Goal: Task Accomplishment & Management: Manage account settings

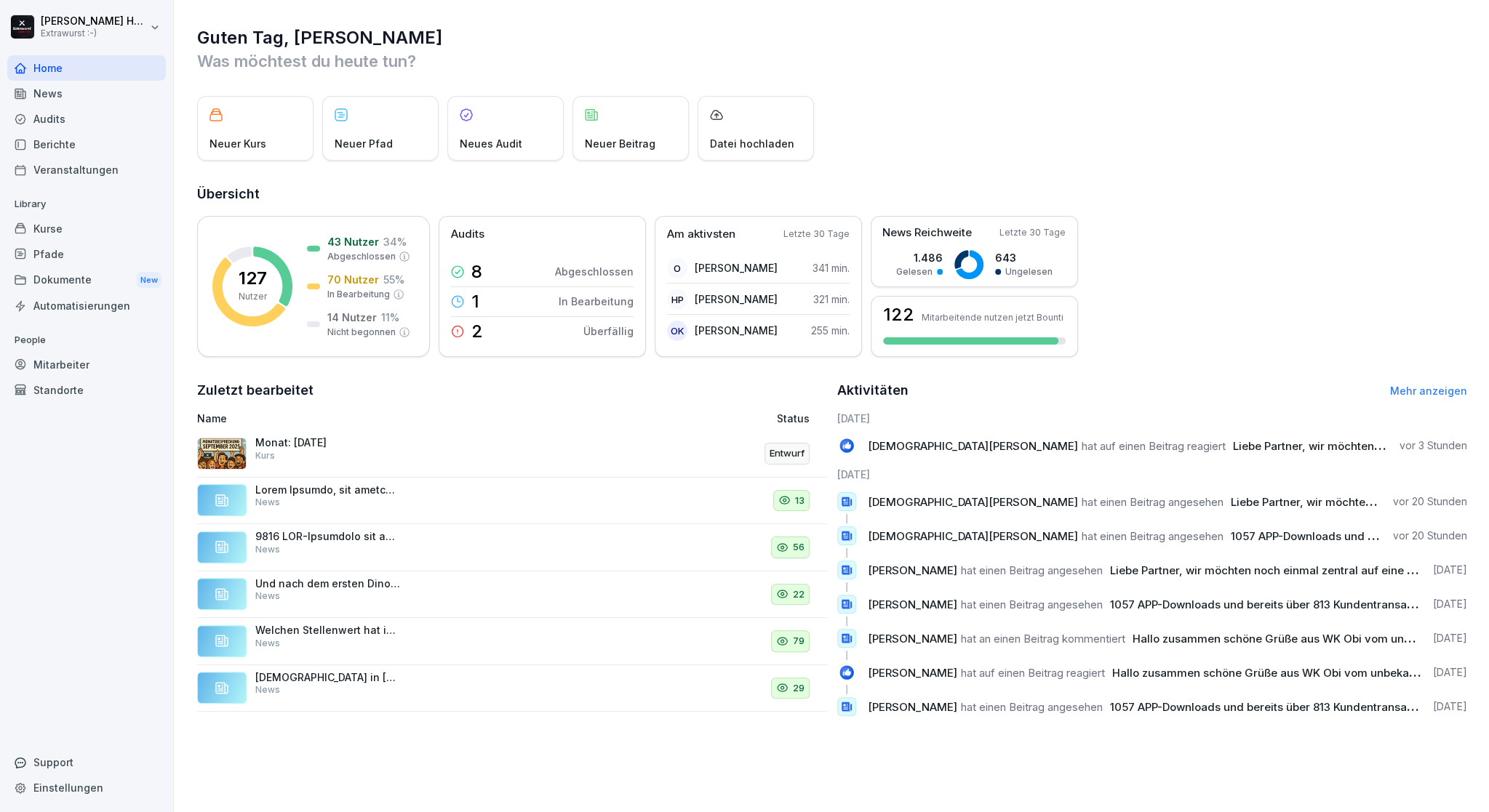
click at [71, 226] on div "Kurse" at bounding box center [86, 228] width 159 height 26
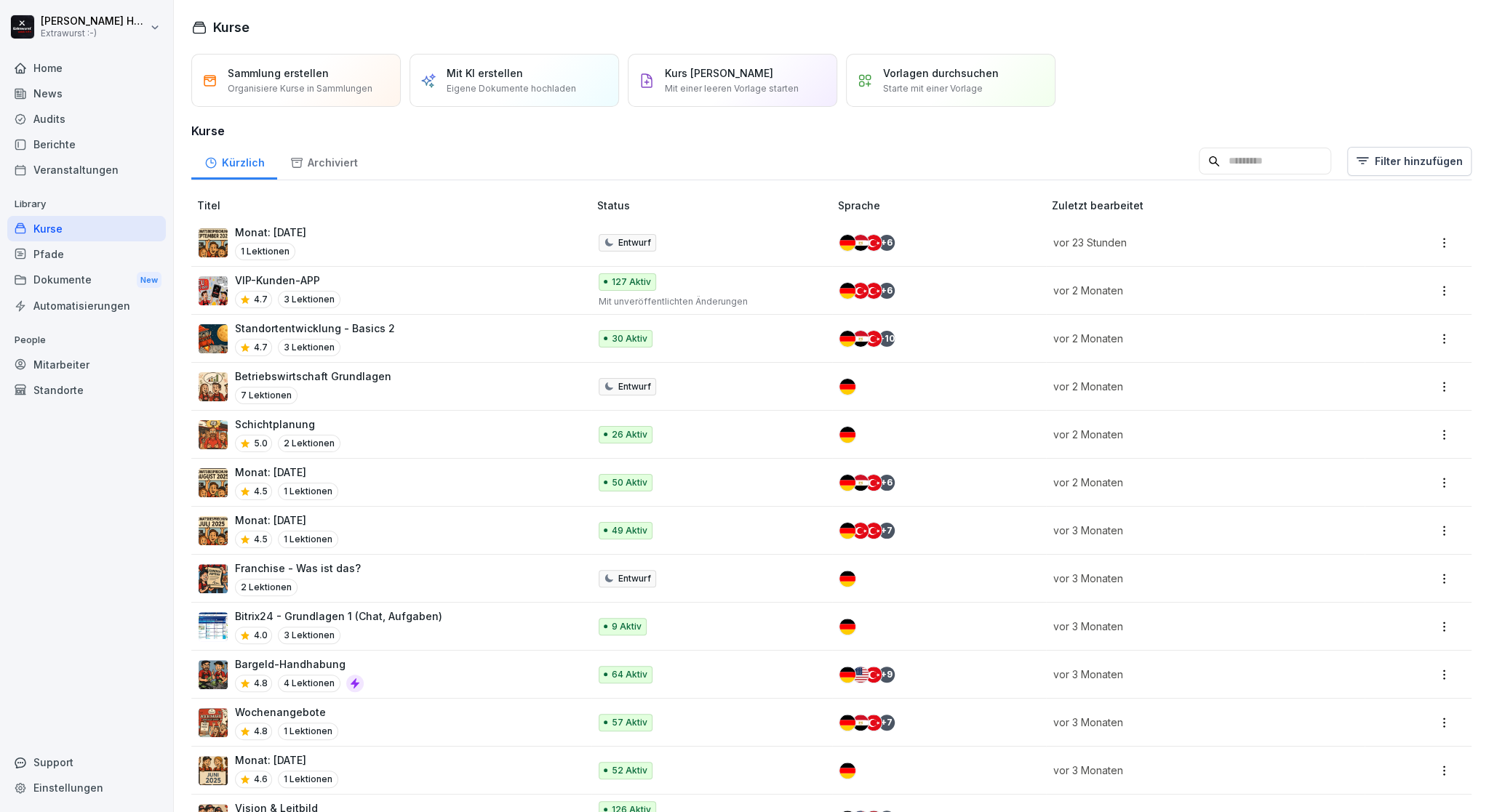
click at [371, 239] on div "Monat: [DATE] 1 Lektionen" at bounding box center [386, 242] width 375 height 36
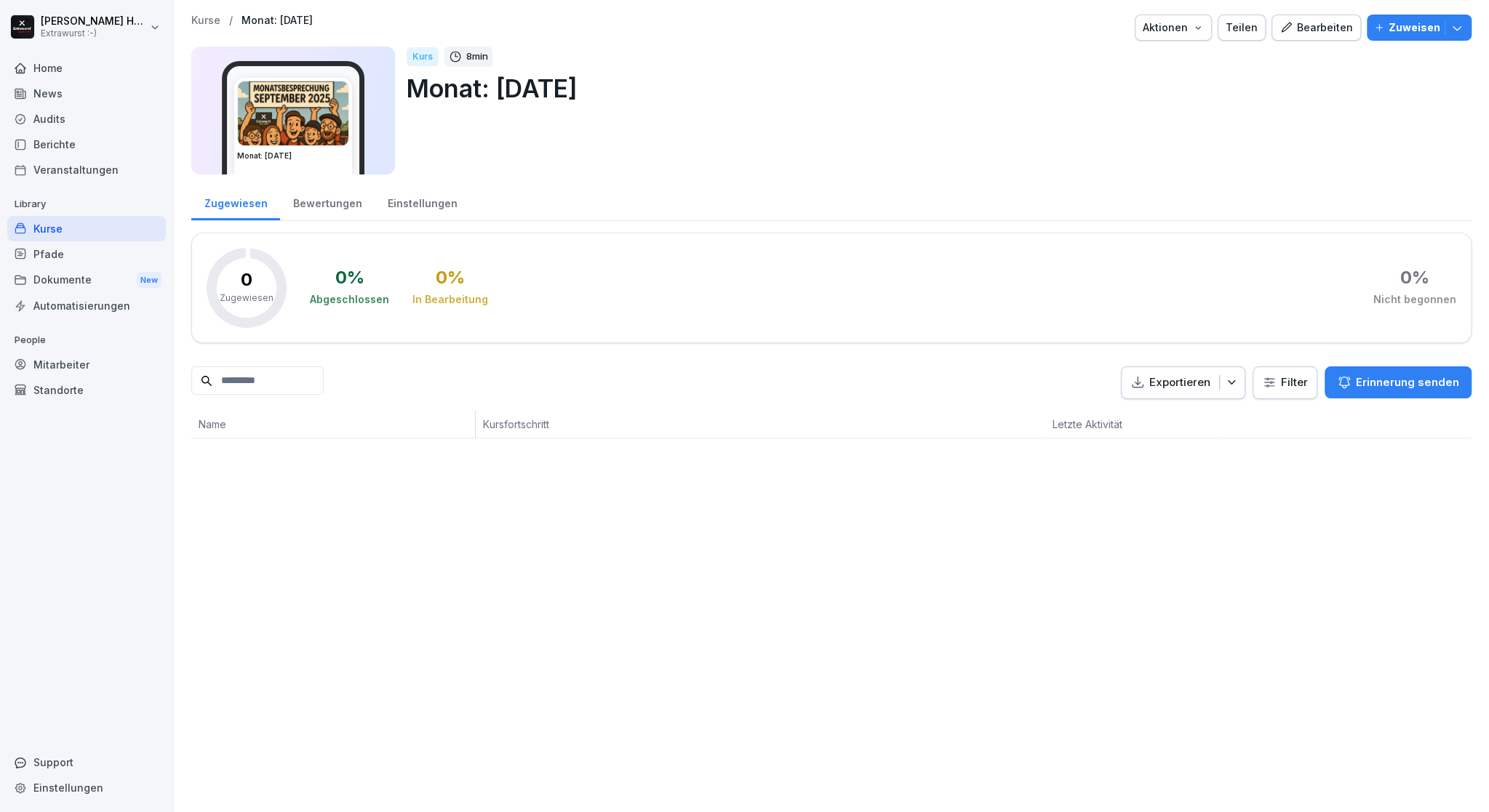
click at [1320, 32] on div "Bearbeiten" at bounding box center [1316, 28] width 73 height 16
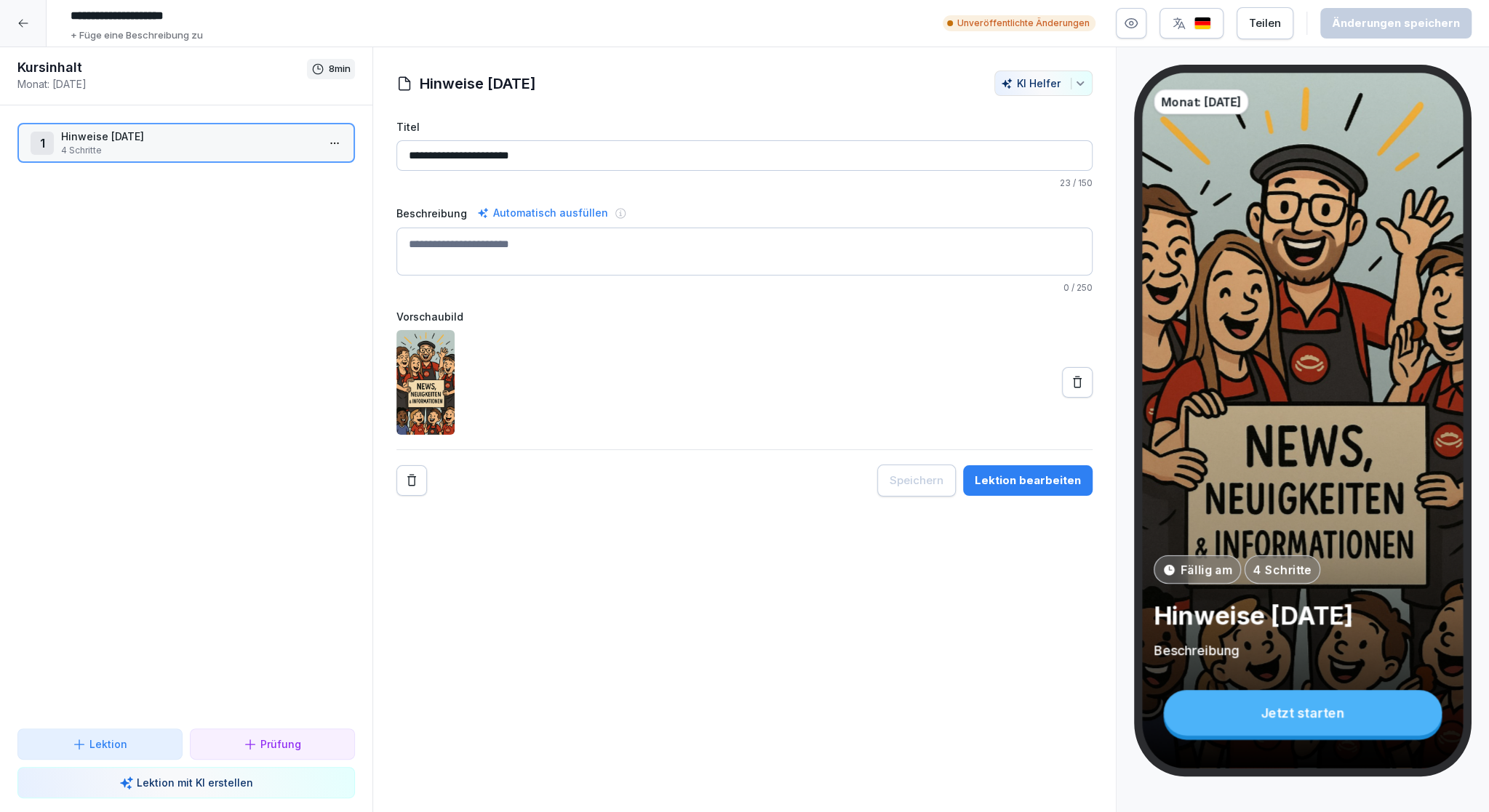
click at [166, 152] on p "4 Schritte" at bounding box center [189, 150] width 256 height 13
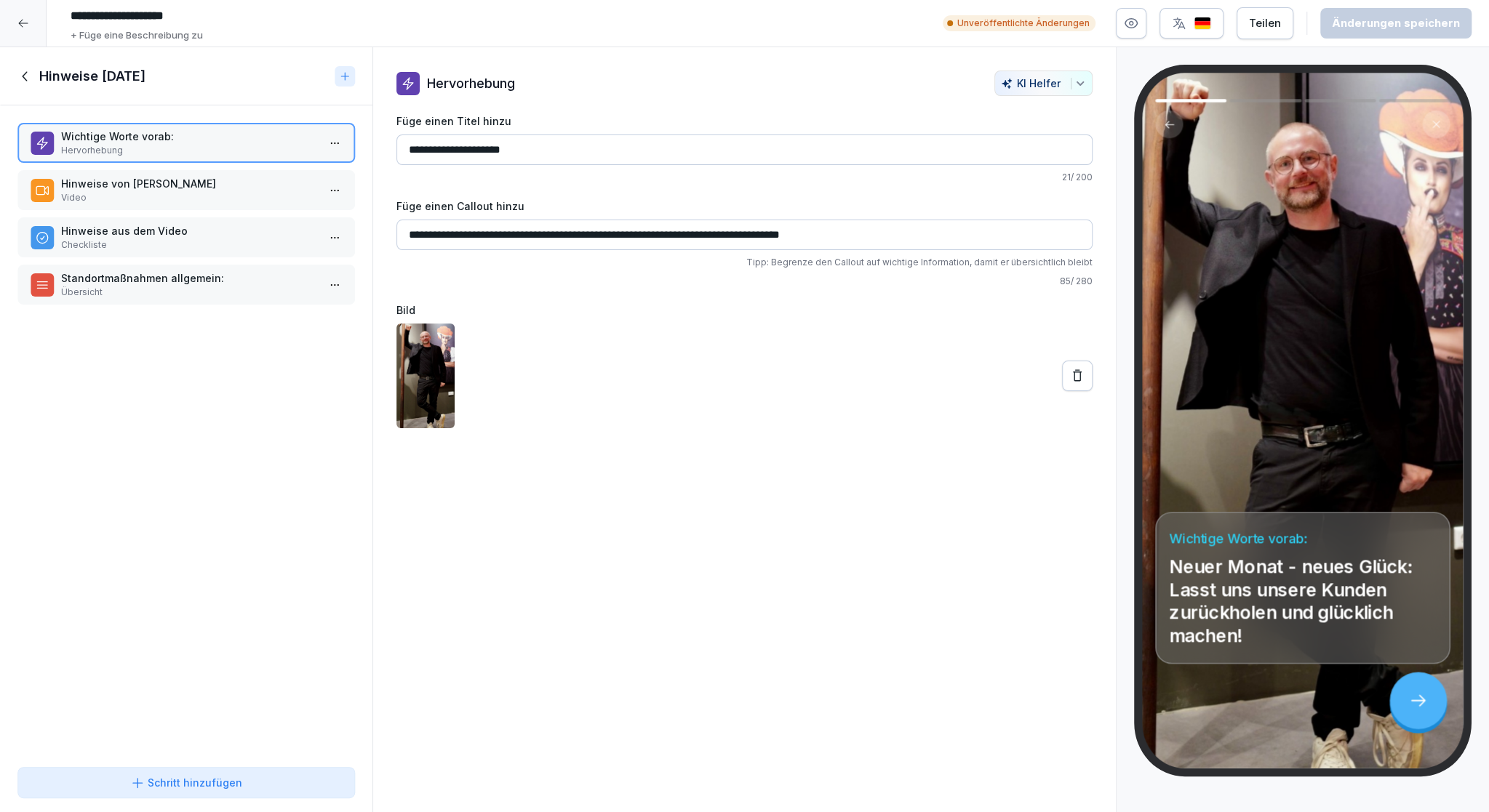
click at [160, 190] on p "Hinweise von Kim Hagebaum" at bounding box center [189, 183] width 256 height 15
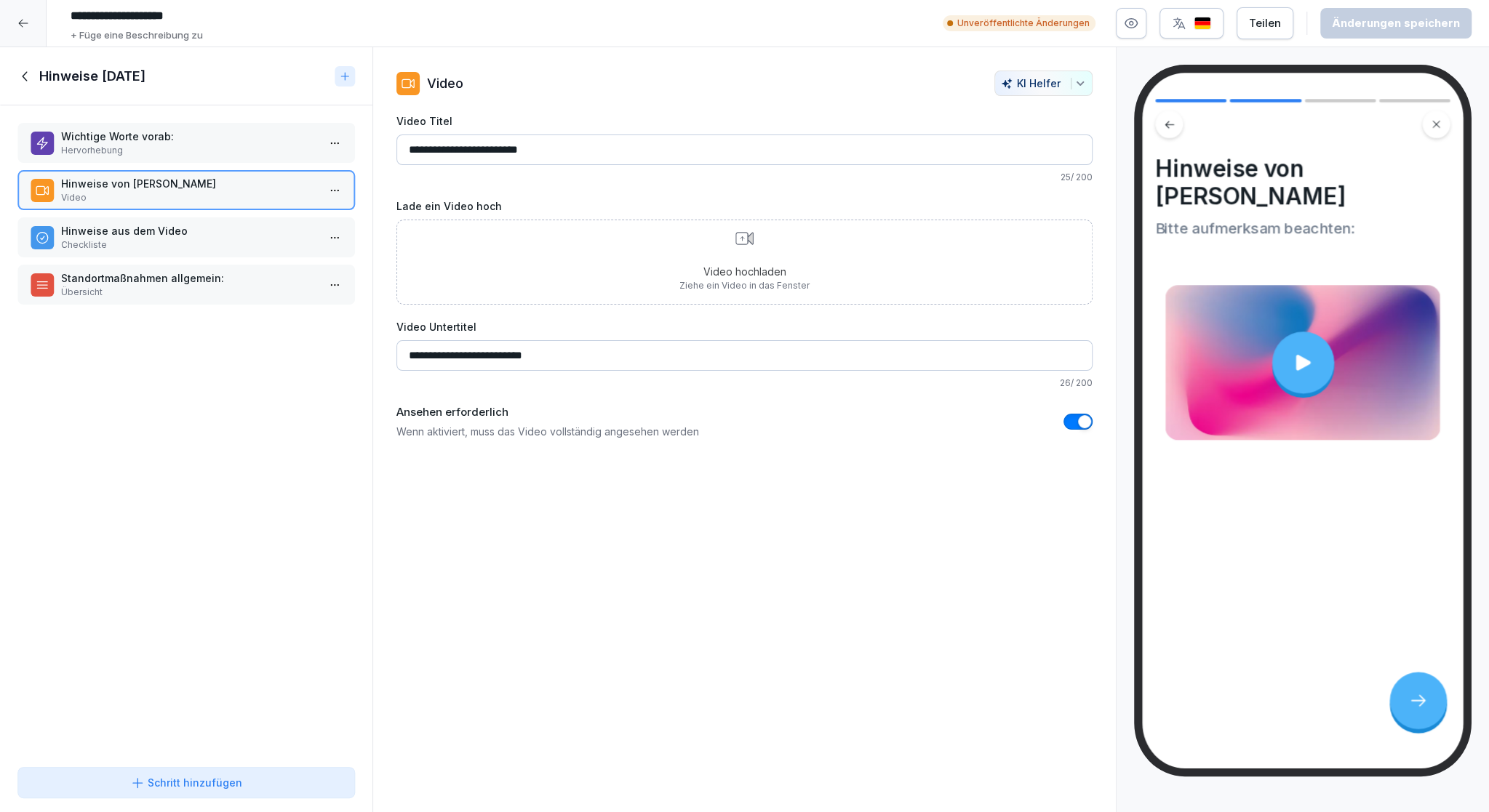
click at [712, 250] on div "Video hochladen Ziehe ein Video in das Fenster" at bounding box center [744, 262] width 130 height 61
click at [88, 226] on p "Hinweise aus dem Video" at bounding box center [189, 230] width 256 height 15
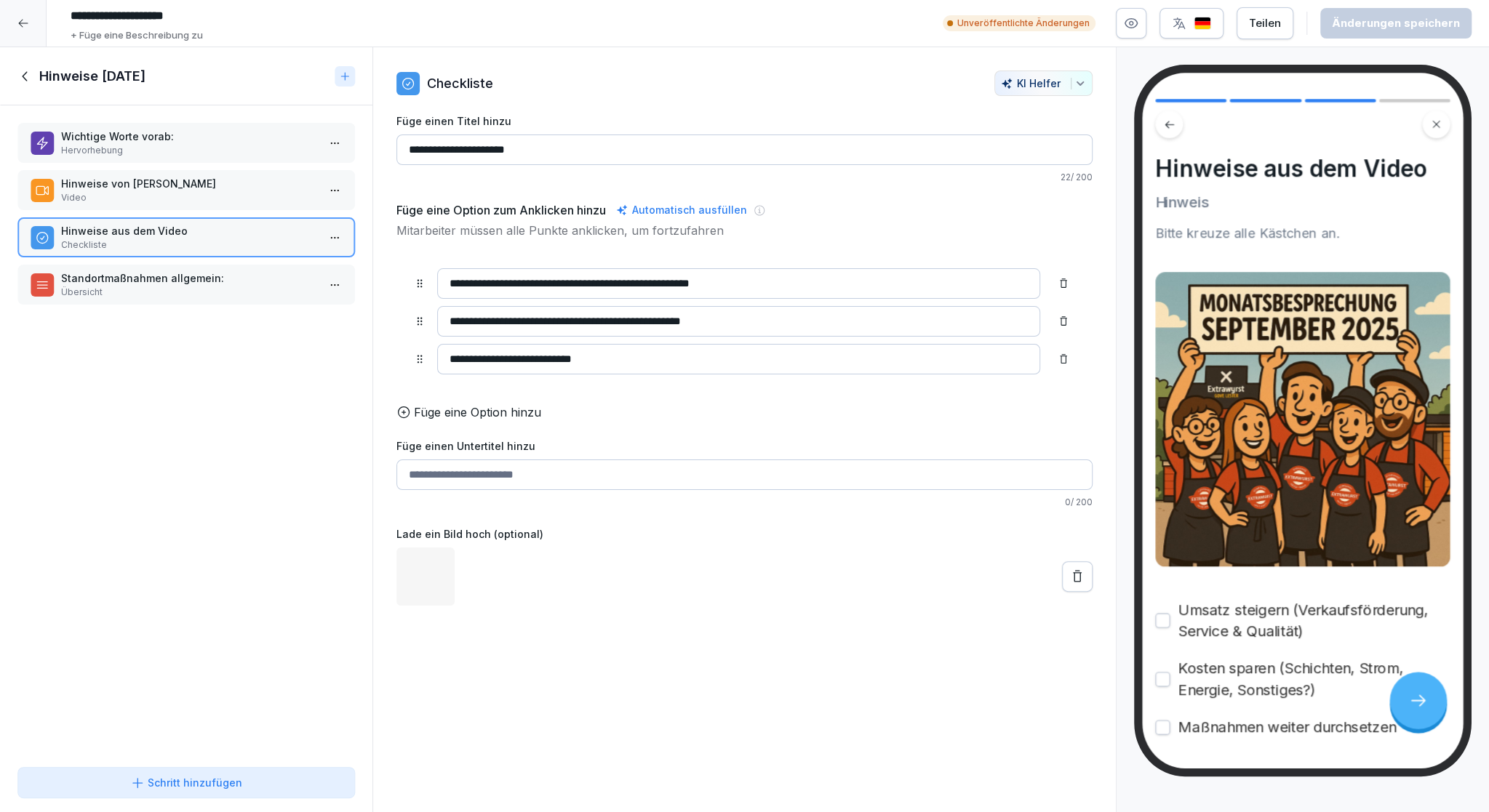
click at [105, 189] on p "Hinweise von Kim Hagebaum" at bounding box center [189, 183] width 256 height 15
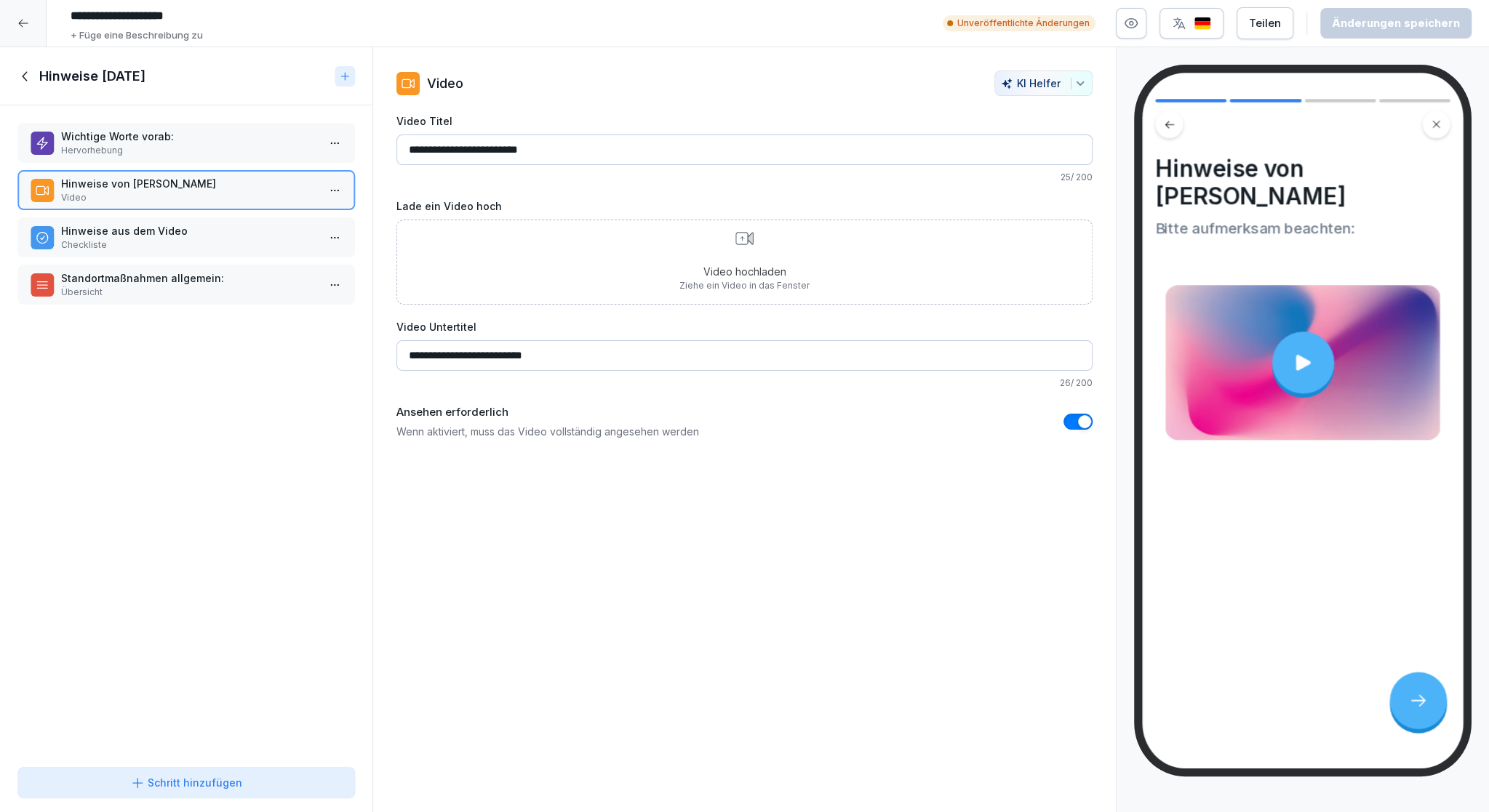
click at [23, 73] on icon at bounding box center [26, 77] width 16 height 16
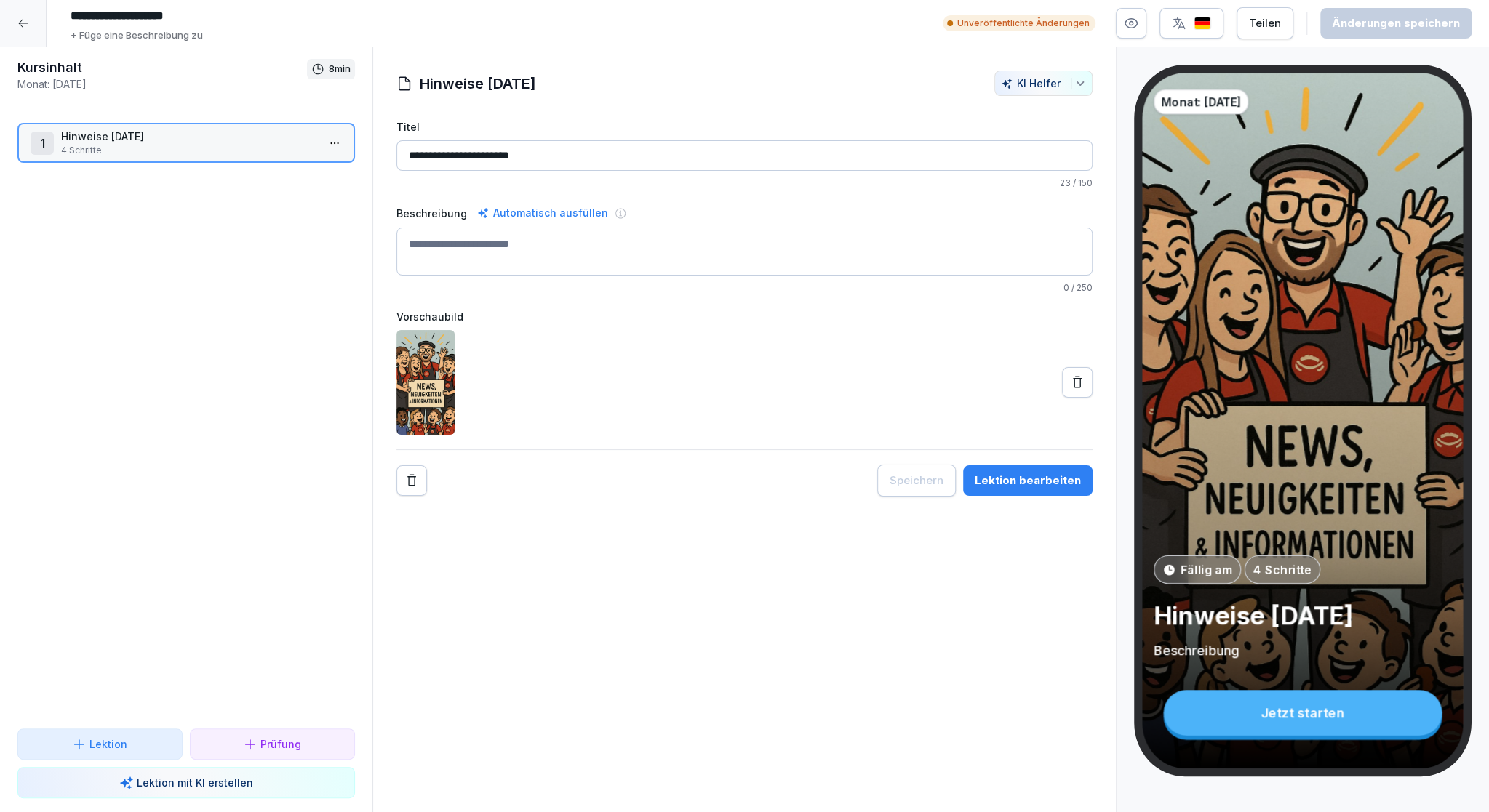
click at [31, 21] on div at bounding box center [23, 23] width 46 height 46
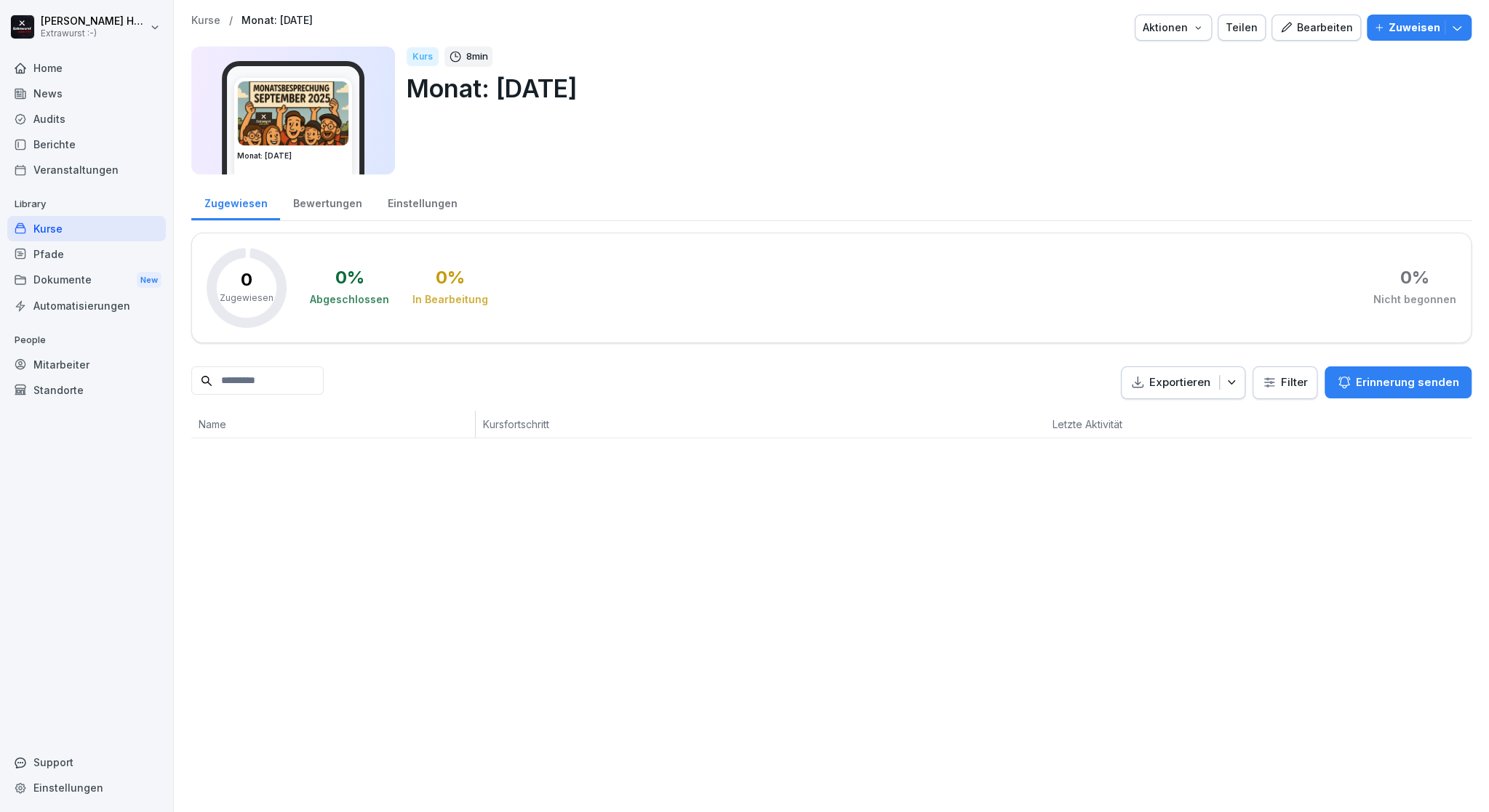
click at [1311, 30] on div "Bearbeiten" at bounding box center [1316, 28] width 73 height 16
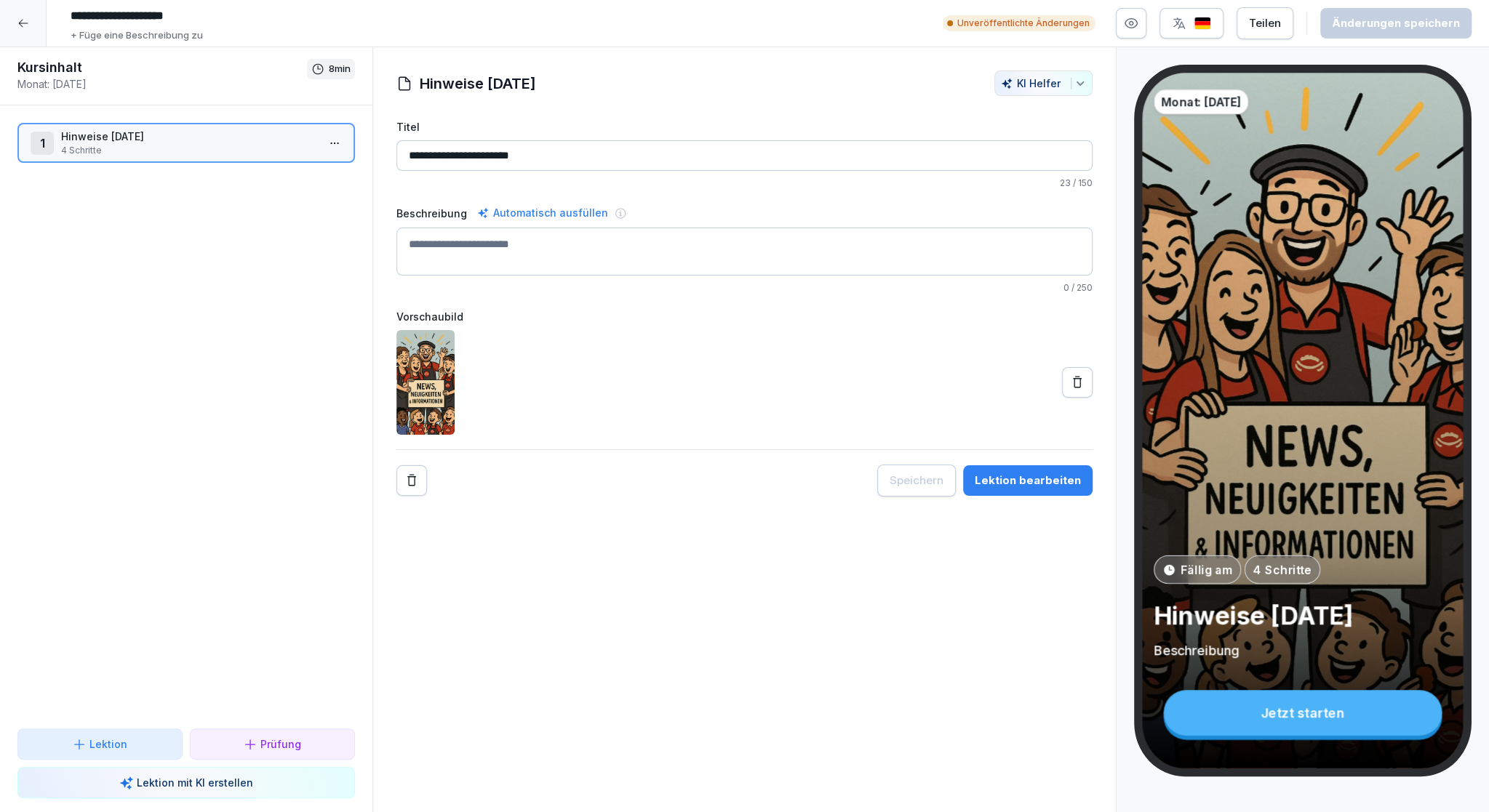
click at [230, 153] on p "4 Schritte" at bounding box center [189, 150] width 256 height 13
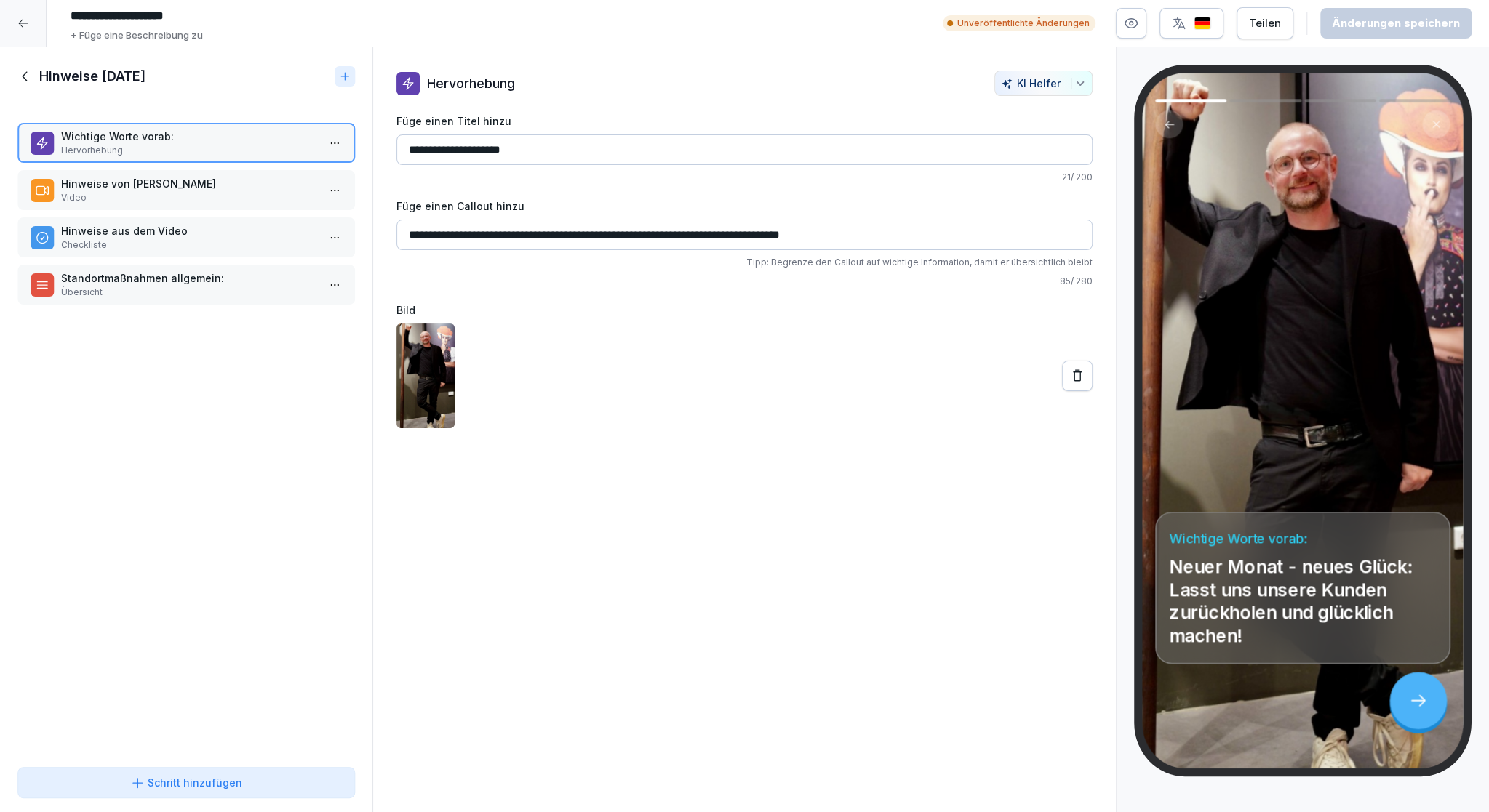
click at [171, 201] on p "Video" at bounding box center [189, 198] width 256 height 13
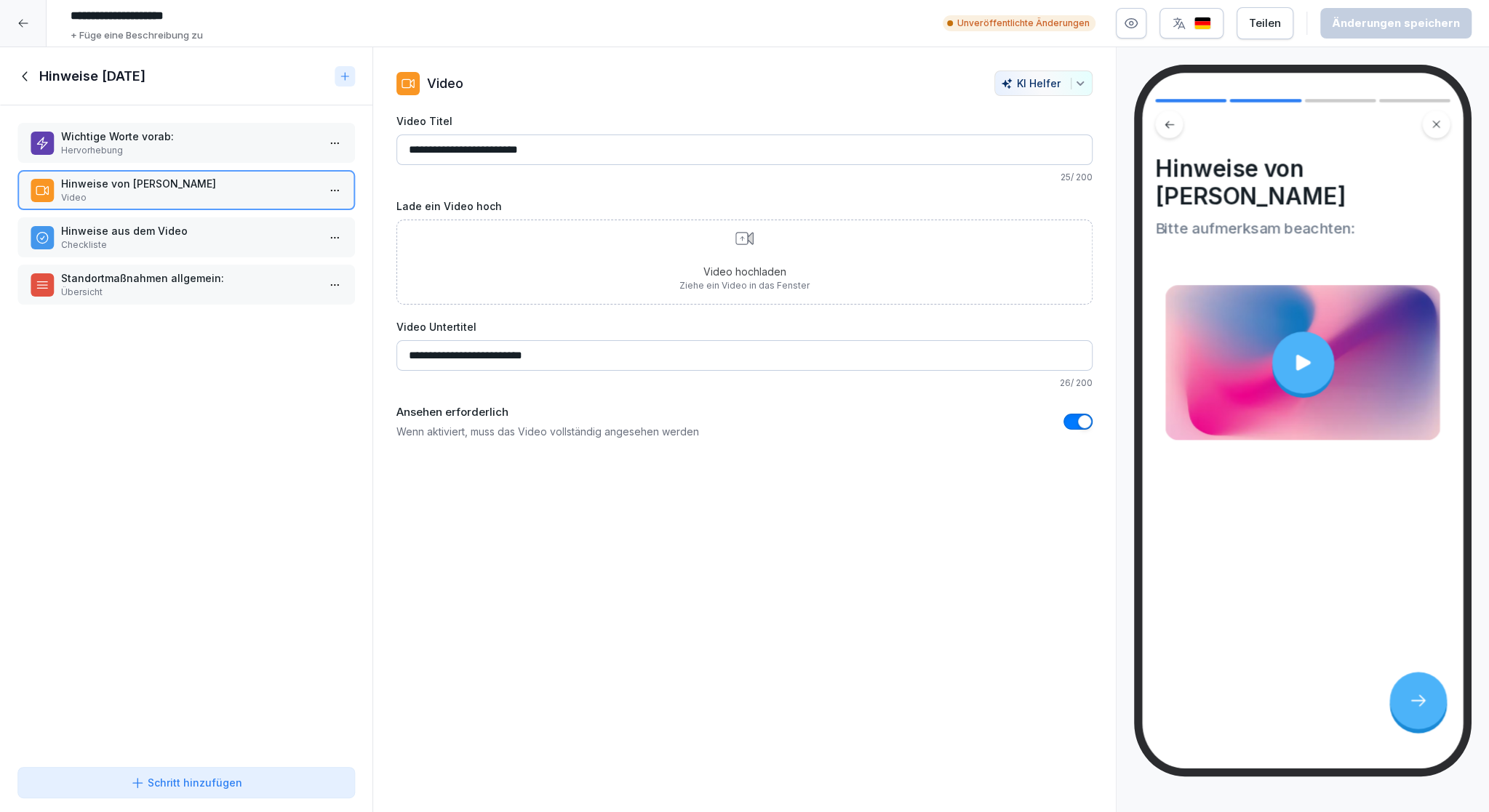
click at [1320, 369] on div at bounding box center [1302, 362] width 62 height 62
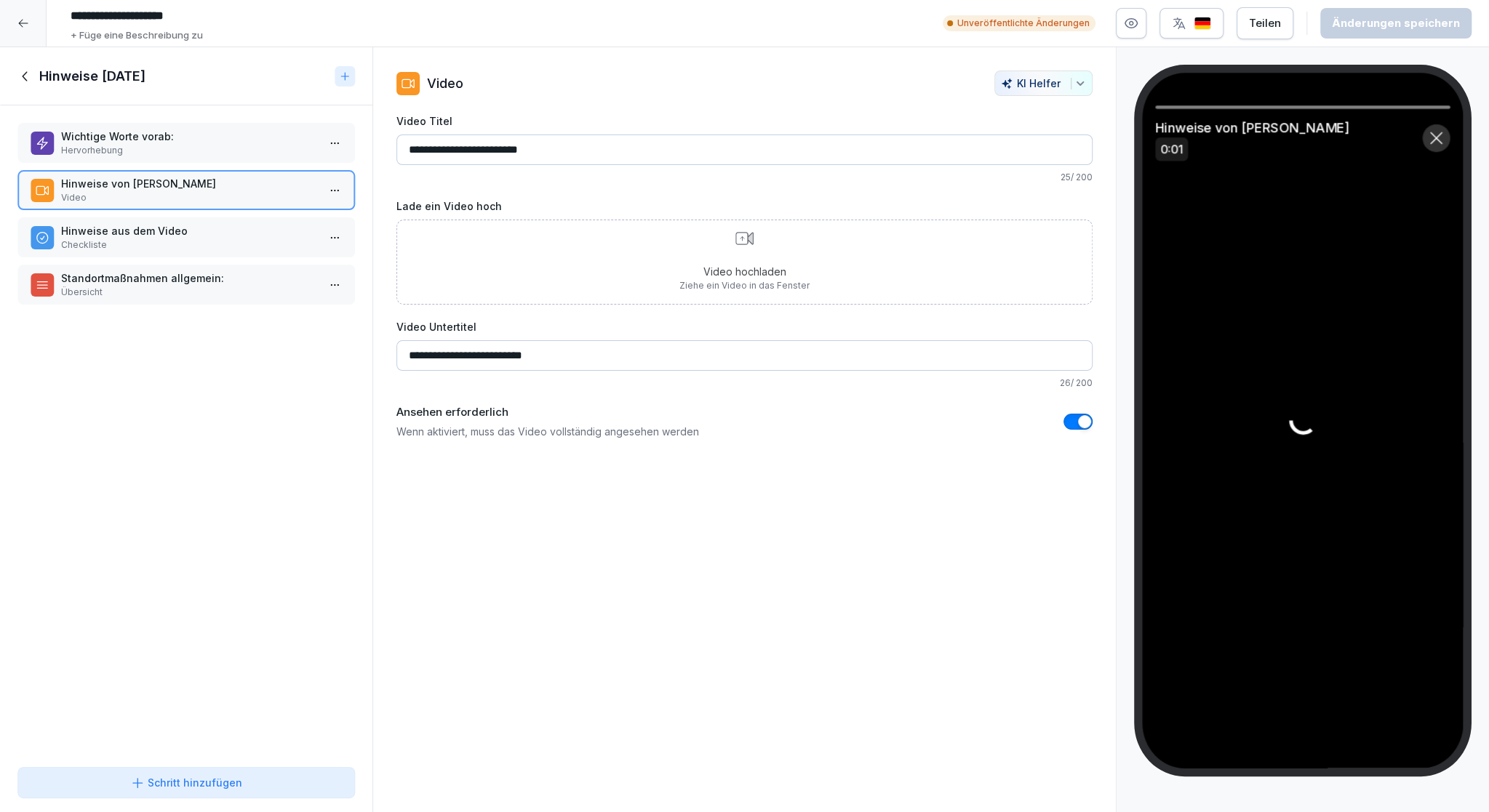
click at [161, 138] on p "Wichtige Worte vorab:" at bounding box center [189, 135] width 256 height 15
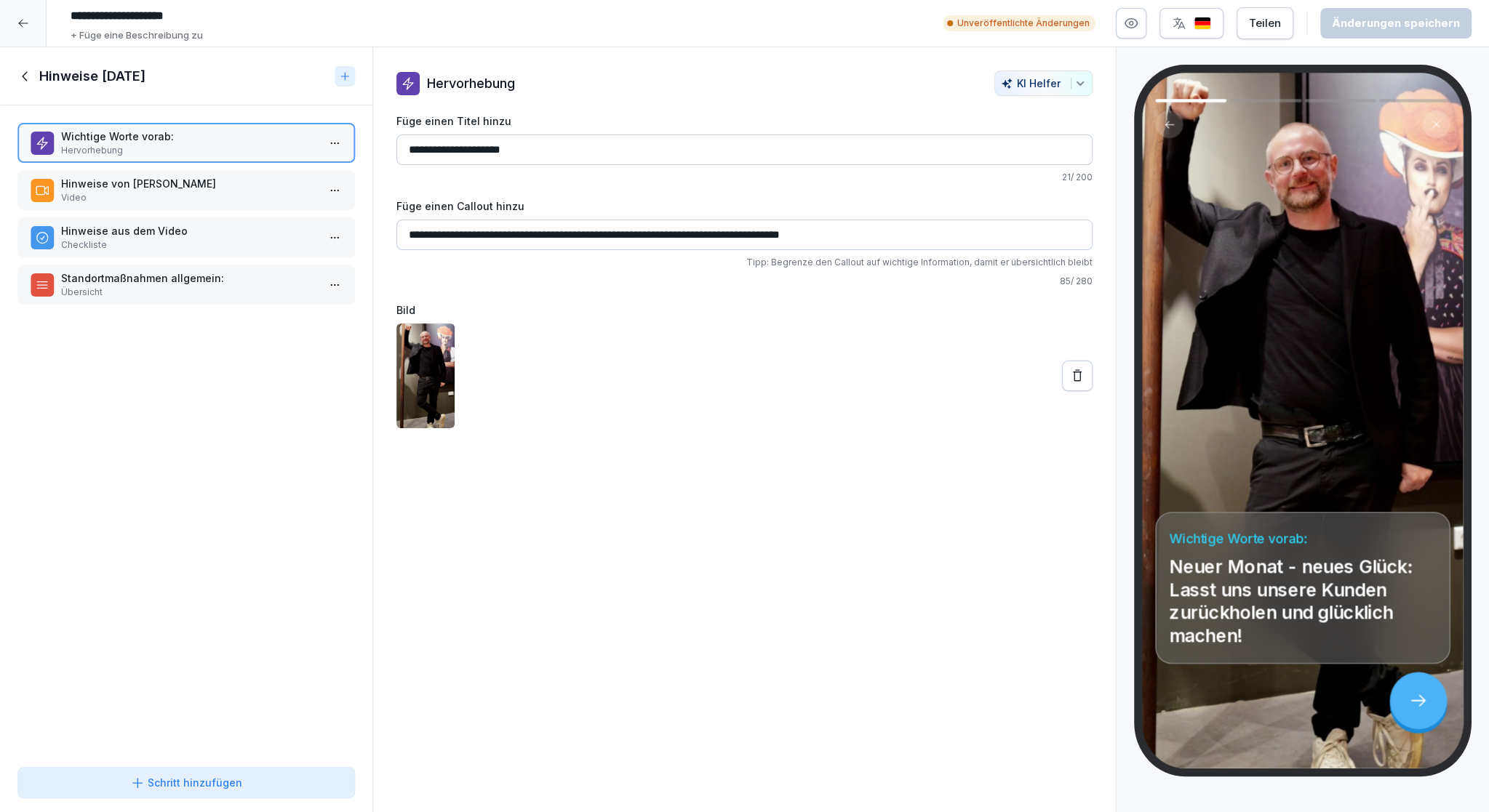
click at [152, 182] on p "Hinweise von Kim Hagebaum" at bounding box center [189, 183] width 256 height 15
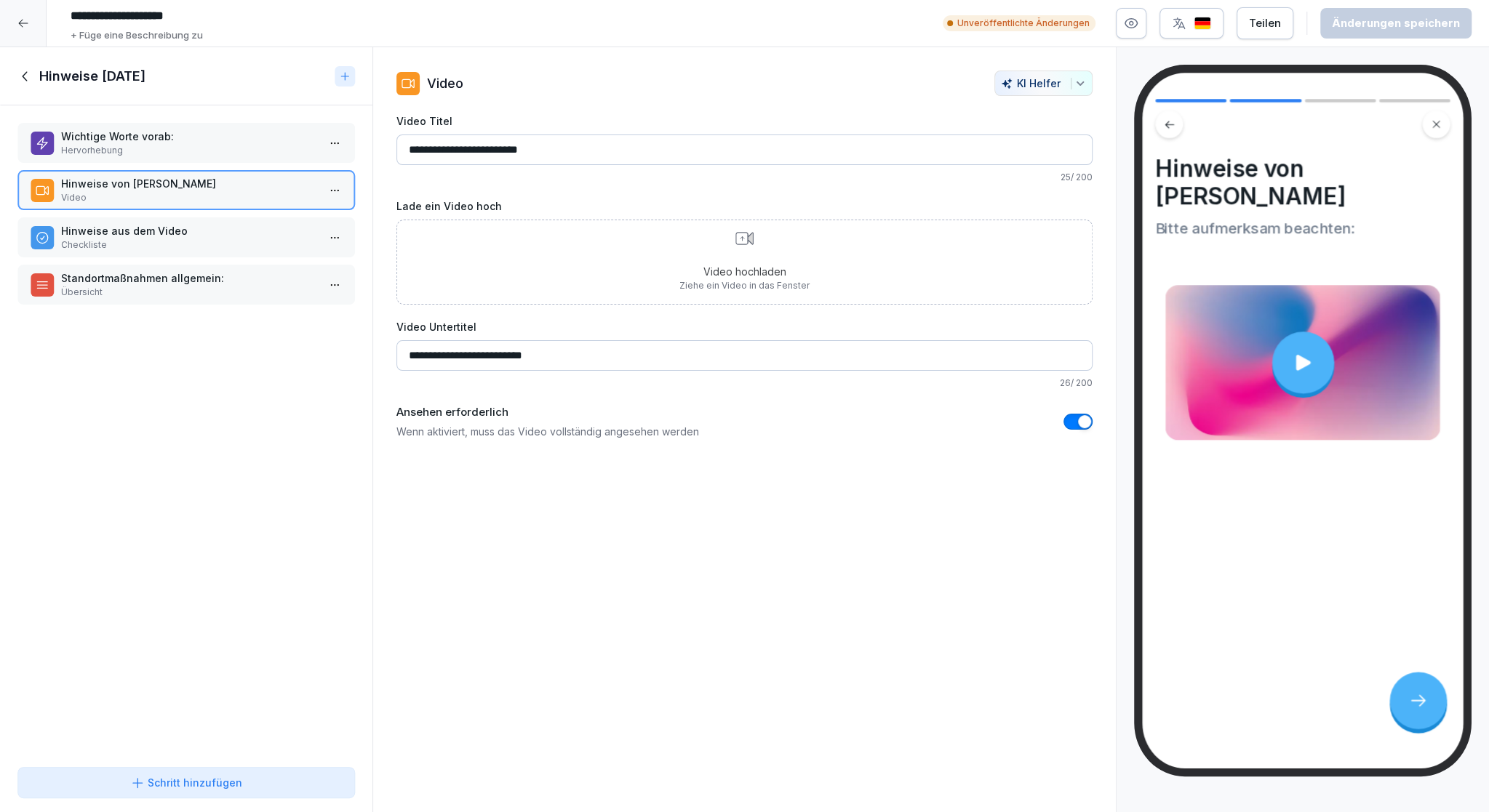
click at [1320, 357] on div at bounding box center [1302, 362] width 62 height 62
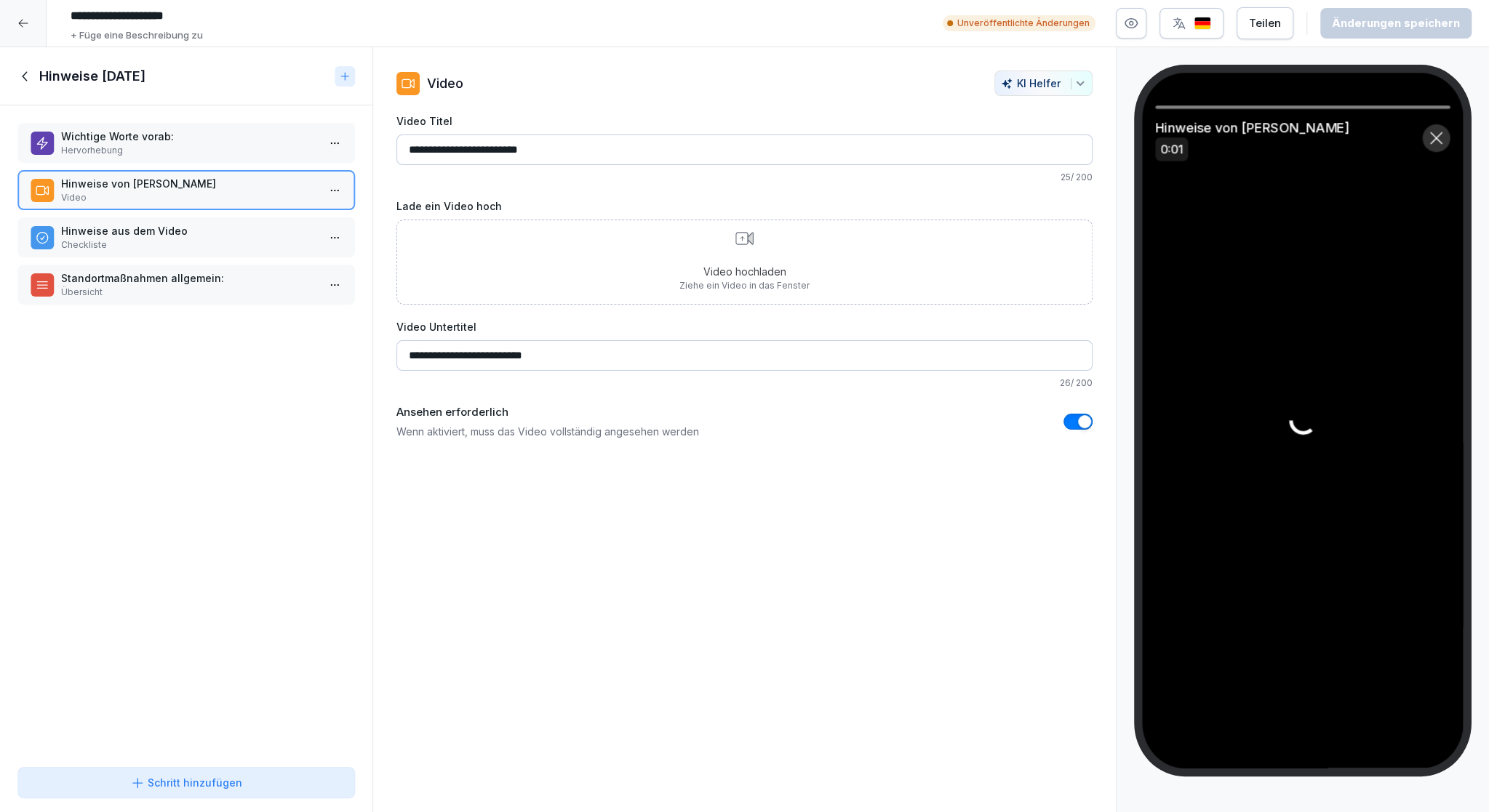
click at [26, 14] on div at bounding box center [23, 23] width 46 height 46
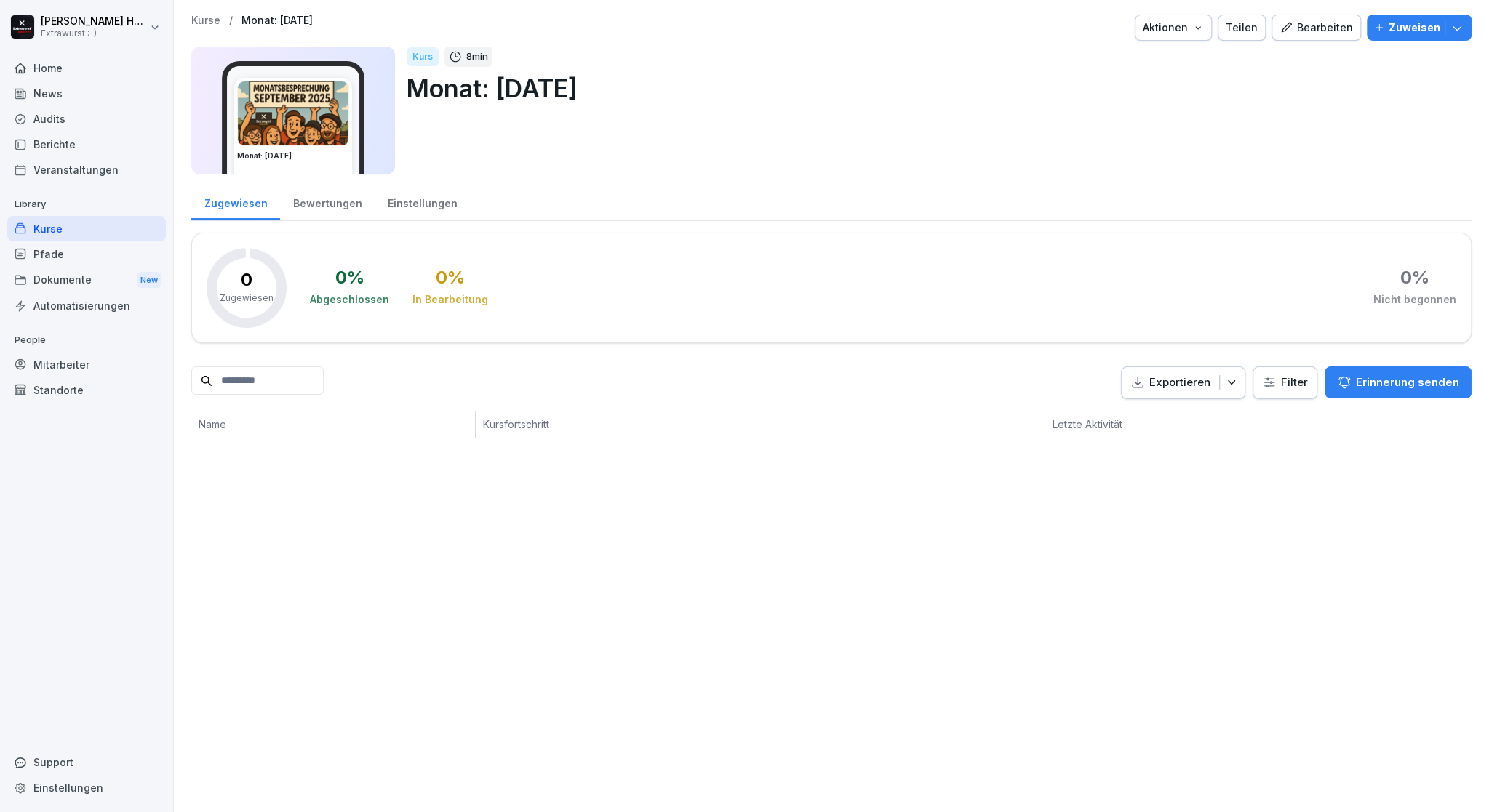
click at [64, 58] on div "Home" at bounding box center [86, 68] width 159 height 26
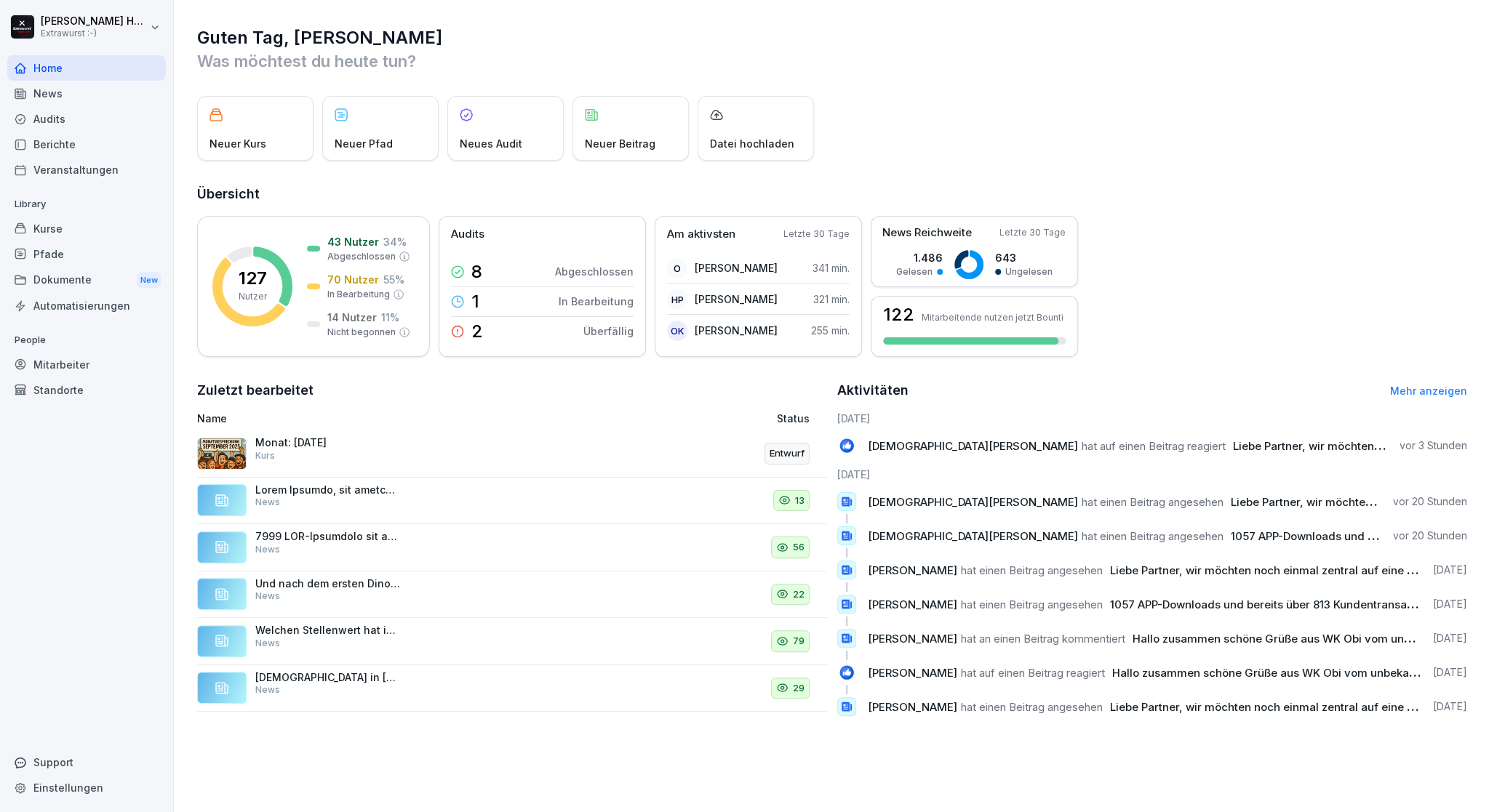
click at [42, 234] on div "Kurse" at bounding box center [86, 228] width 159 height 26
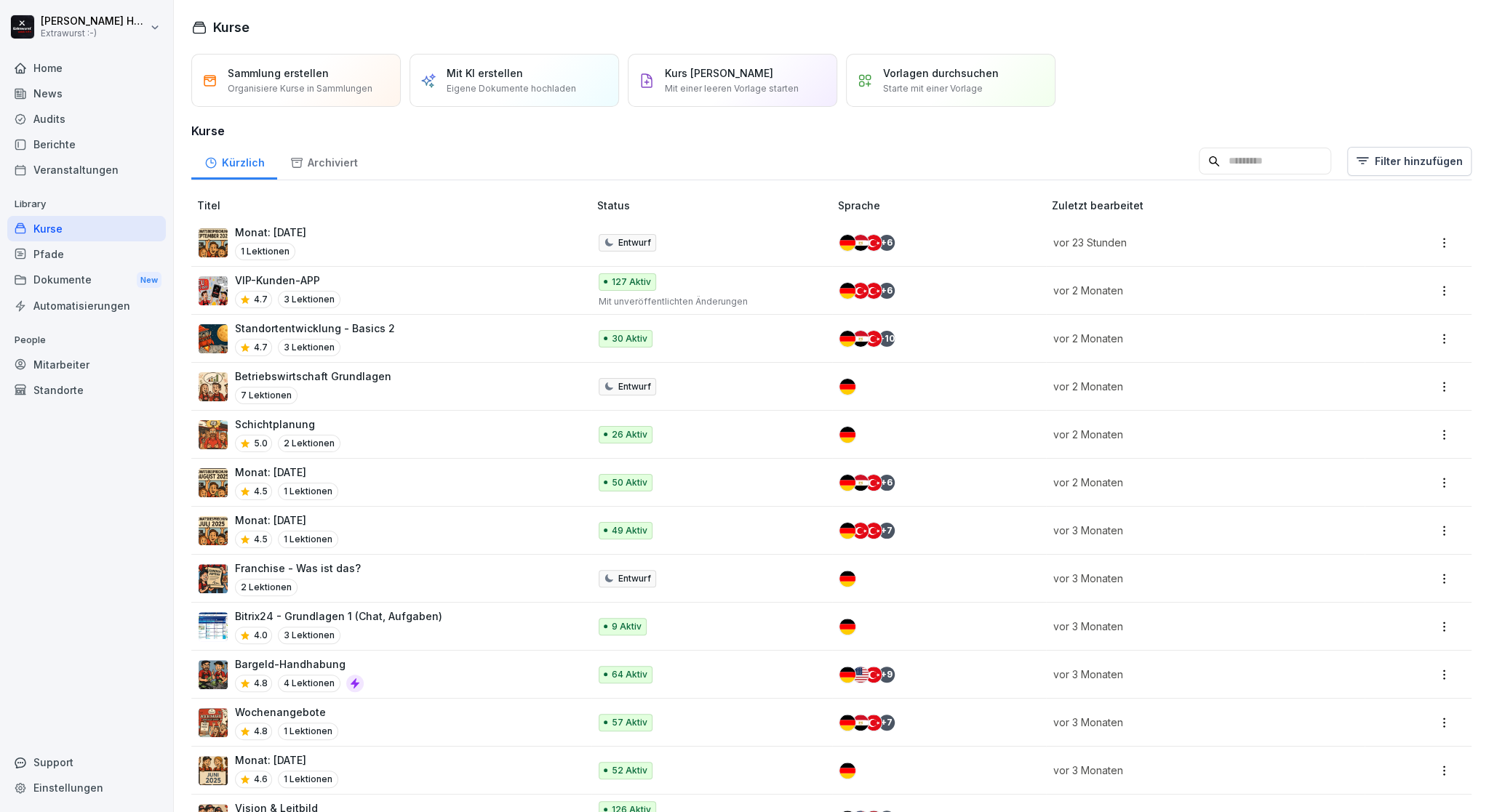
click at [306, 237] on p "Monat: [DATE]" at bounding box center [270, 232] width 71 height 15
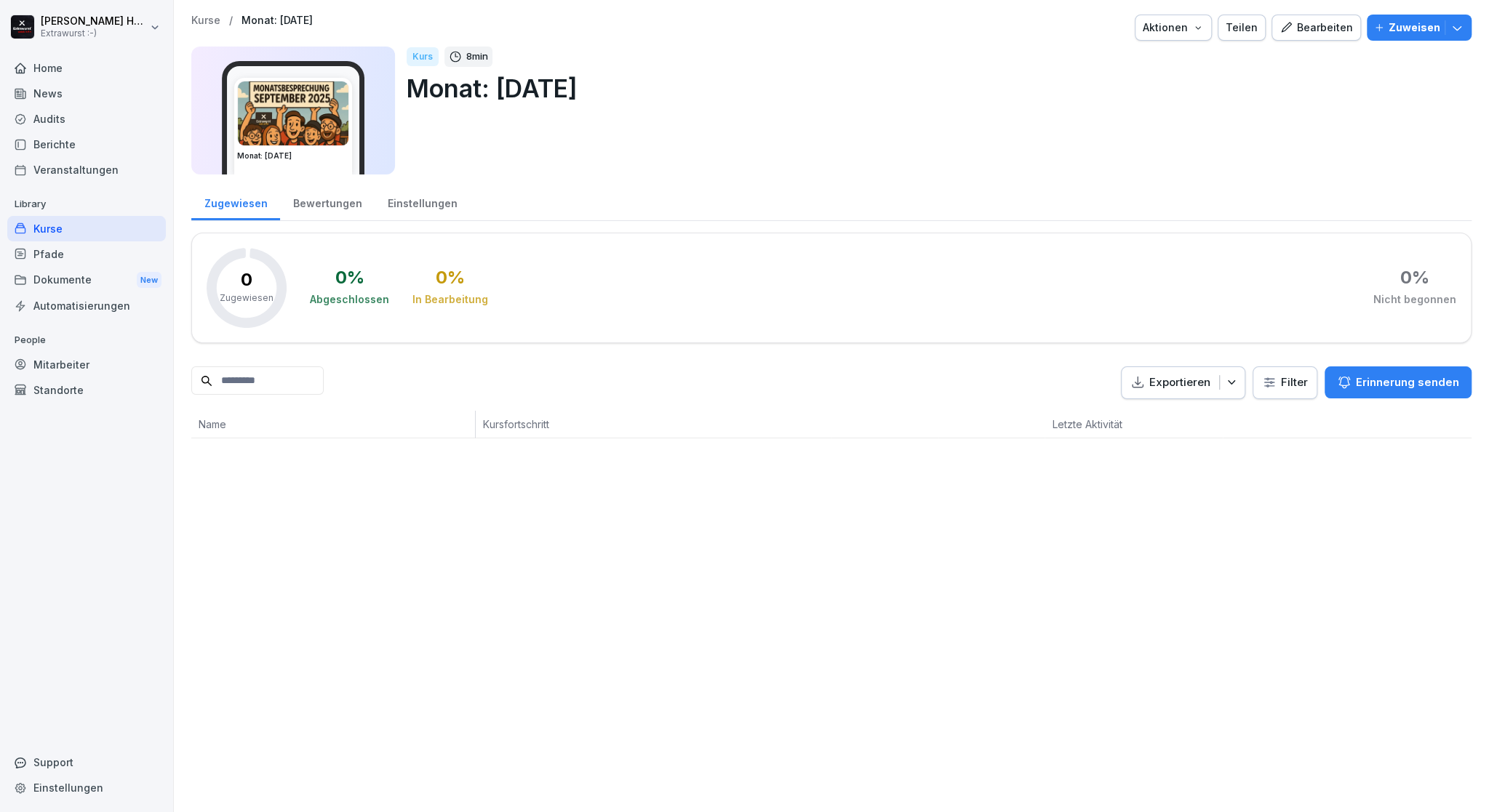
click at [1295, 25] on div "Bearbeiten" at bounding box center [1316, 28] width 73 height 16
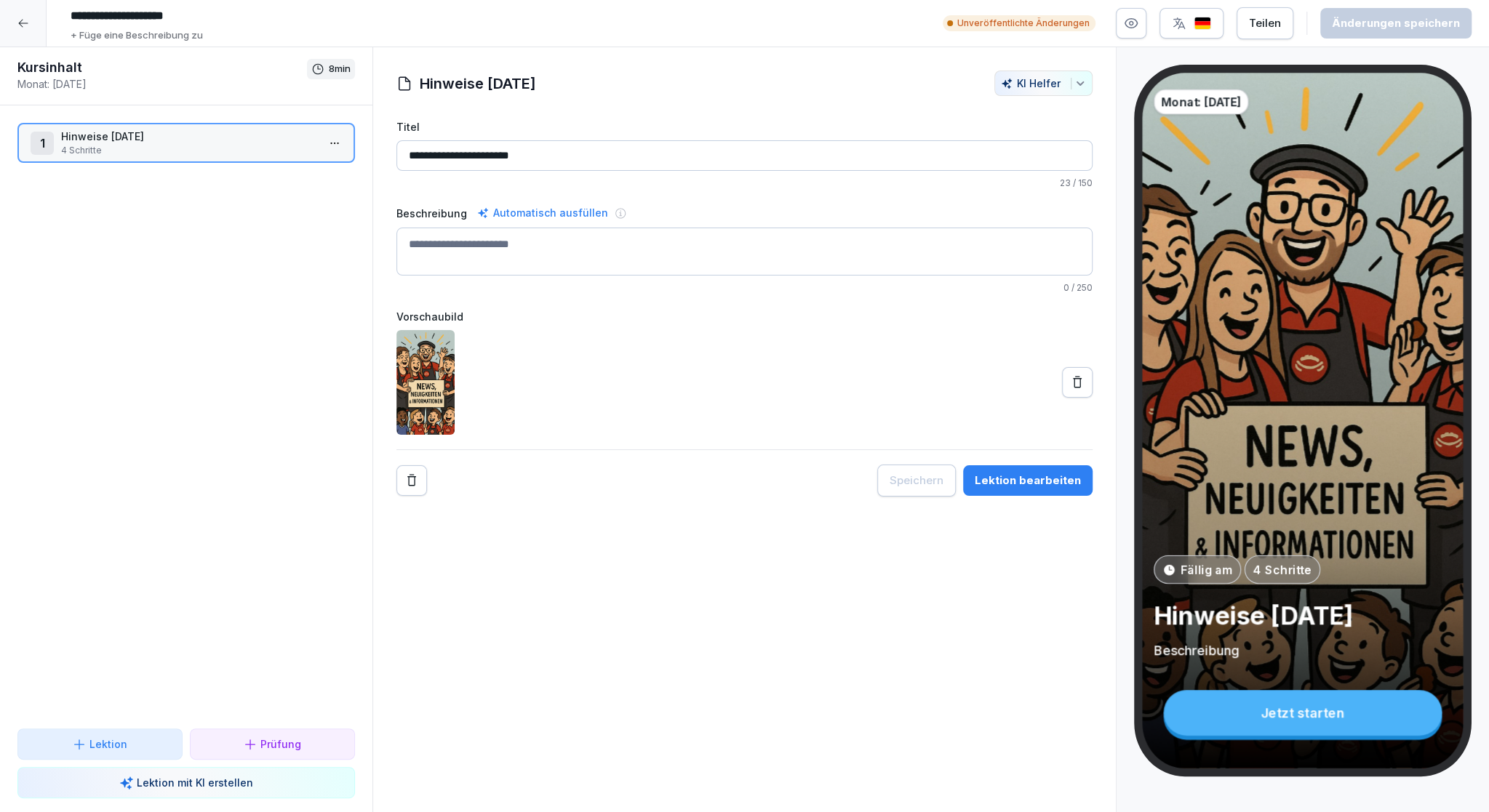
click at [182, 157] on div "1 Hinweise September 2025 4 Schritte" at bounding box center [186, 143] width 337 height 40
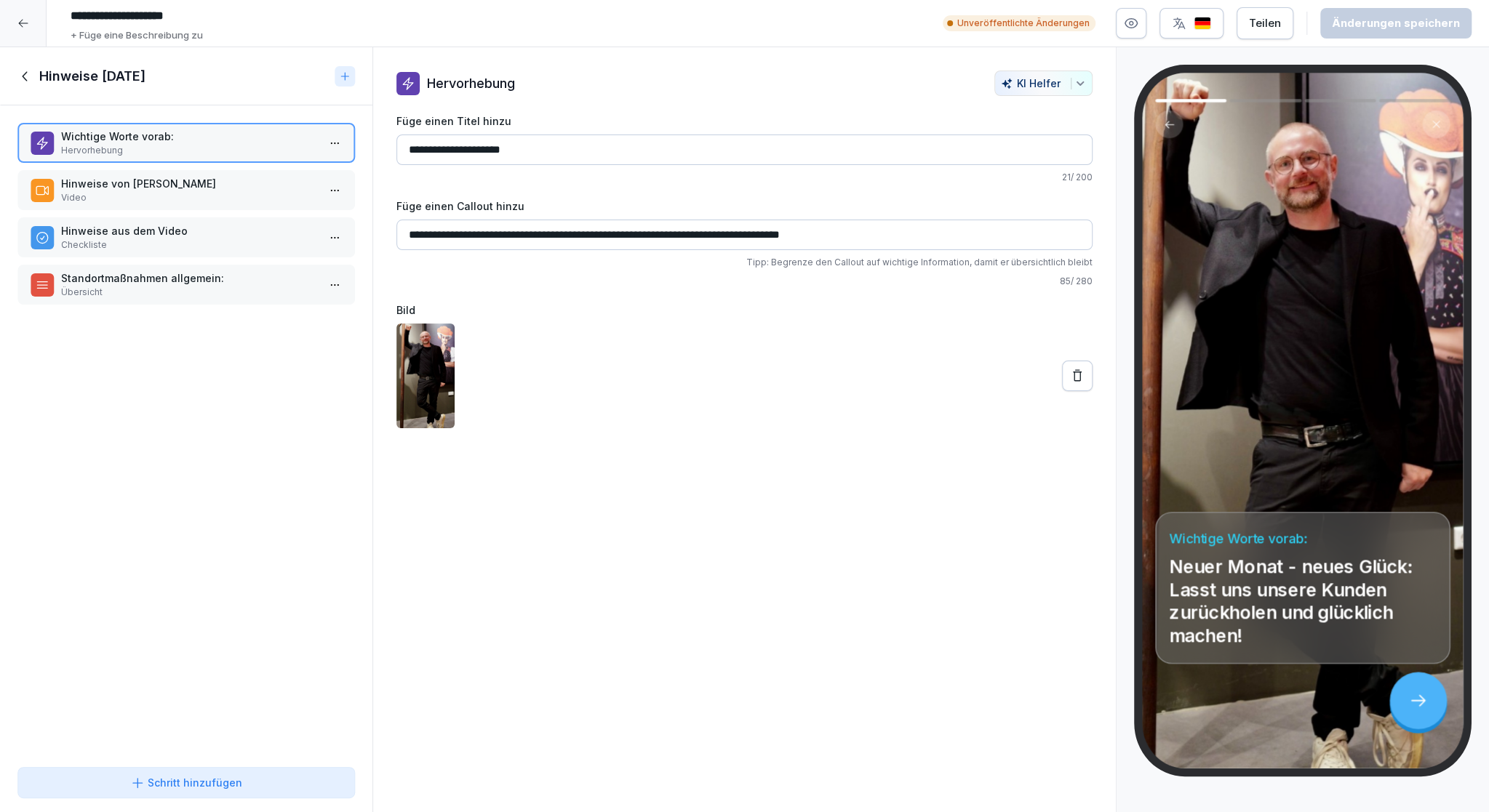
click at [159, 187] on p "Hinweise von Kim Hagebaum" at bounding box center [189, 183] width 256 height 15
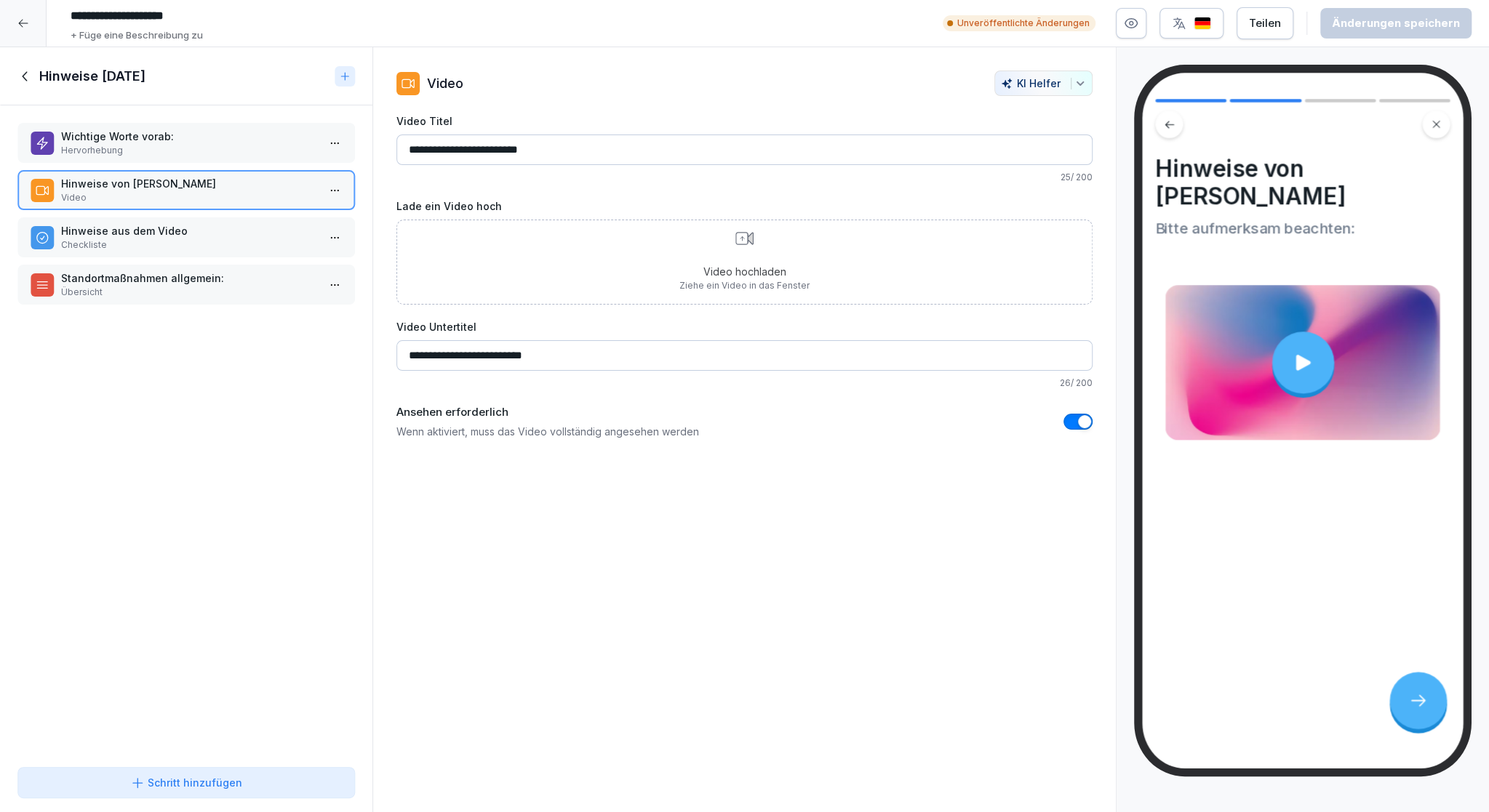
click at [712, 254] on div "Video hochladen Ziehe ein Video in das Fenster" at bounding box center [744, 262] width 130 height 61
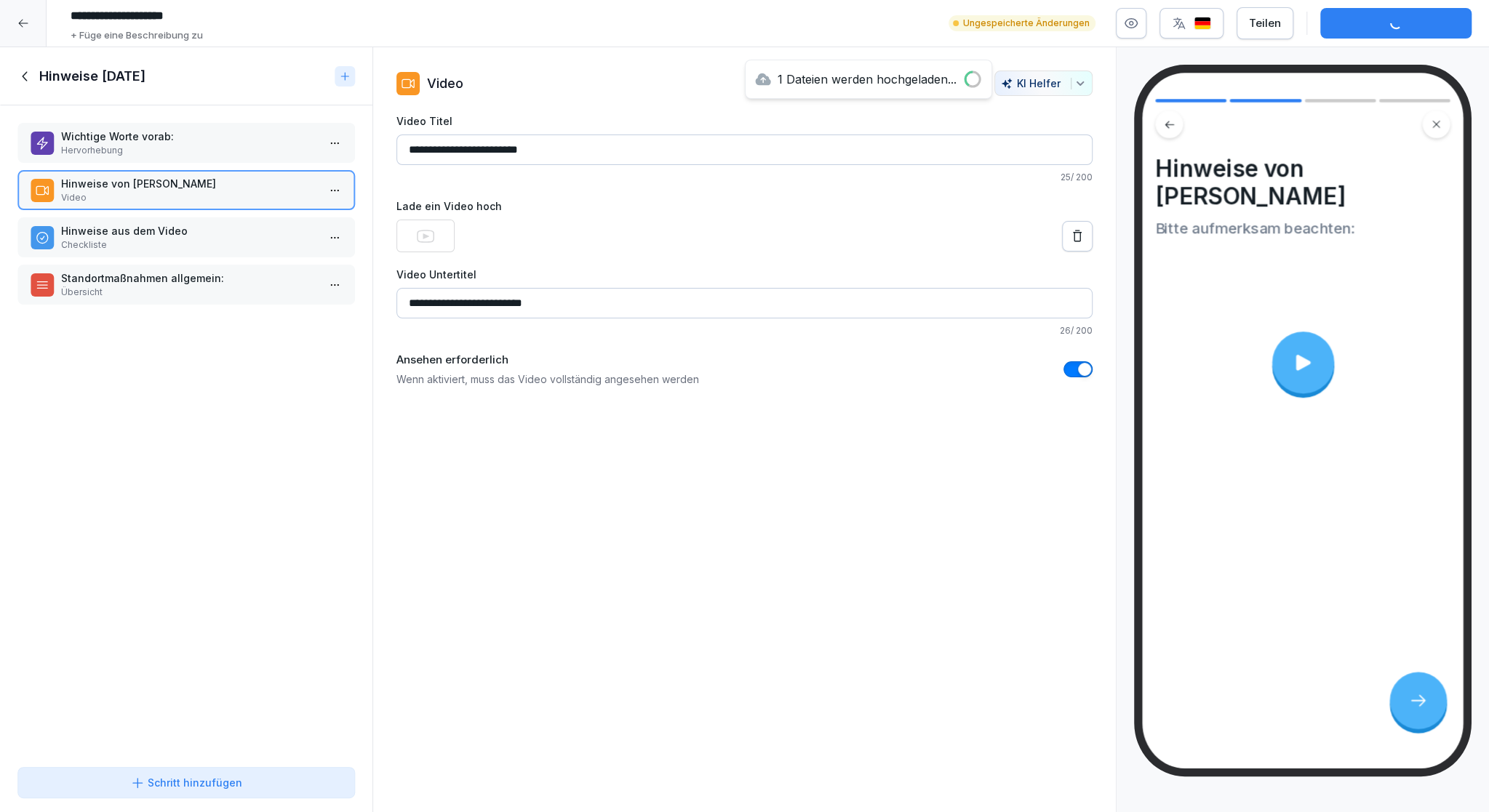
click at [140, 135] on p "Wichtige Worte vorab:" at bounding box center [189, 135] width 256 height 15
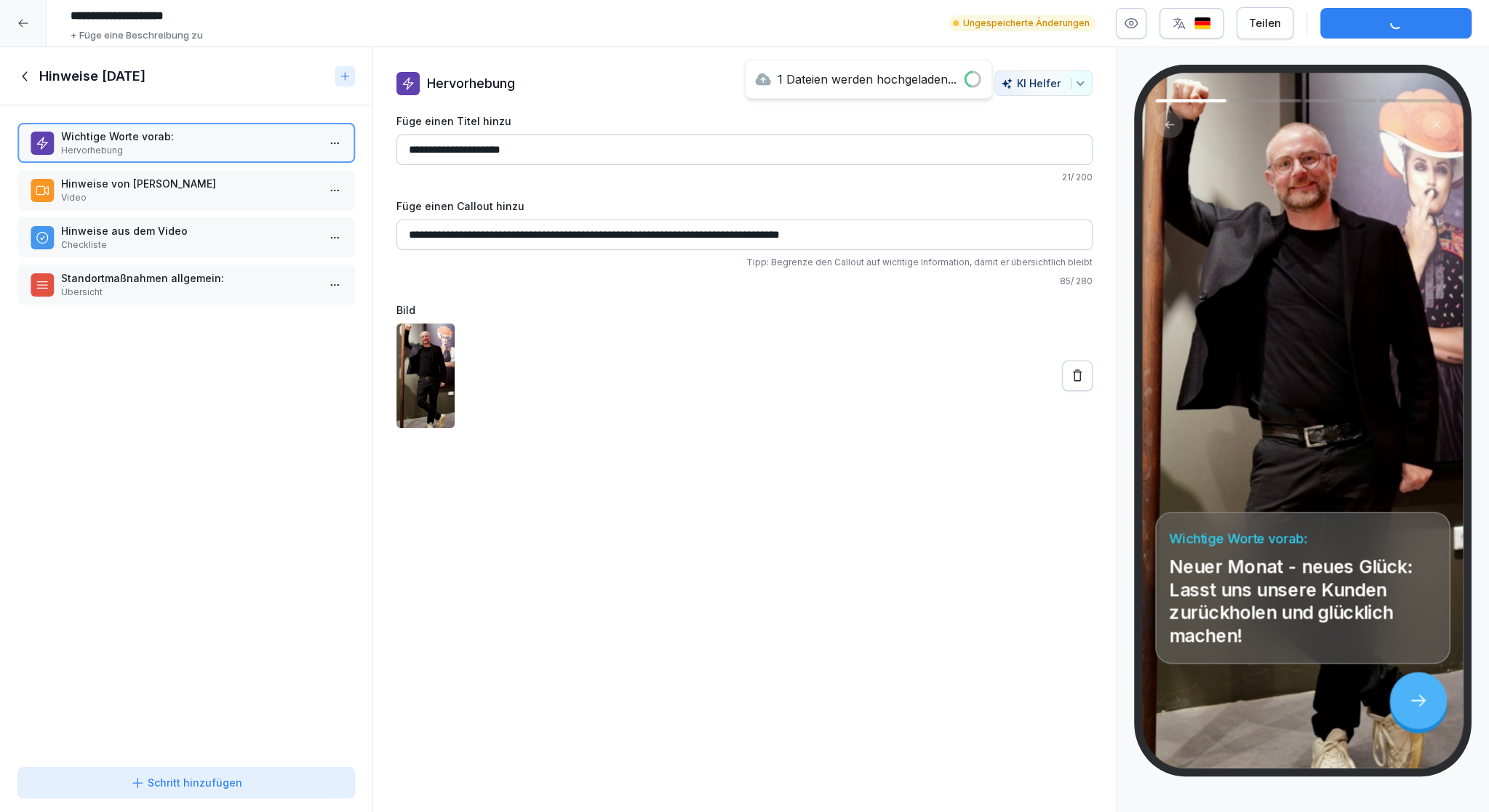
click at [169, 247] on p "Checkliste" at bounding box center [189, 245] width 256 height 13
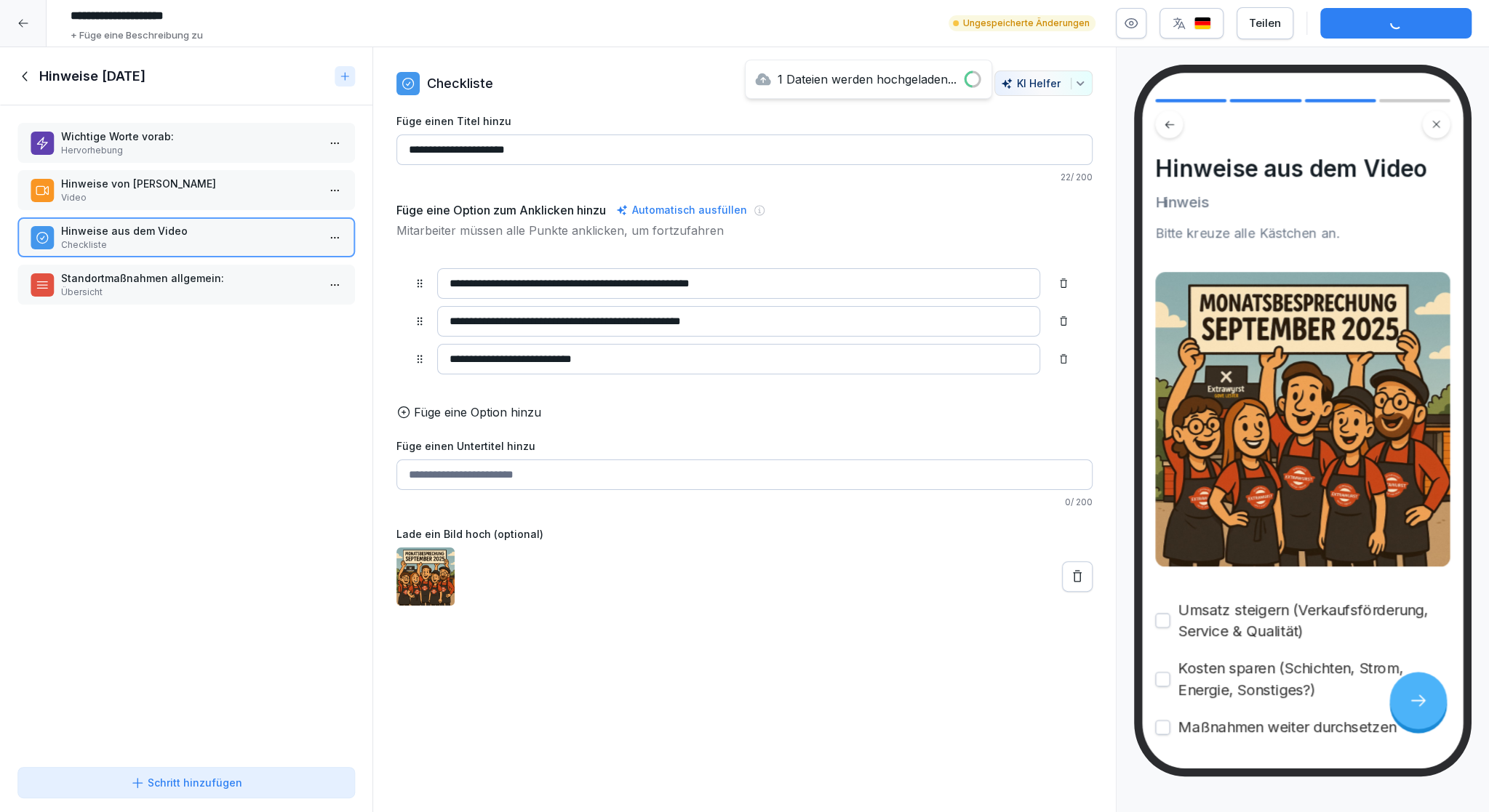
click at [169, 281] on p "Standortmaßnahmen allgemein:" at bounding box center [189, 277] width 256 height 15
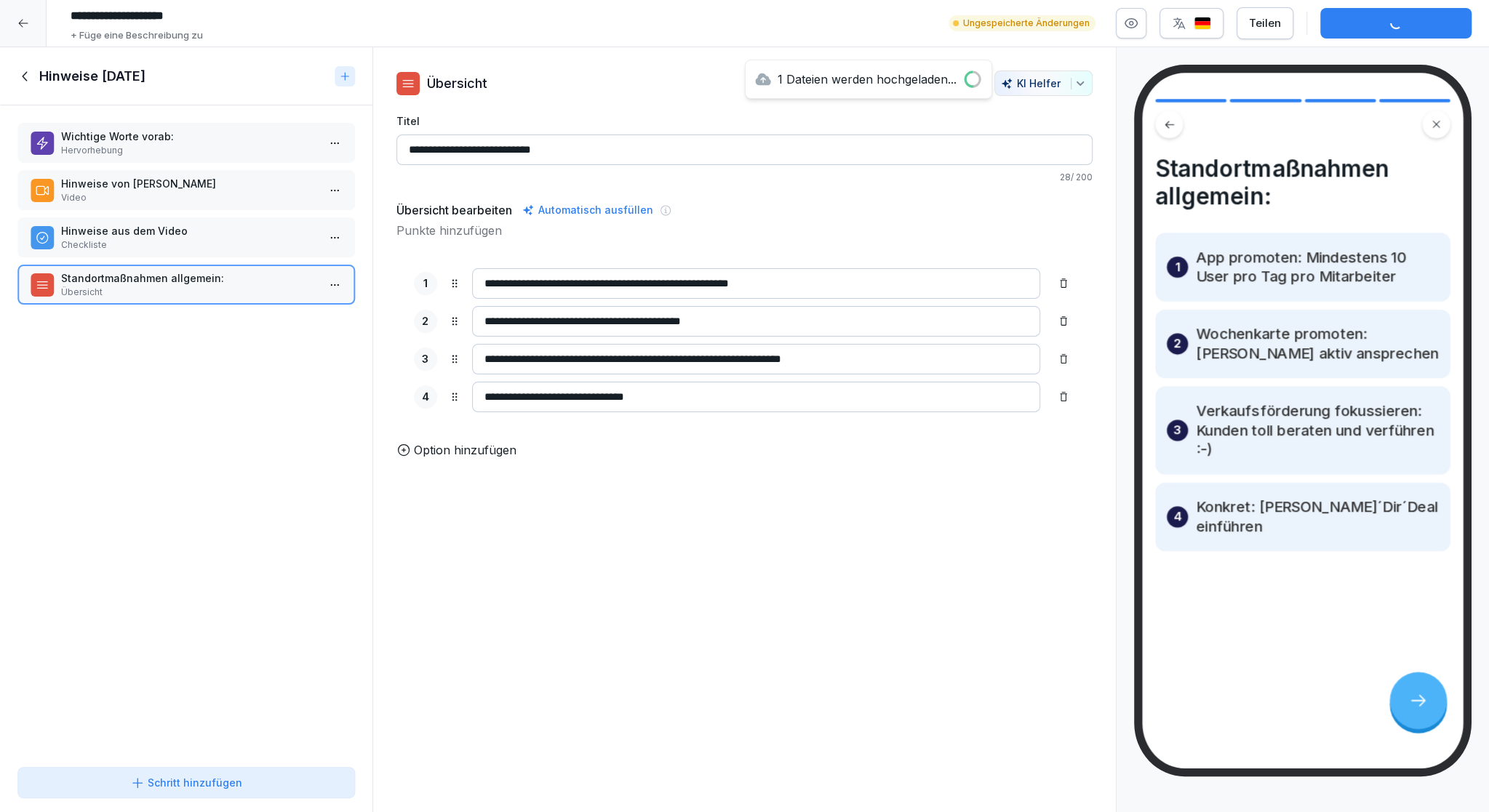
click at [134, 136] on p "Wichtige Worte vorab:" at bounding box center [189, 135] width 256 height 15
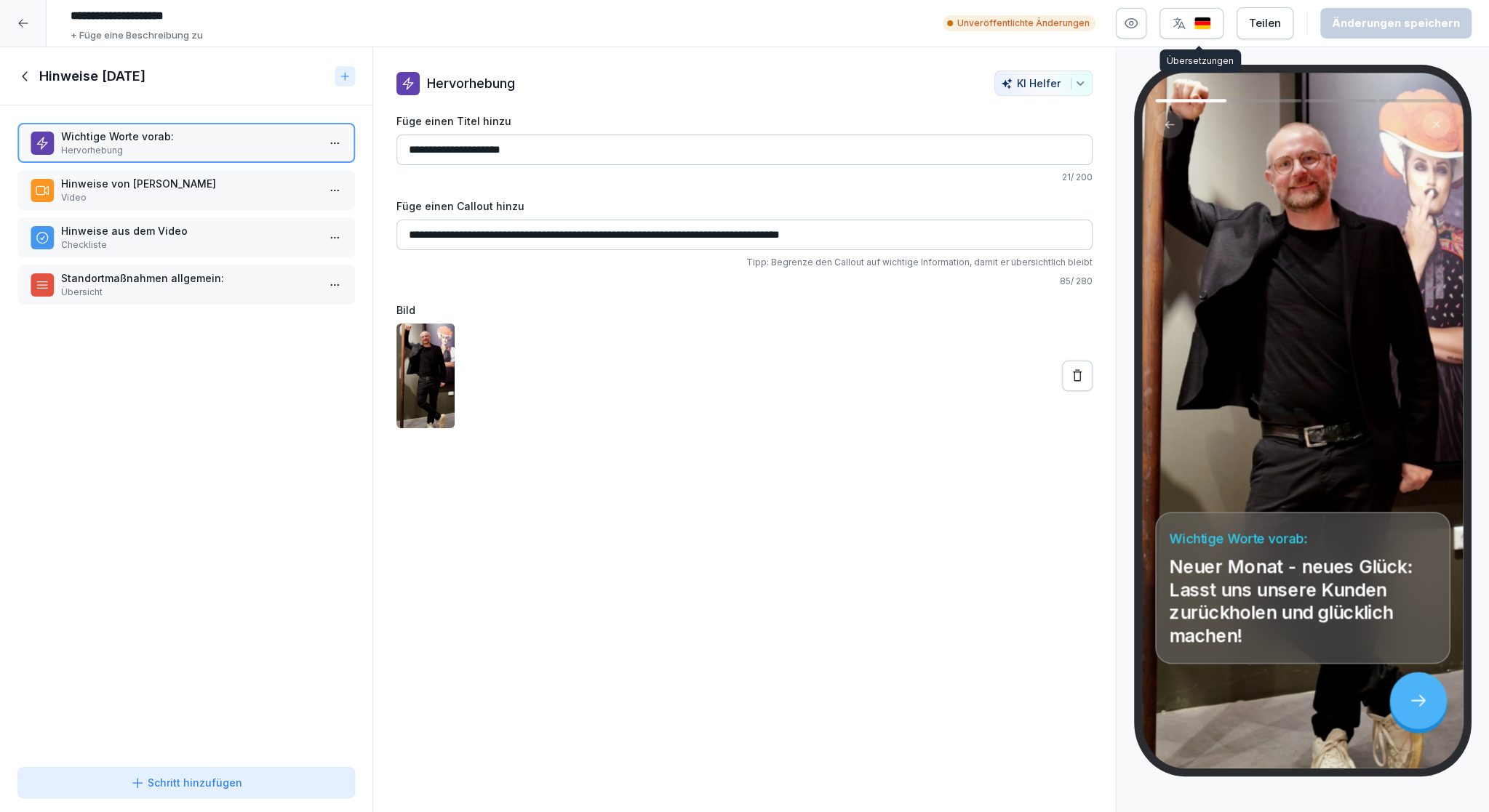
click at [1210, 27] on img "button" at bounding box center [1202, 23] width 18 height 13
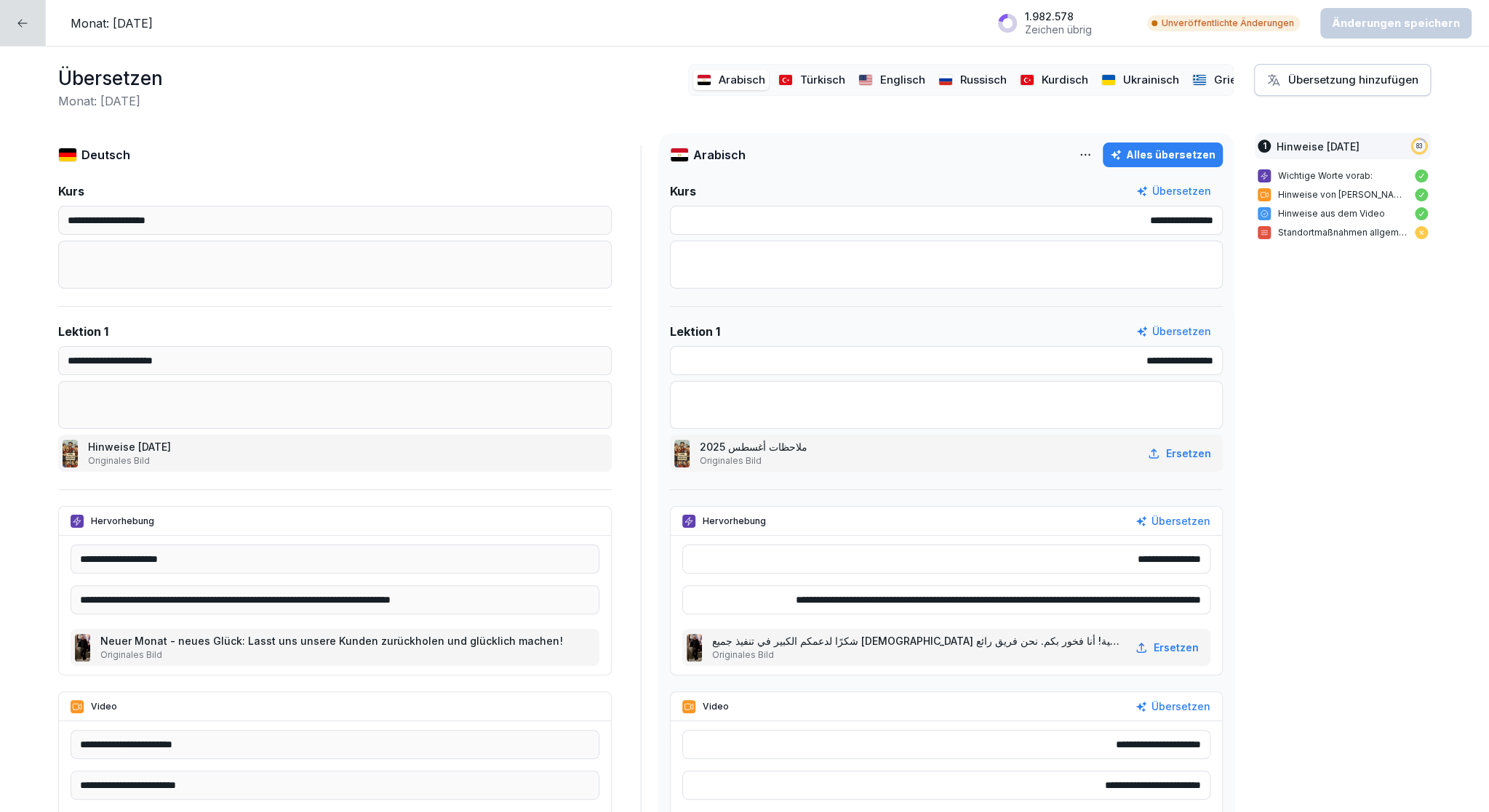
click at [726, 72] on p "Arabisch" at bounding box center [742, 80] width 46 height 17
click at [1159, 162] on div "Alles übersetzen" at bounding box center [1163, 155] width 105 height 16
type input "**********"
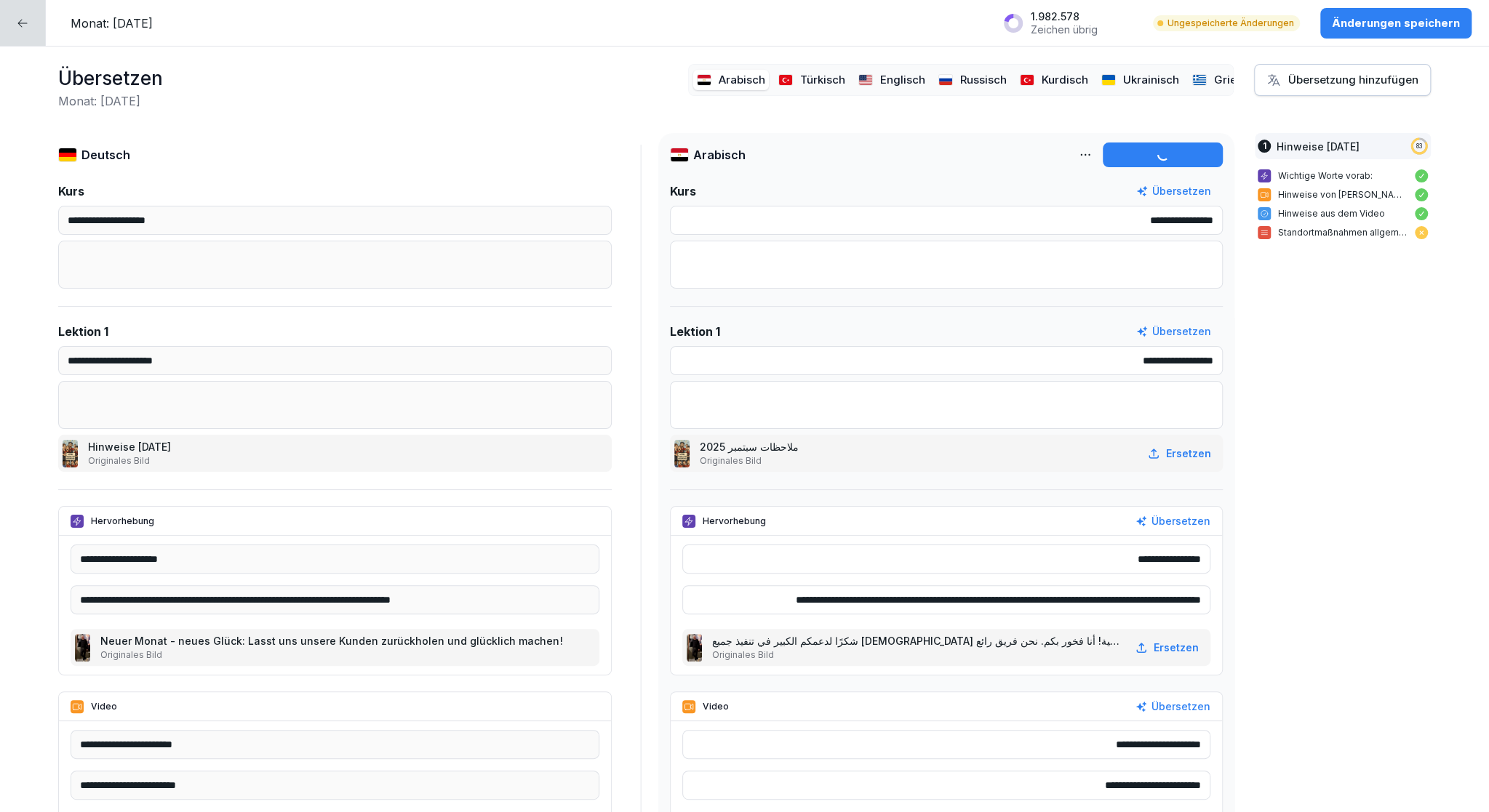
type input "**********"
click at [803, 72] on p "Türkisch" at bounding box center [822, 80] width 45 height 17
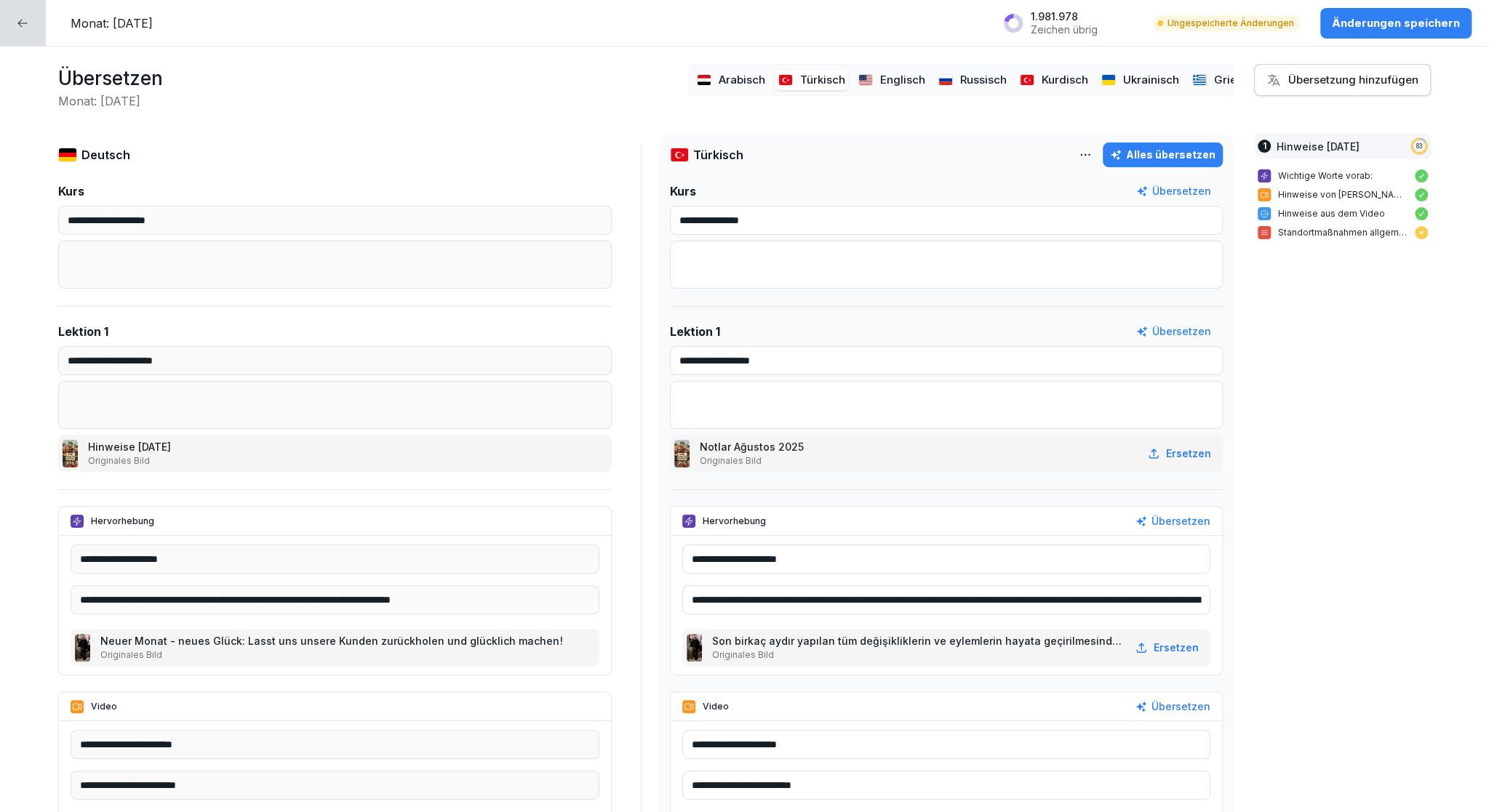
click at [1152, 152] on div "Alles übersetzen" at bounding box center [1163, 155] width 105 height 16
type input "**********"
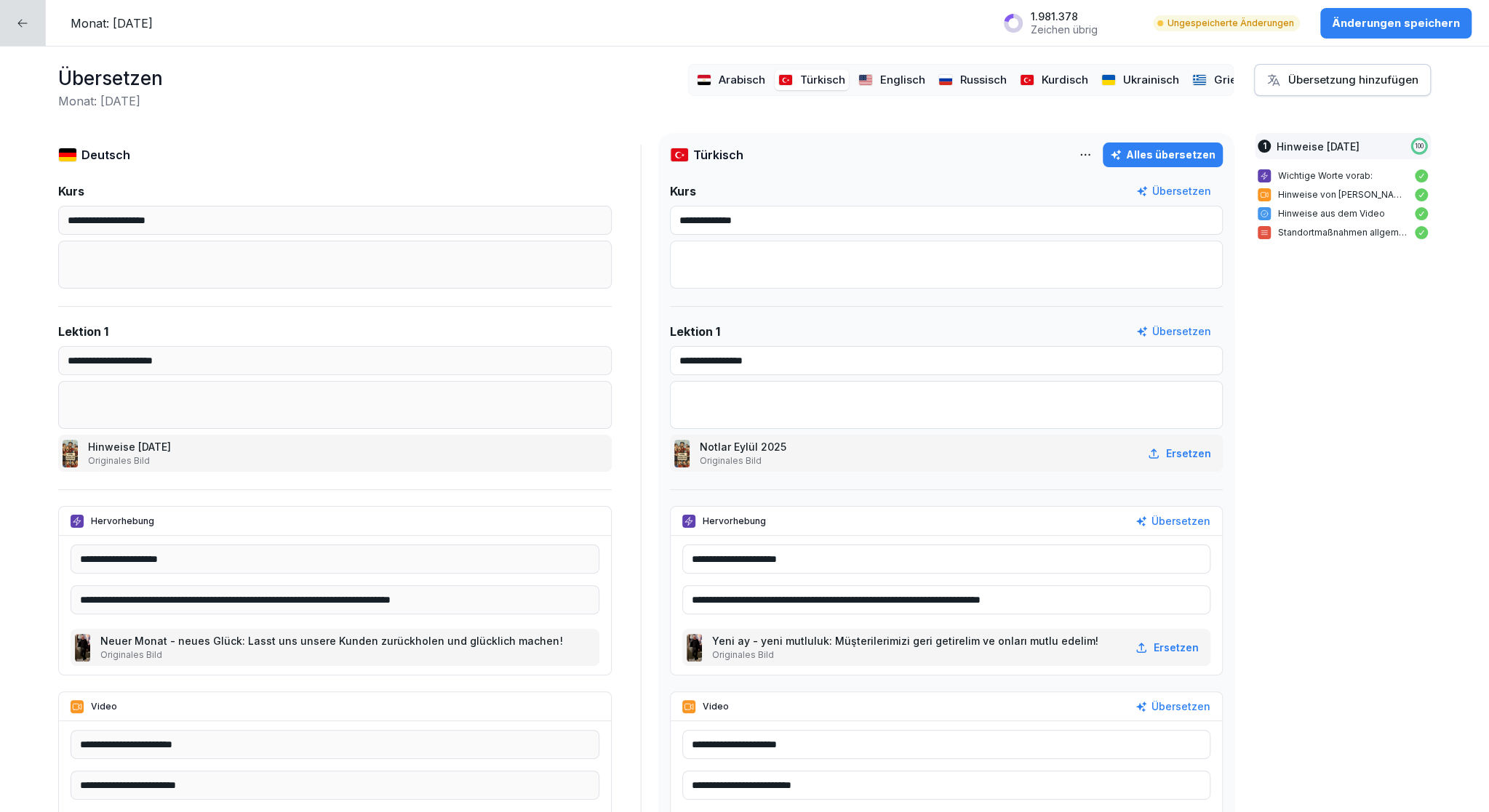
click at [885, 72] on p "Englisch" at bounding box center [902, 80] width 45 height 17
click at [1159, 160] on div "Alles übersetzen" at bounding box center [1163, 155] width 105 height 16
type input "**********"
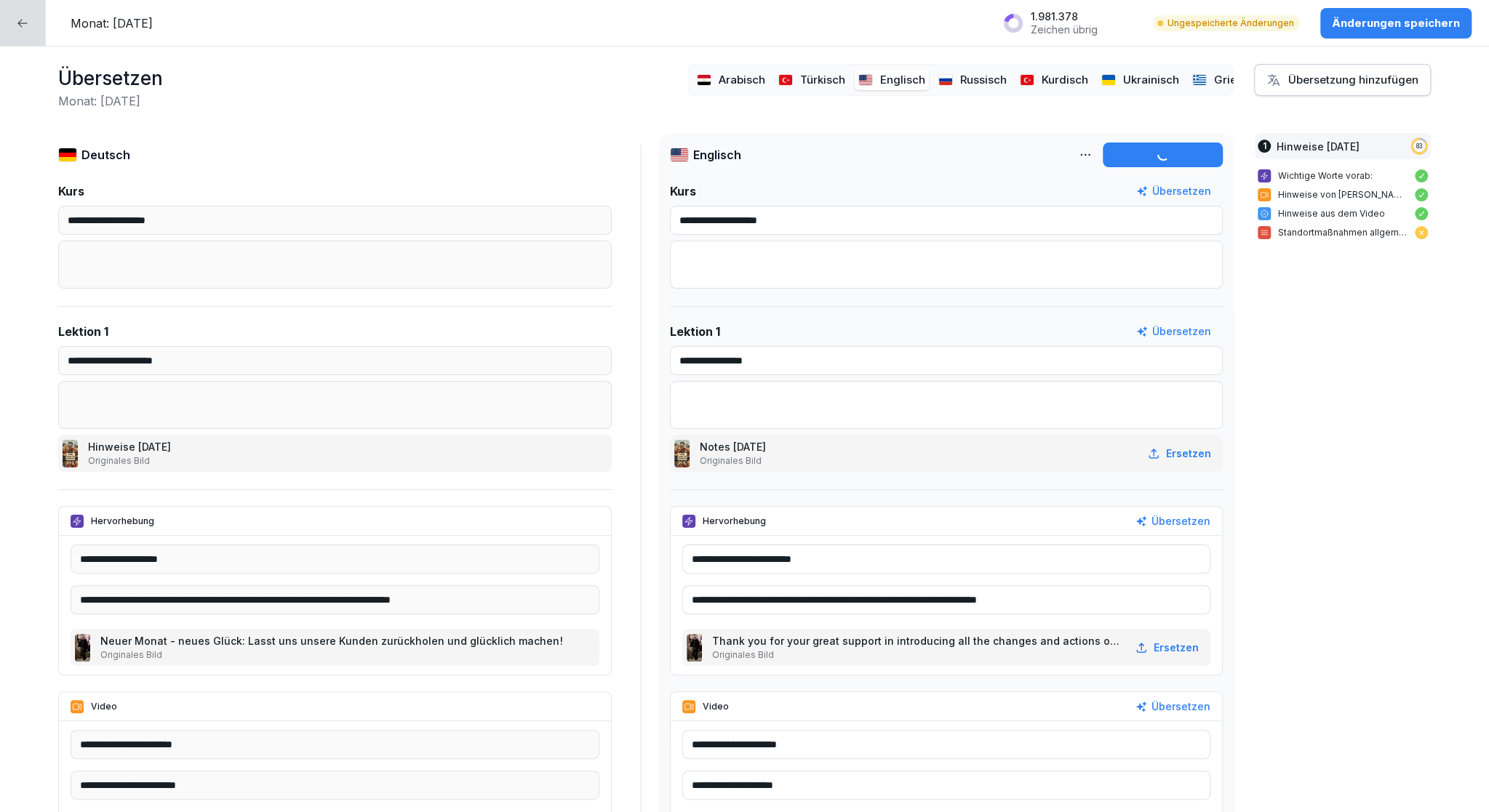
type input "**********"
click at [941, 74] on div "Russisch" at bounding box center [972, 80] width 76 height 21
click at [1131, 156] on div "Alles übersetzen" at bounding box center [1163, 155] width 105 height 16
type input "**********"
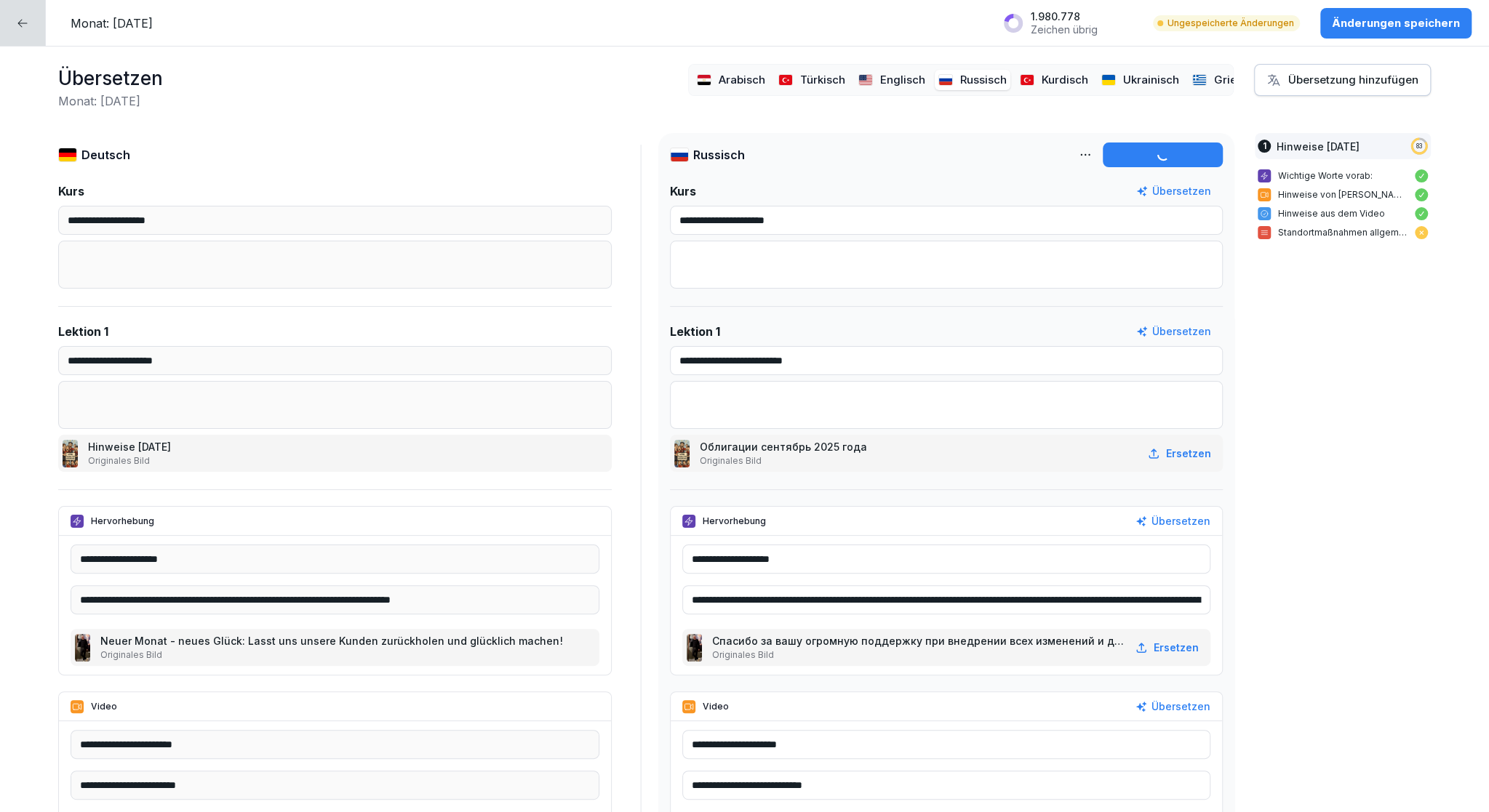
type input "**********"
click at [1043, 72] on p "Kurdisch" at bounding box center [1065, 80] width 46 height 17
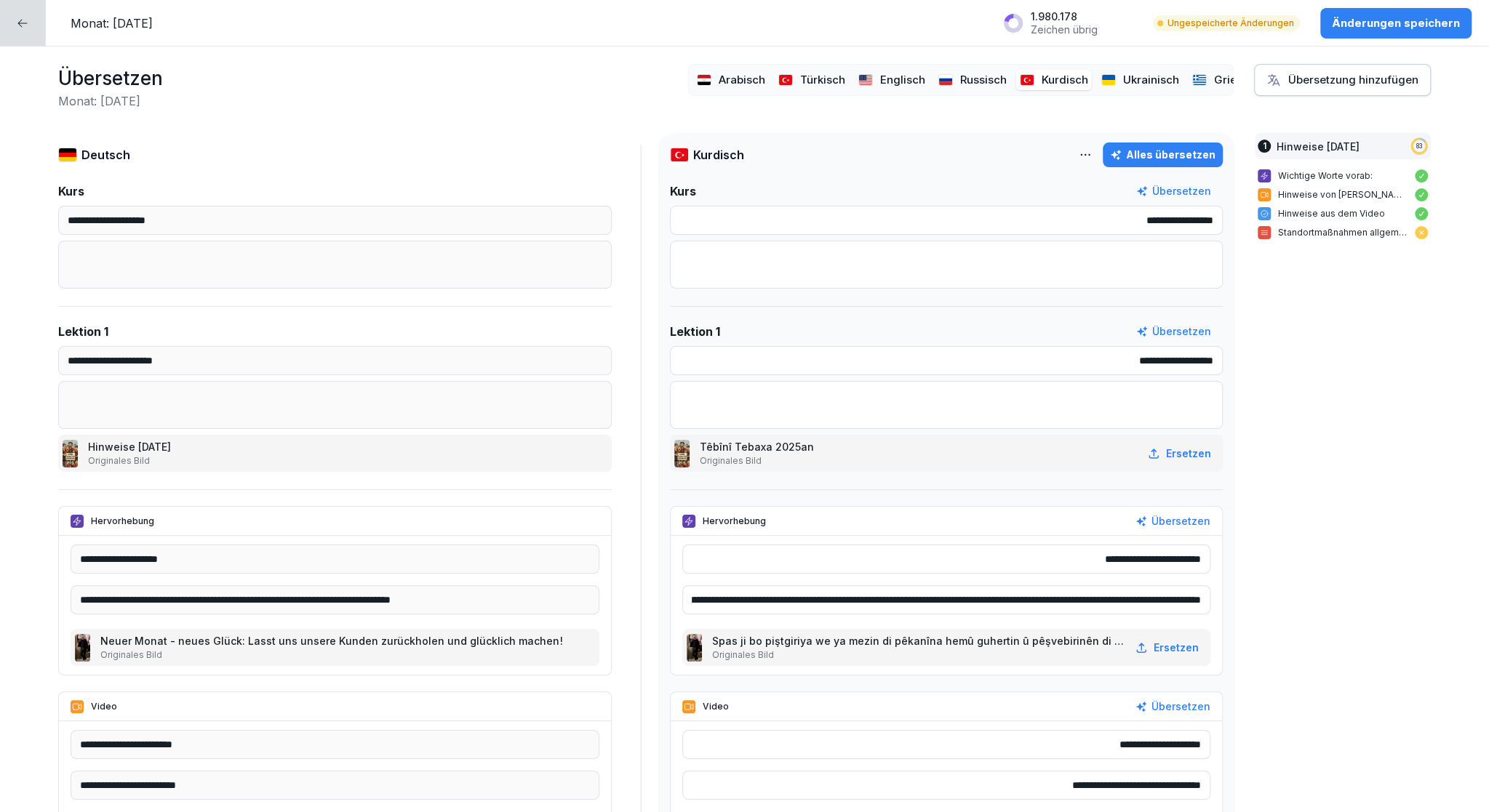
click at [1134, 150] on div "Alles übersetzen" at bounding box center [1163, 155] width 105 height 16
type input "**********"
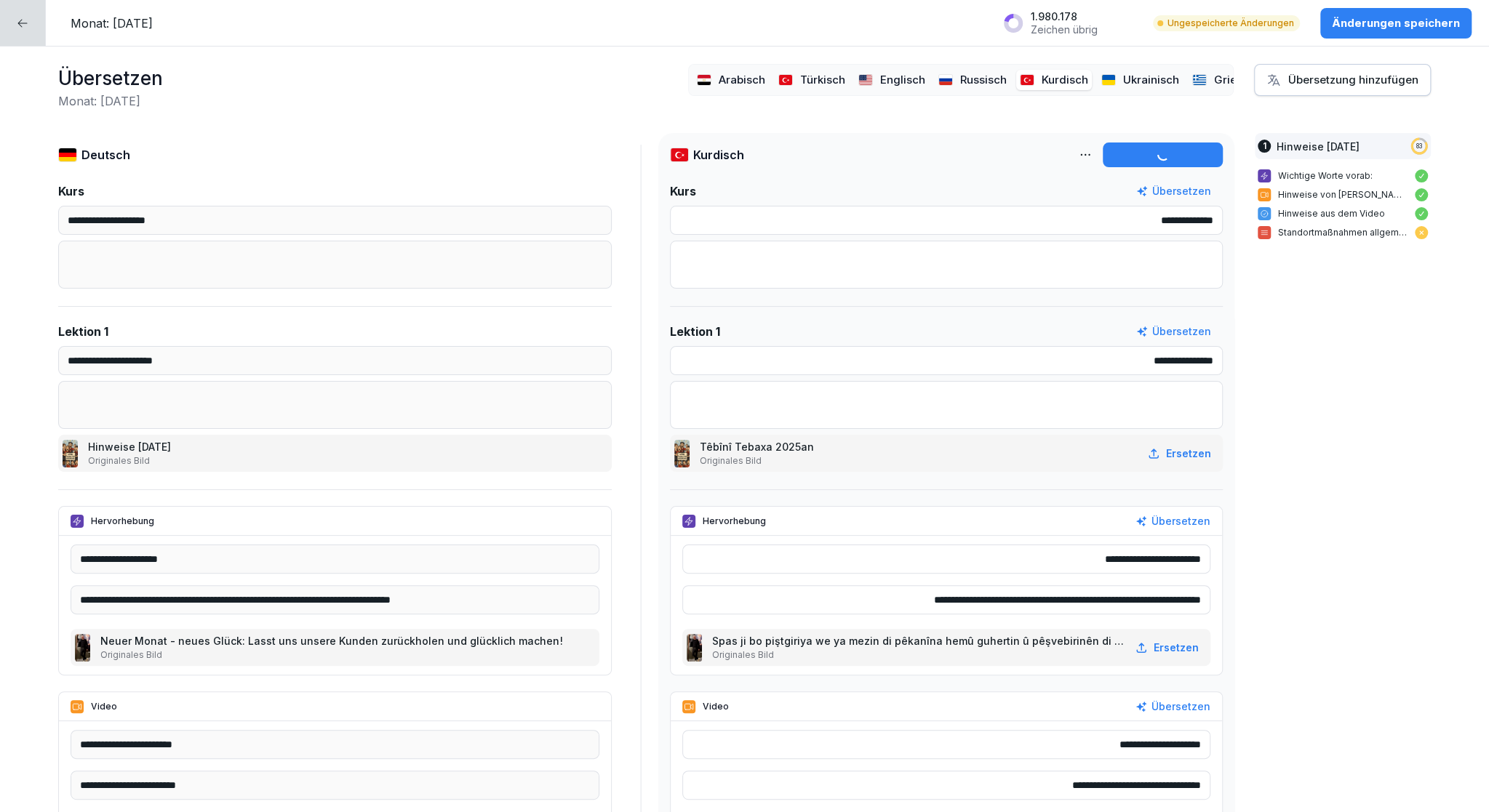
type input "**********"
click at [1123, 72] on p "Ukrainisch" at bounding box center [1150, 80] width 56 height 17
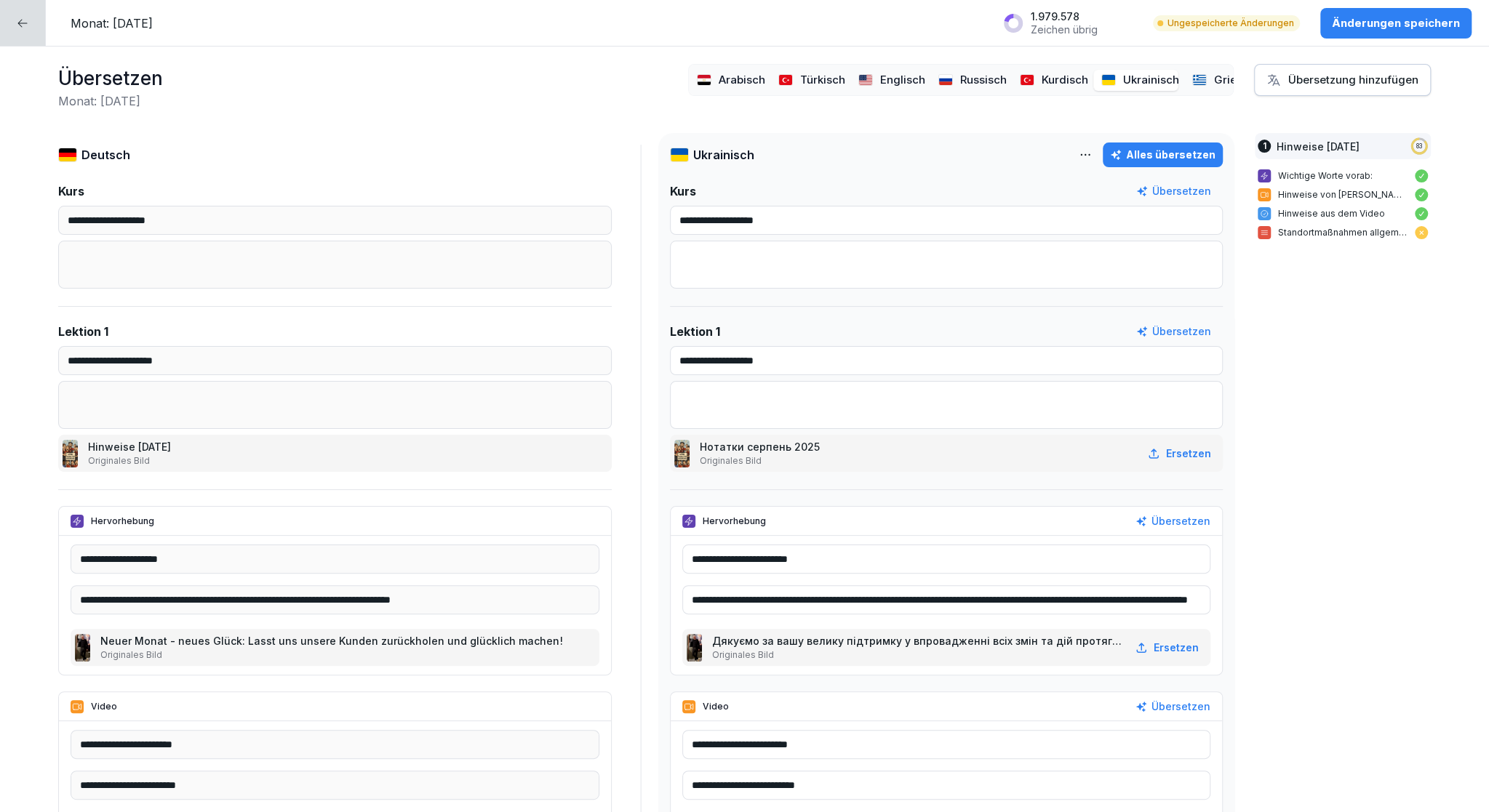
click at [1122, 150] on div "Alles übersetzen" at bounding box center [1163, 155] width 105 height 16
type input "**********"
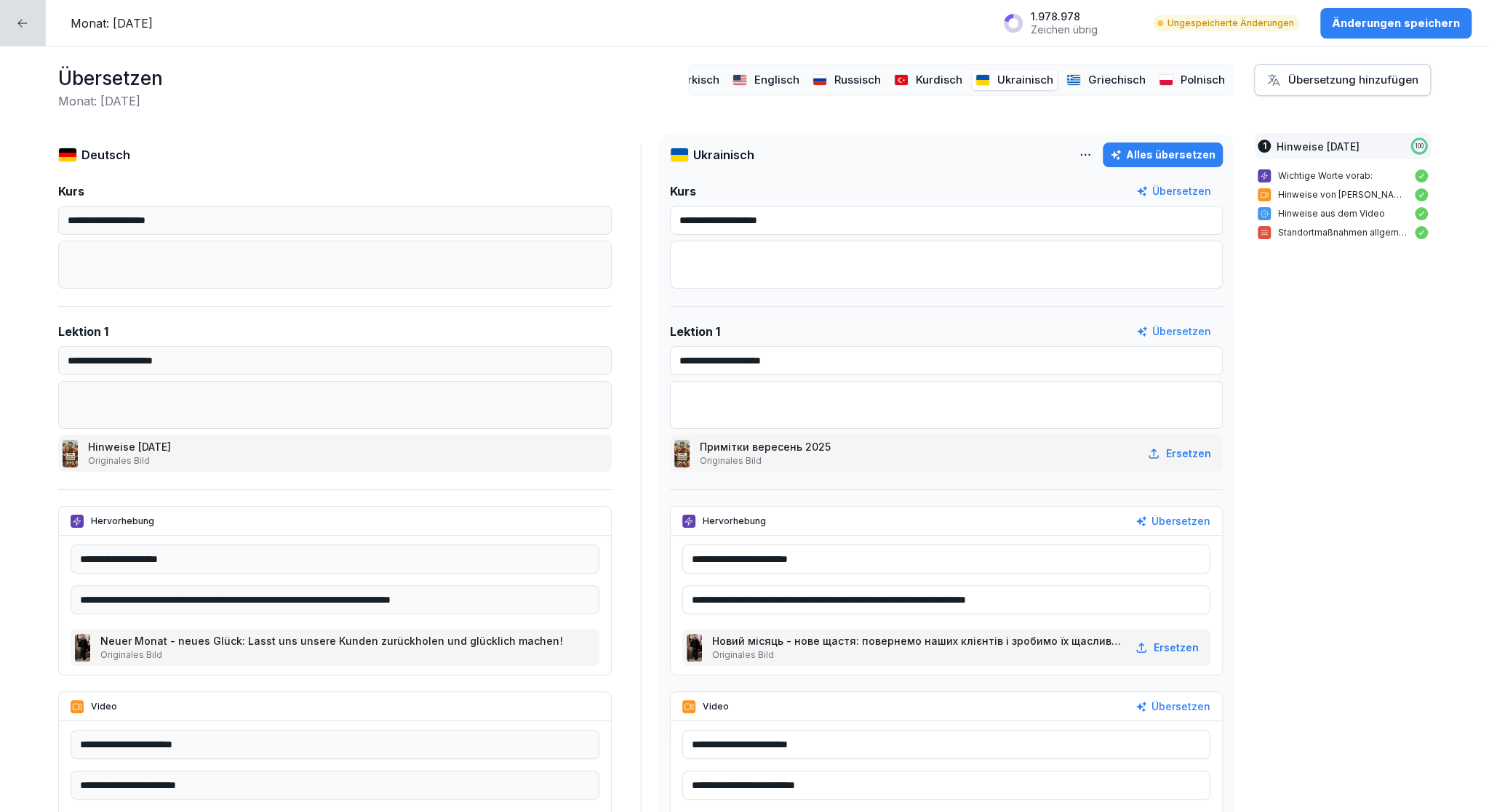
scroll to position [0, 132]
click at [1099, 72] on p "Griechisch" at bounding box center [1116, 80] width 57 height 17
click at [1148, 160] on div "Alles übersetzen" at bounding box center [1163, 155] width 105 height 16
type input "**********"
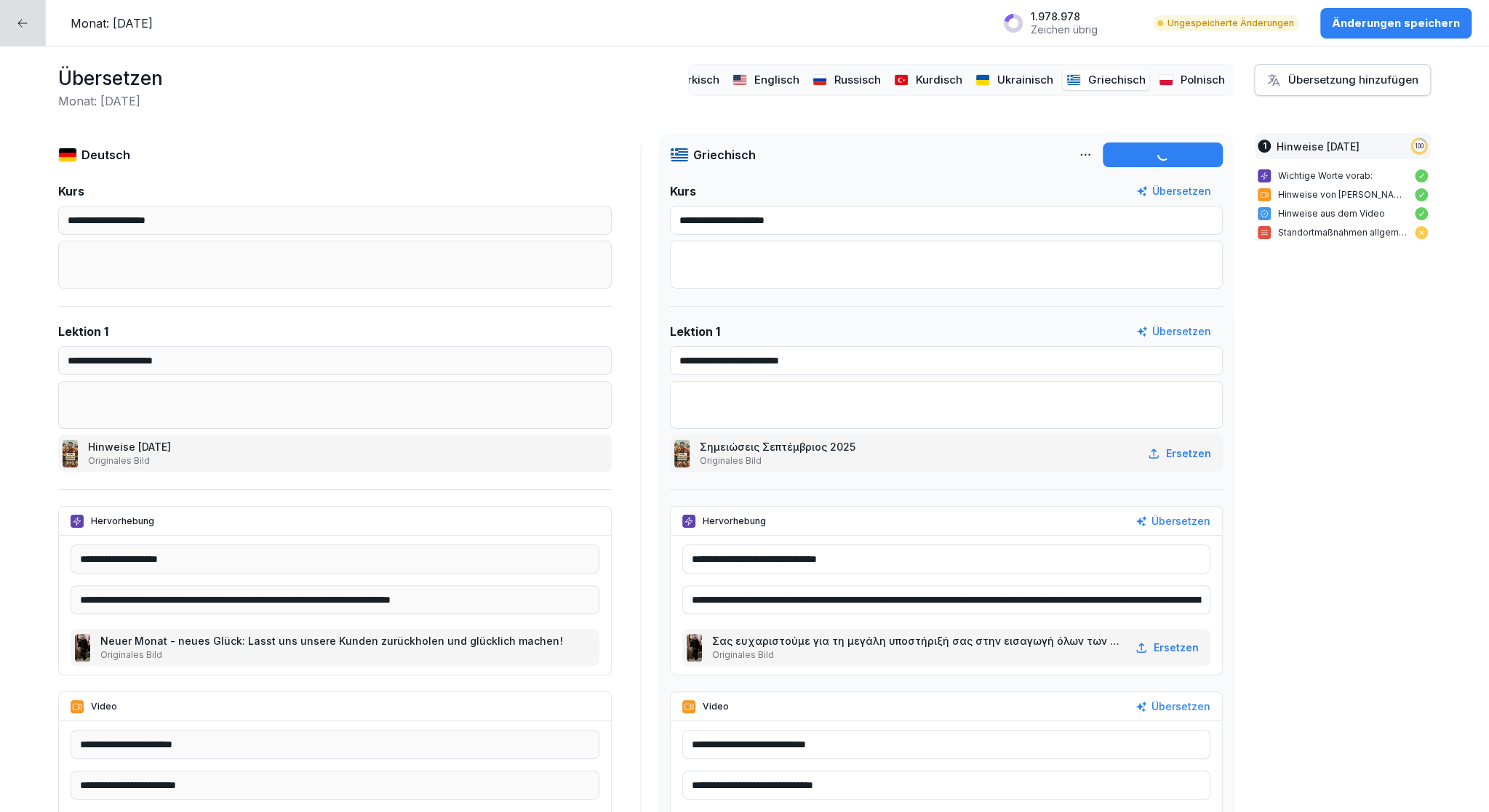
type input "**********"
click at [1181, 72] on p "Polnisch" at bounding box center [1203, 80] width 45 height 17
click at [1157, 160] on div "Alles übersetzen" at bounding box center [1163, 155] width 105 height 16
type input "**********"
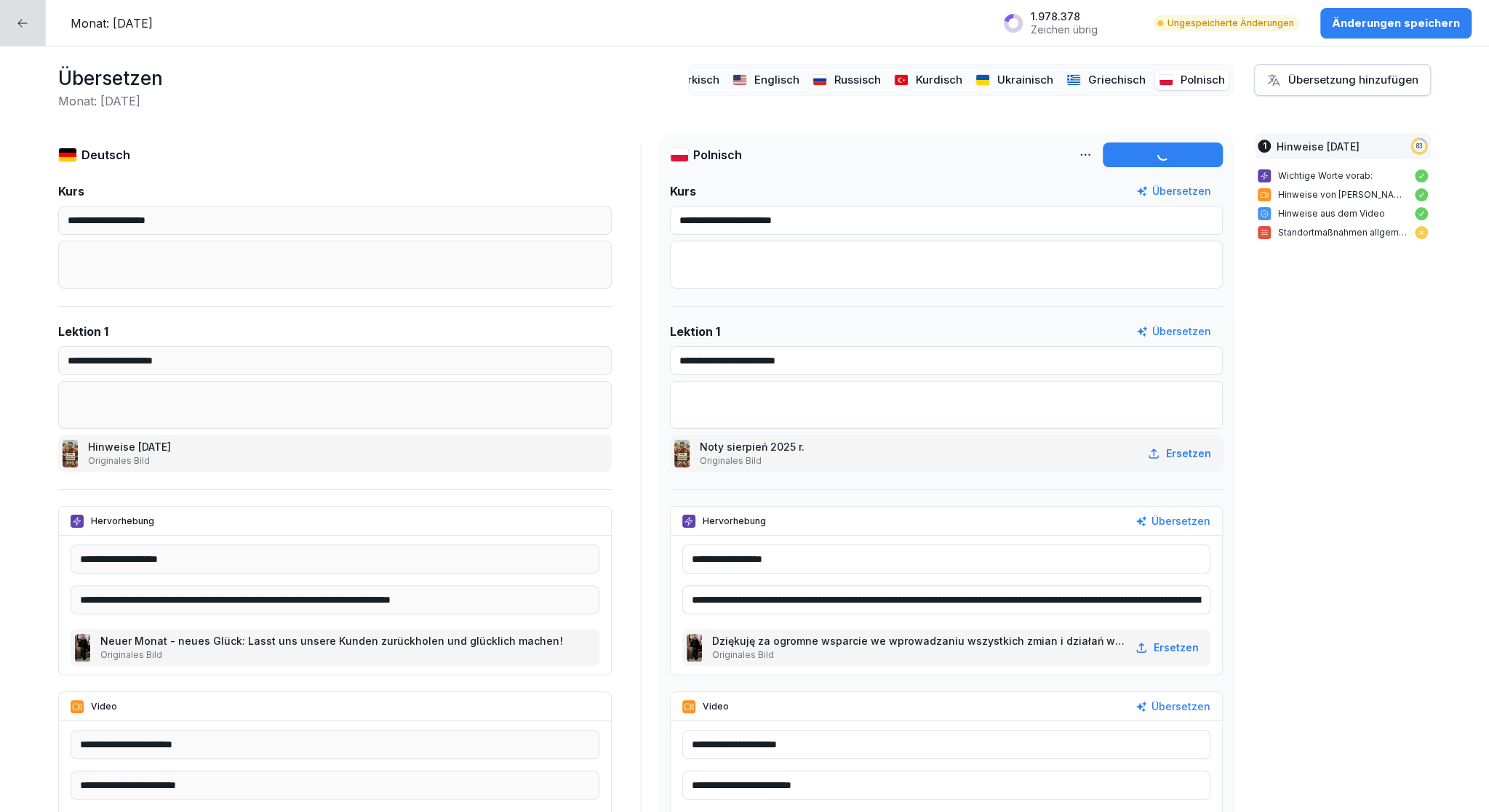
type input "**********"
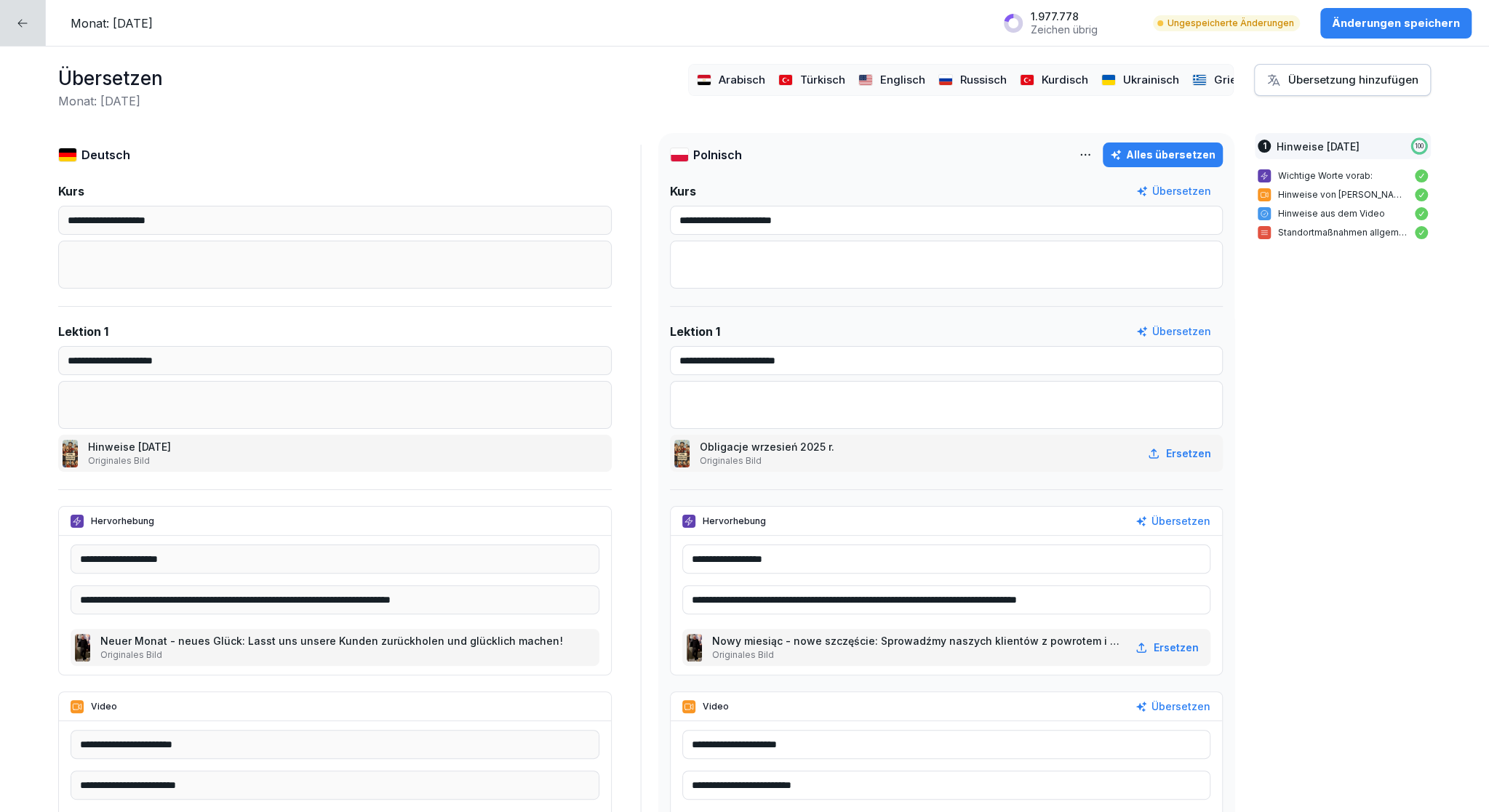
click at [1362, 33] on button "Änderungen speichern" at bounding box center [1395, 23] width 152 height 30
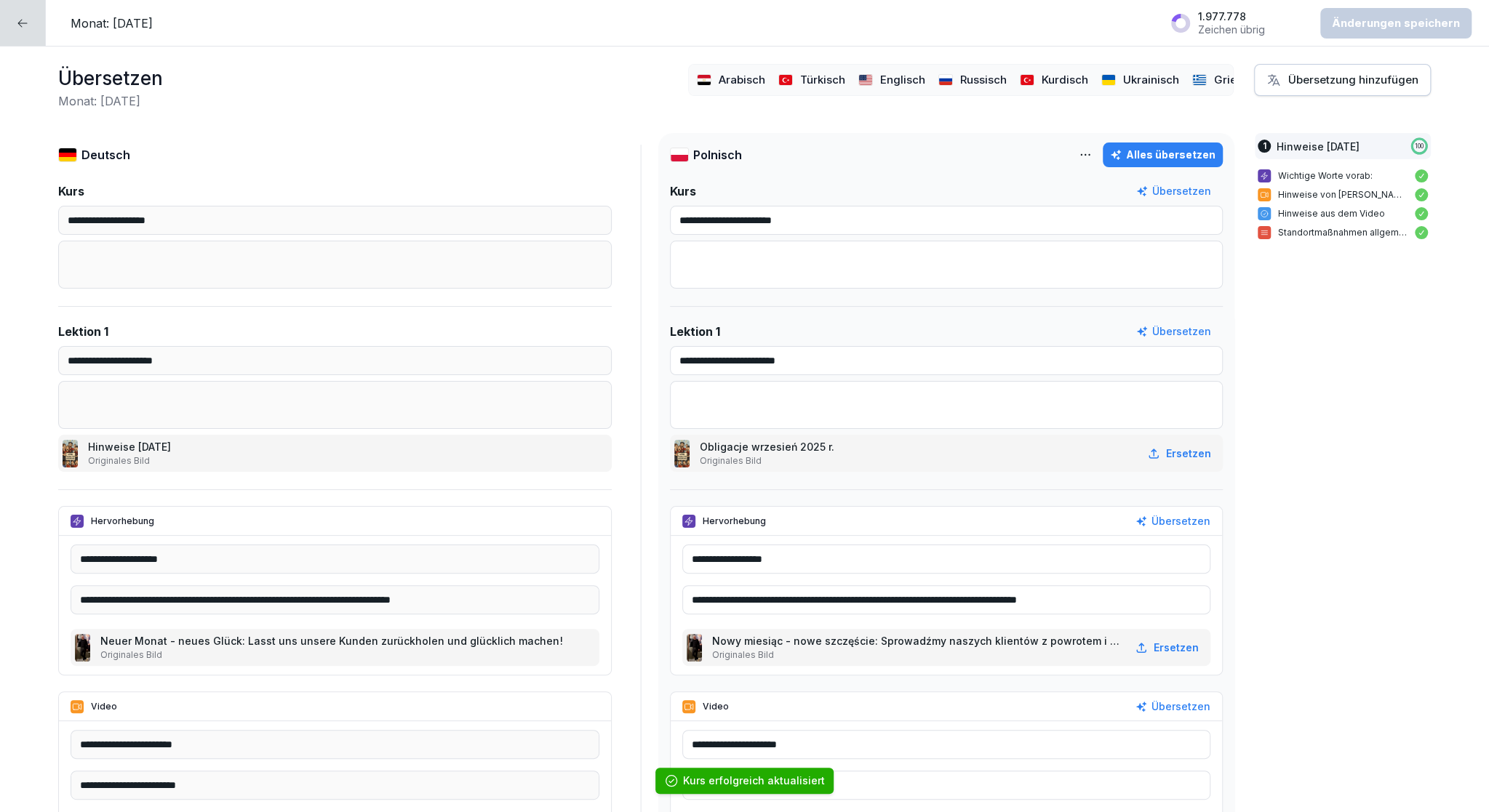
click at [29, 21] on div at bounding box center [22, 22] width 45 height 45
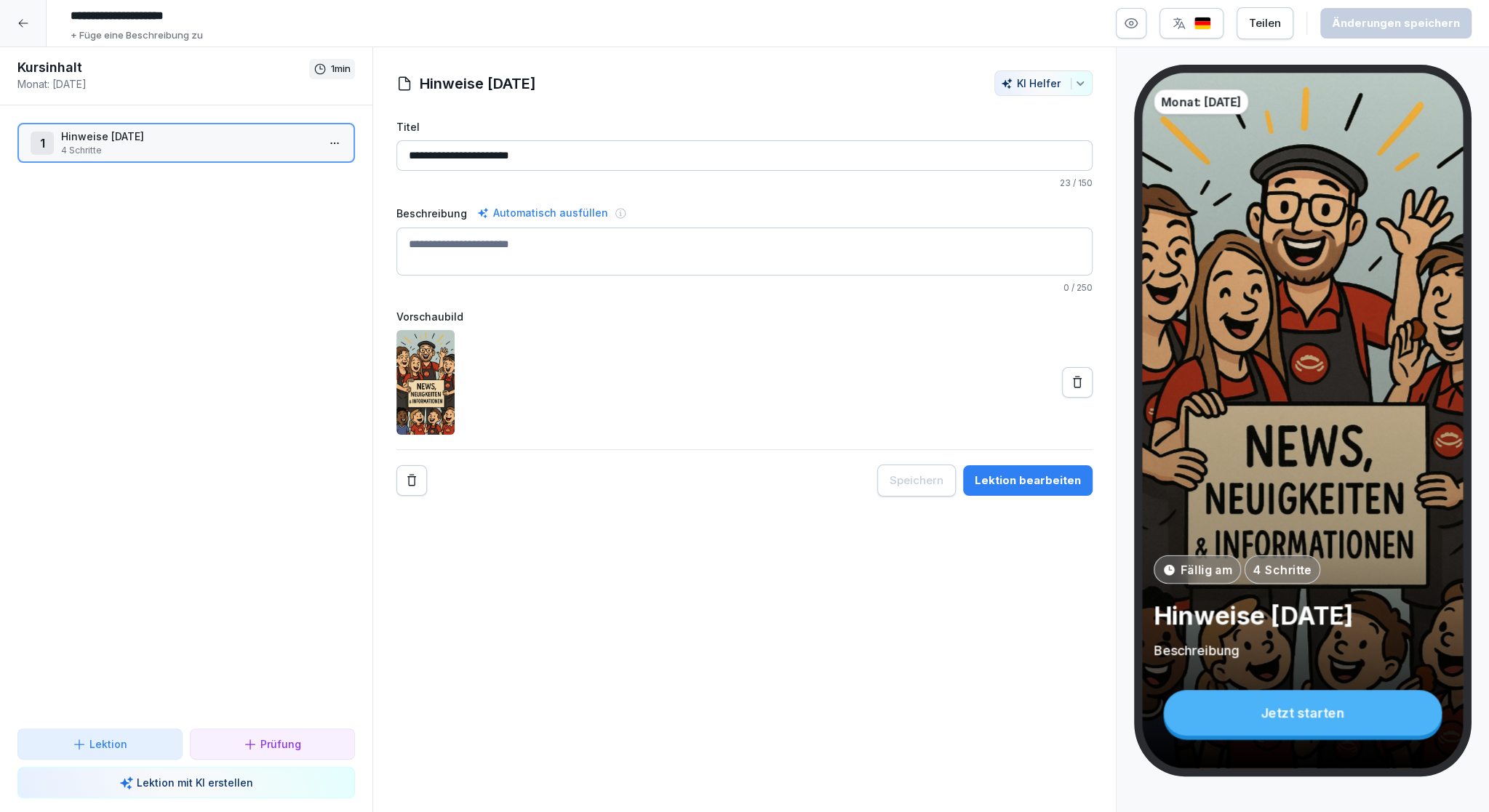
click at [184, 148] on p "4 Schritte" at bounding box center [189, 150] width 256 height 13
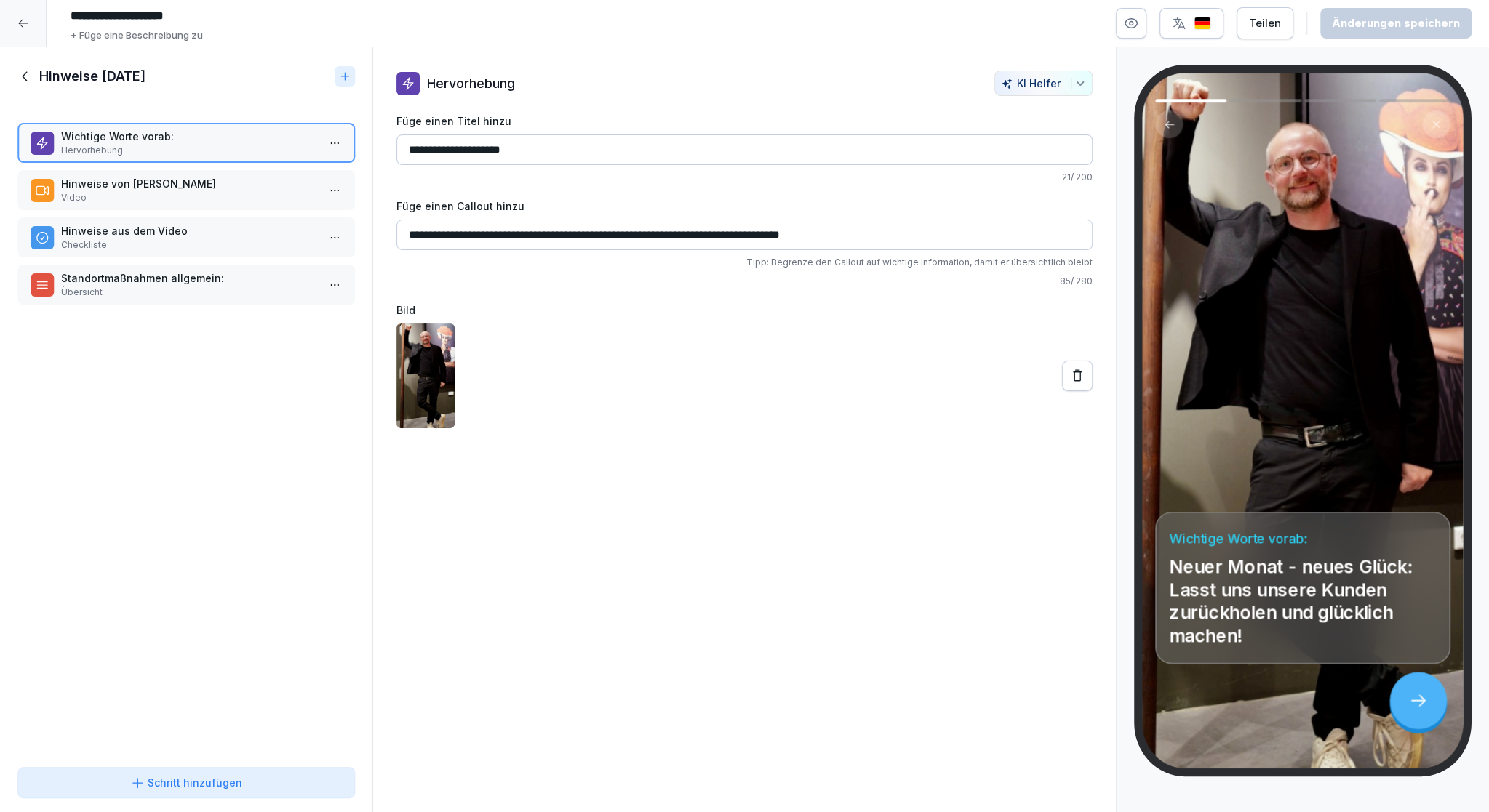
click at [187, 185] on p "Hinweise von Kim Hagebaum" at bounding box center [189, 183] width 256 height 15
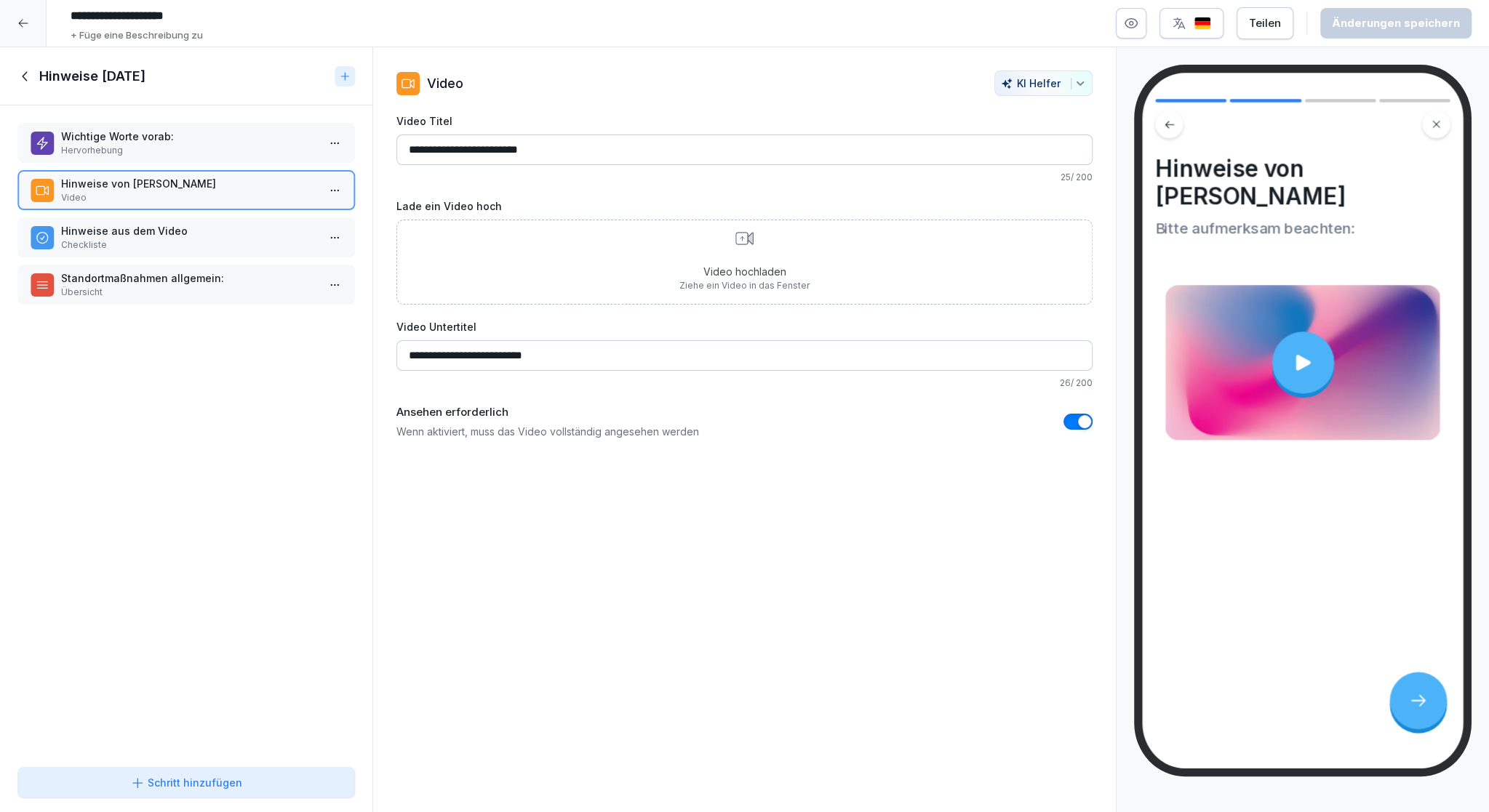
click at [1309, 352] on div at bounding box center [1302, 362] width 62 height 62
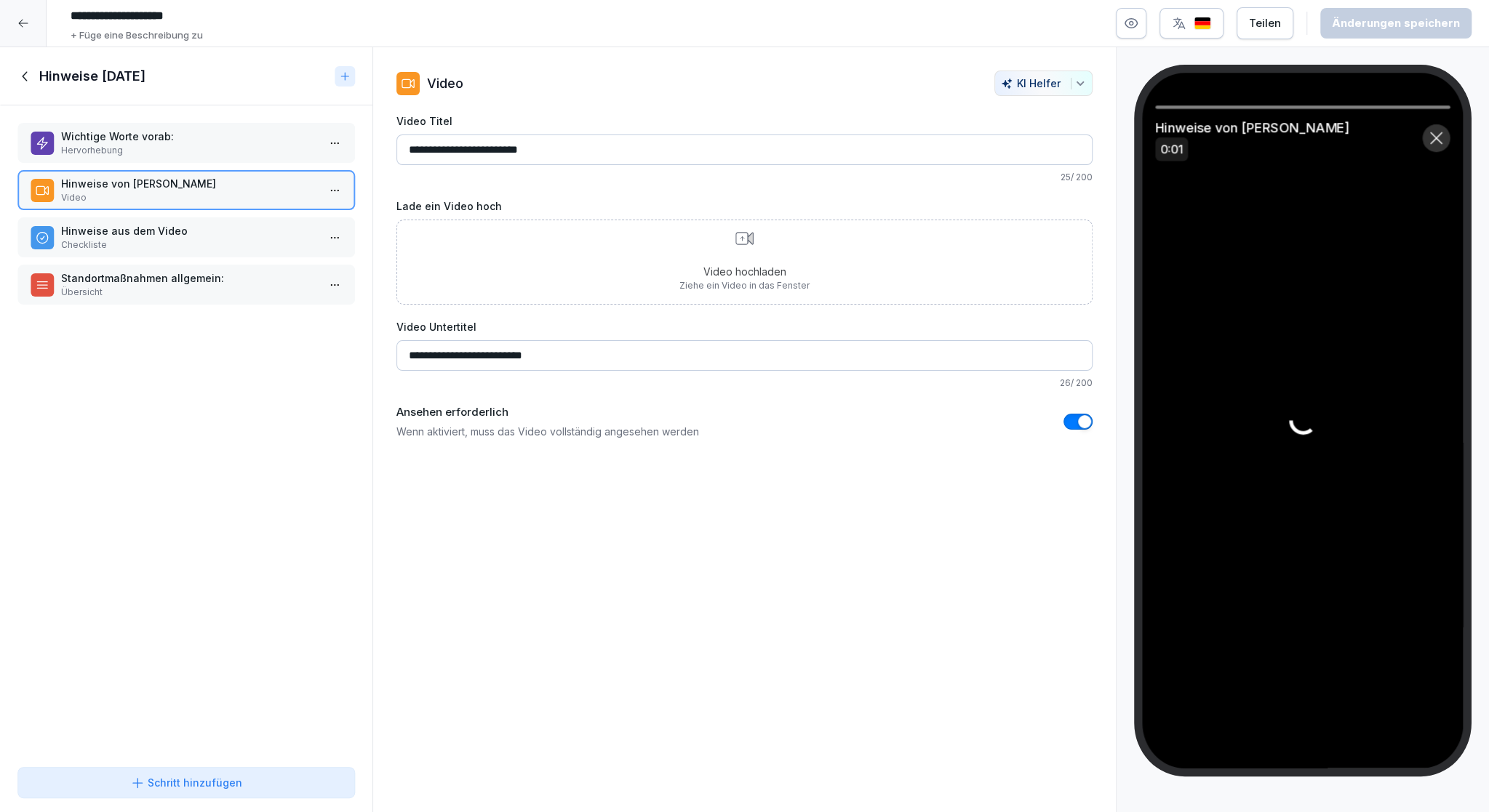
click at [28, 76] on icon at bounding box center [26, 77] width 16 height 16
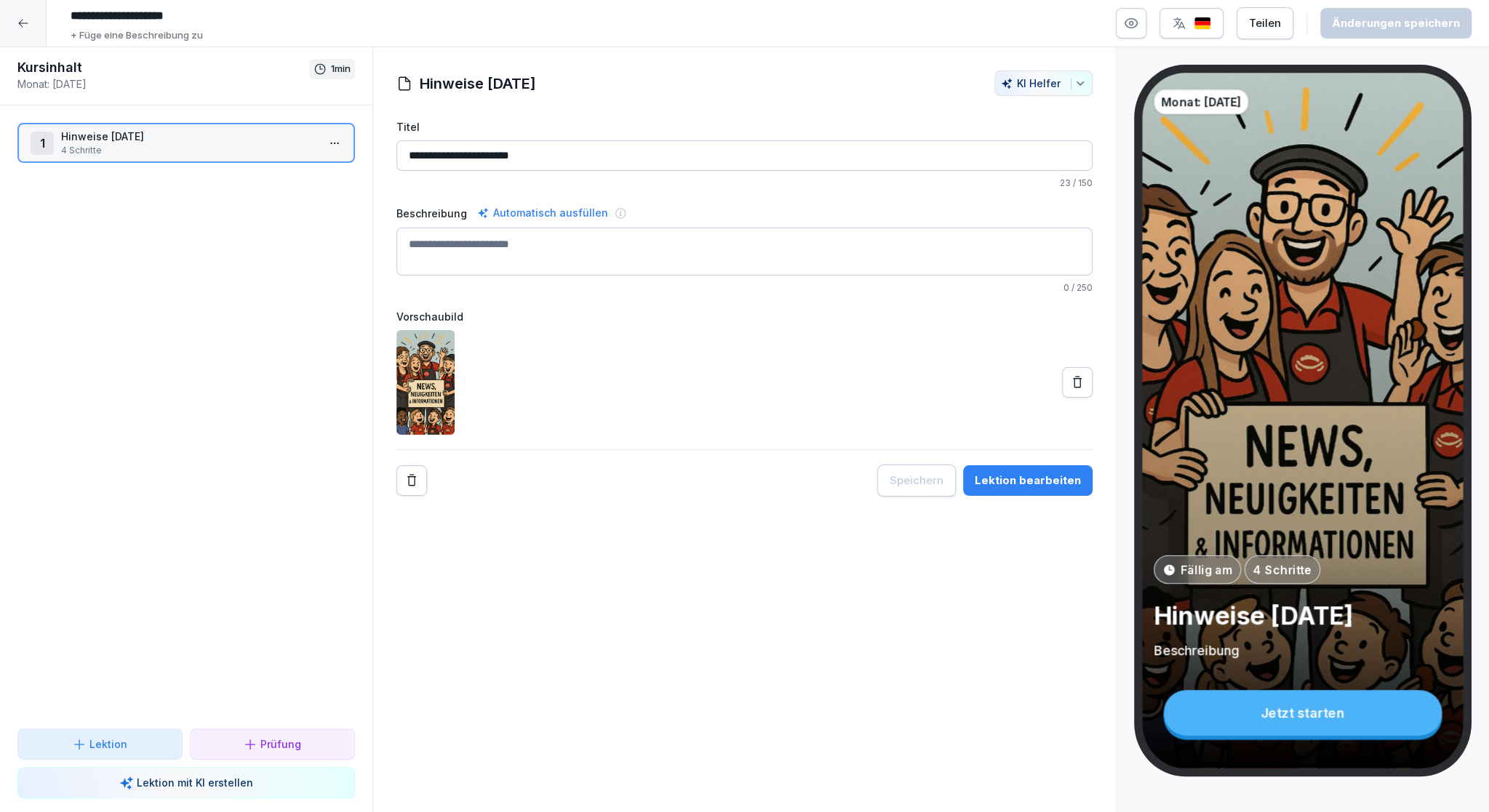
click at [9, 21] on div at bounding box center [23, 23] width 46 height 46
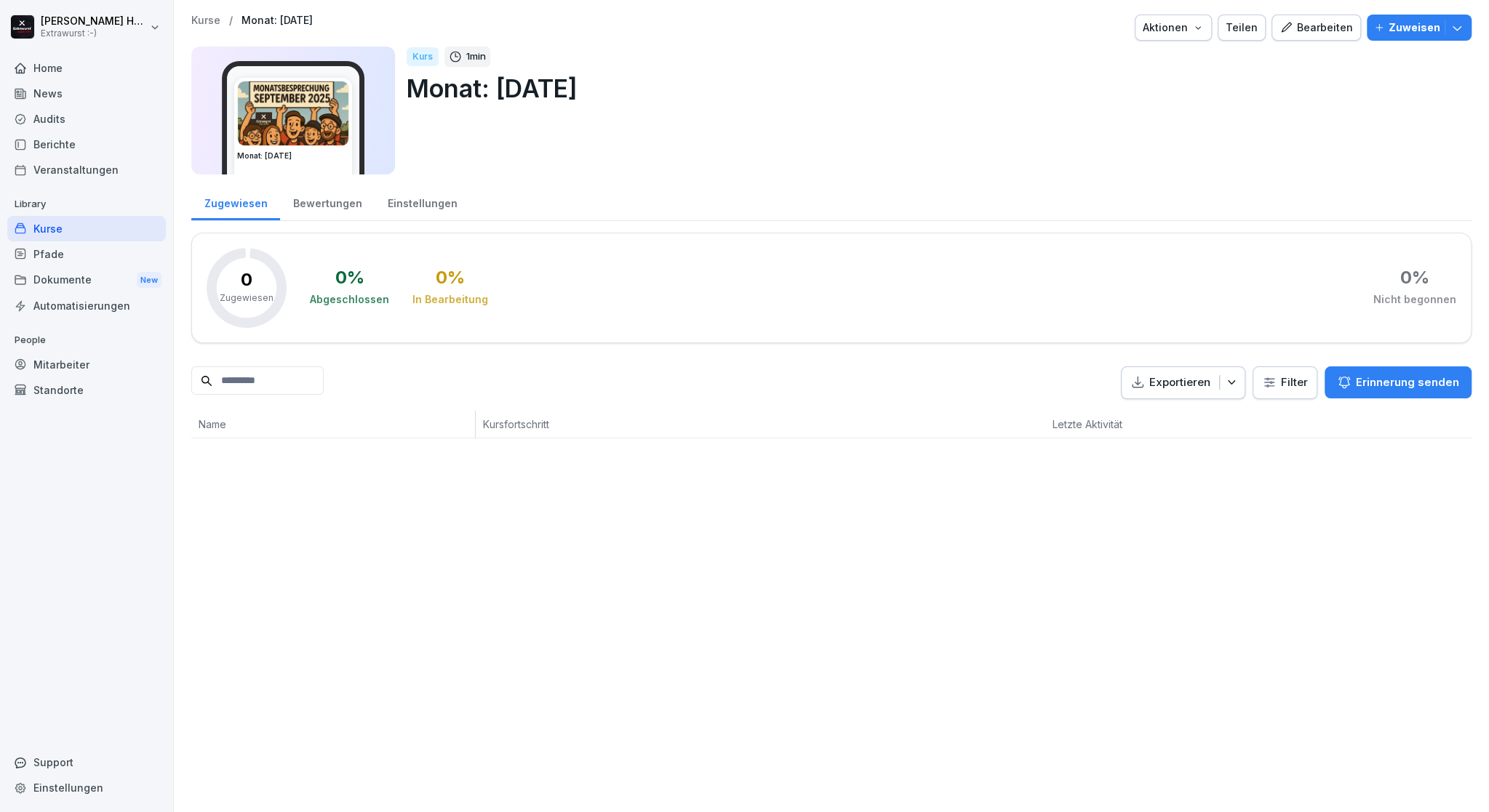
click at [51, 65] on div "Home" at bounding box center [86, 68] width 159 height 26
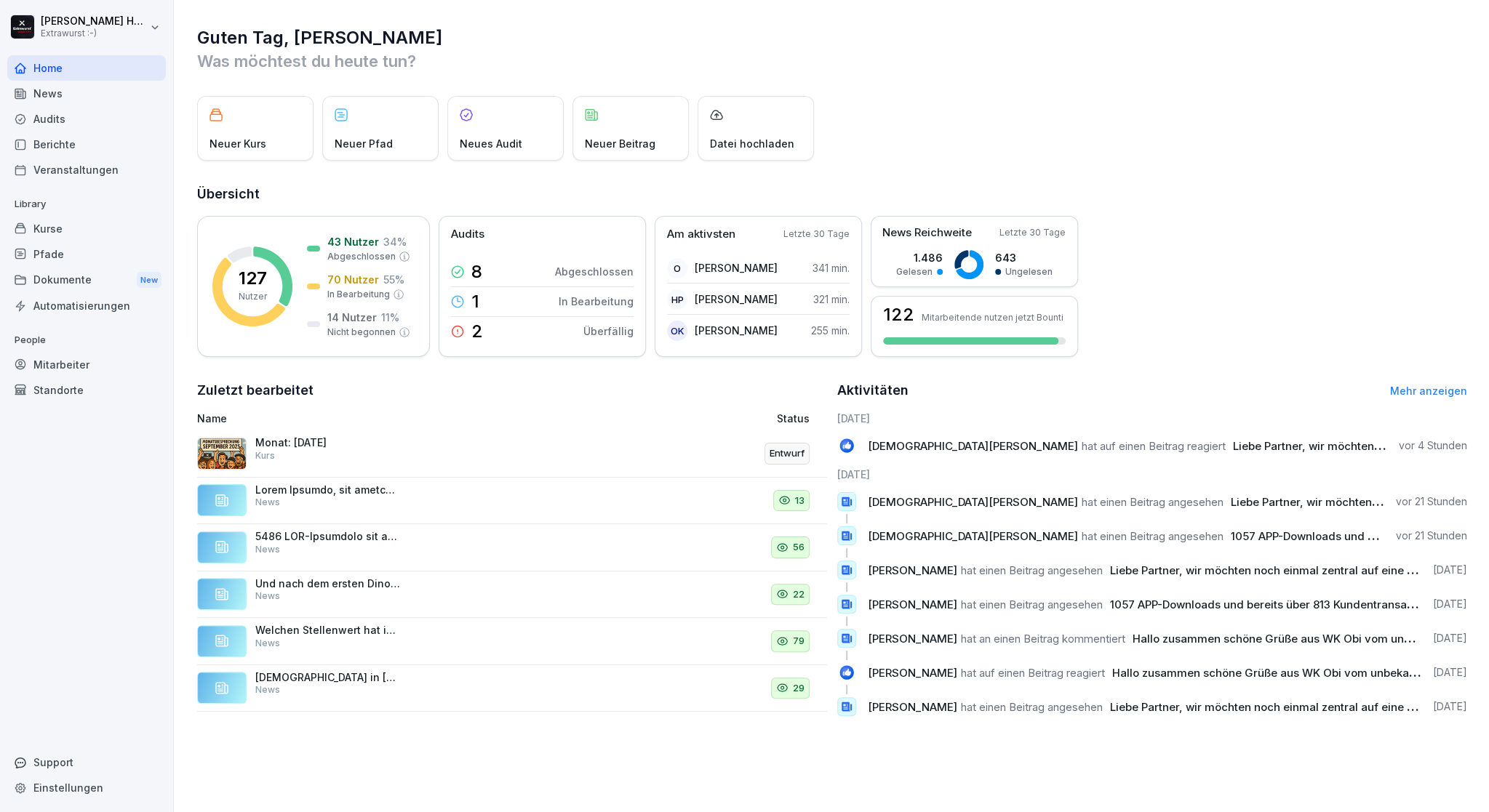
click at [57, 64] on div "Home" at bounding box center [86, 68] width 159 height 26
click at [419, 443] on div "Monat: September 2025 Kurs" at bounding box center [395, 453] width 397 height 35
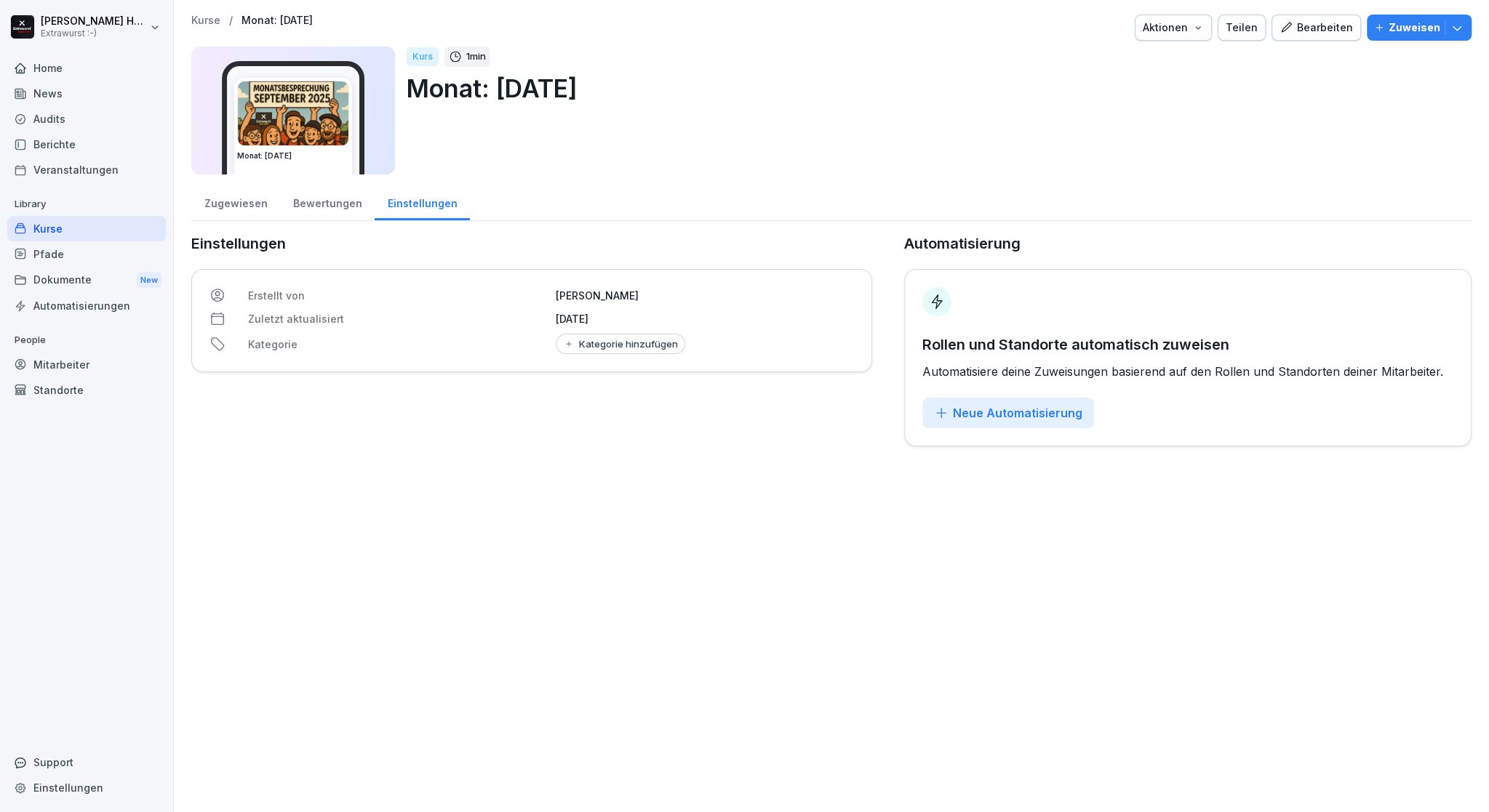
click at [1408, 30] on p "Zuweisen" at bounding box center [1414, 28] width 52 height 16
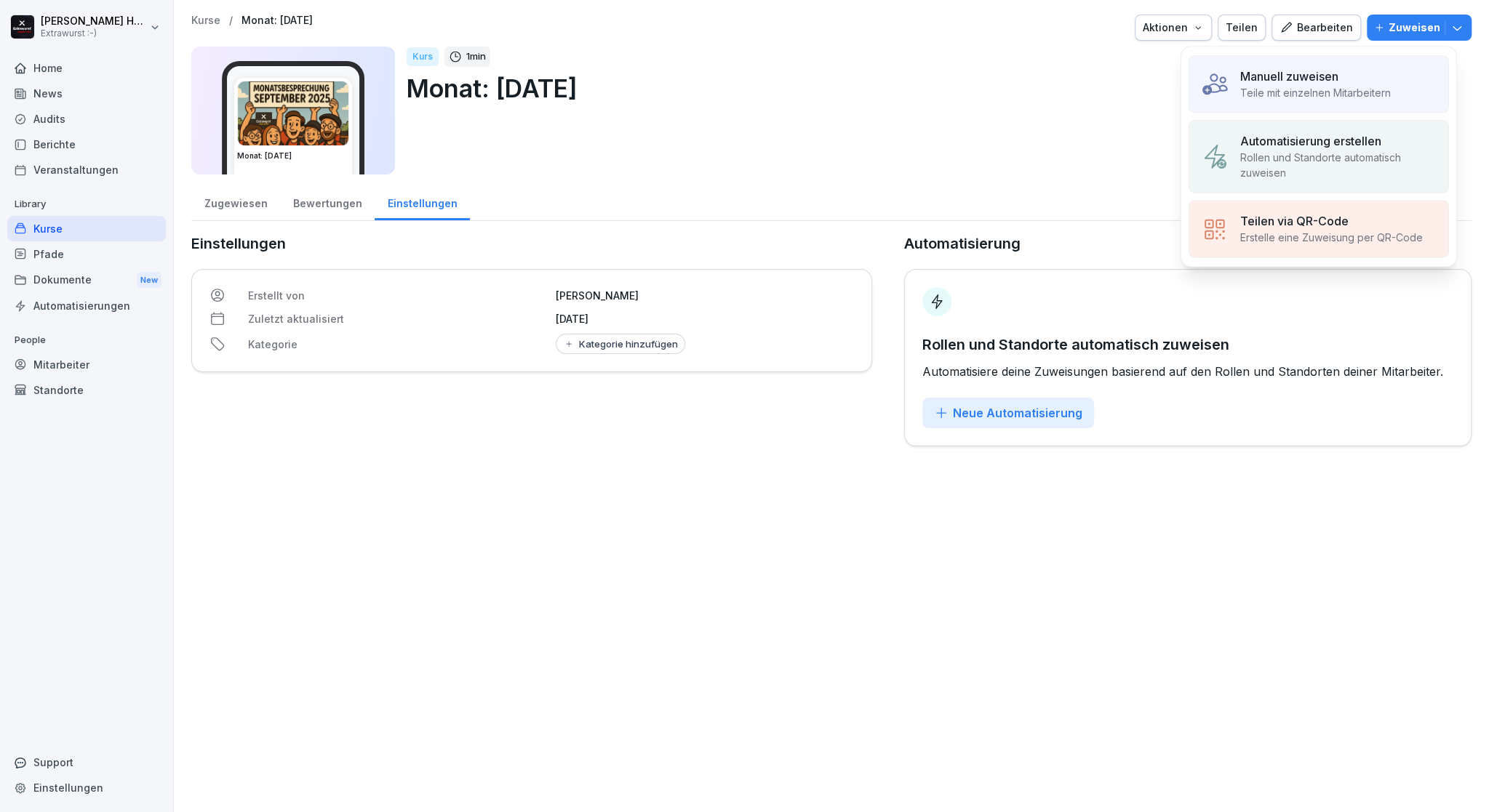
click at [1322, 159] on p "Rollen und Standorte automatisch zuweisen" at bounding box center [1338, 165] width 196 height 30
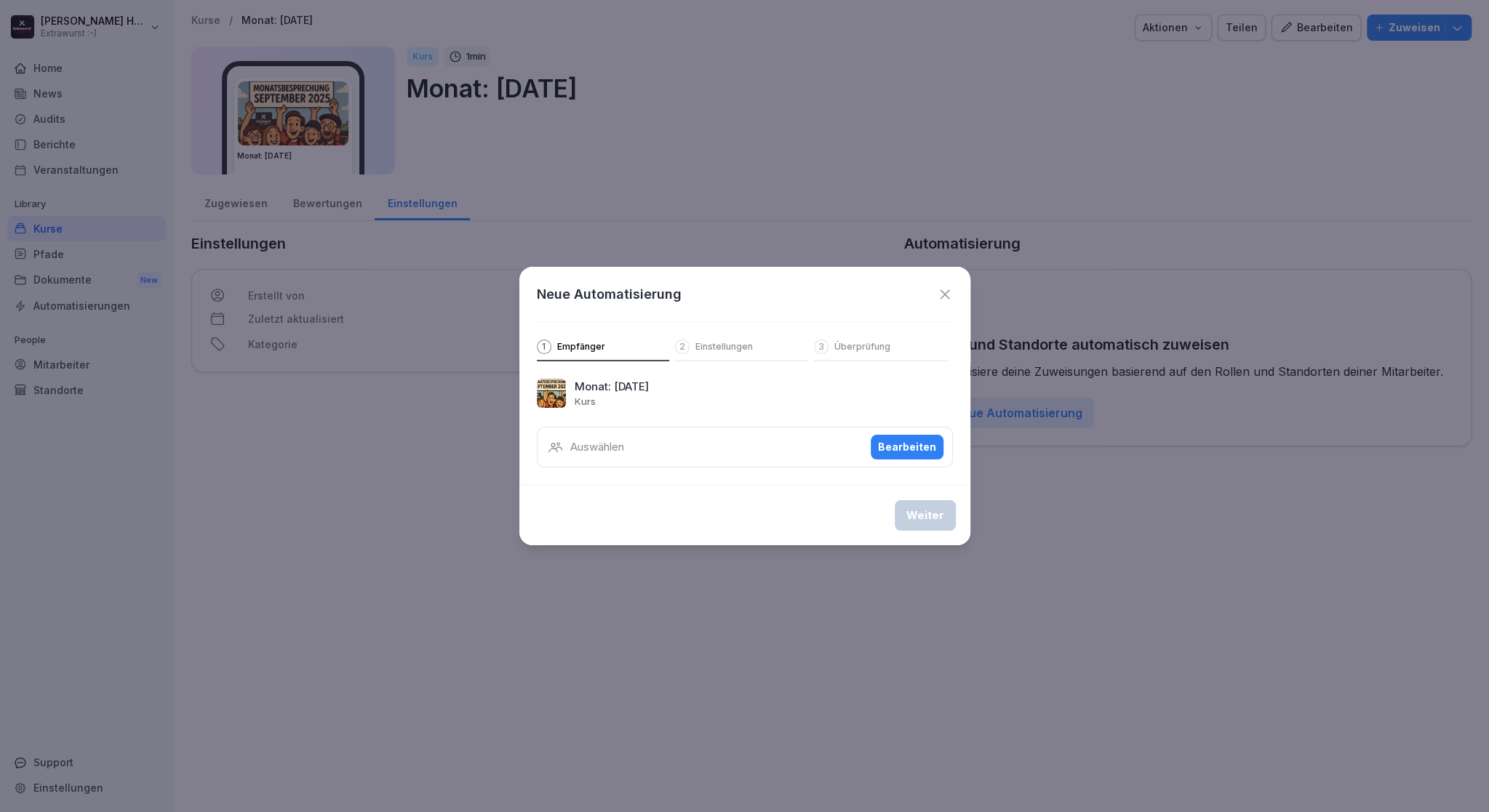
click at [905, 447] on div "Bearbeiten" at bounding box center [906, 447] width 58 height 16
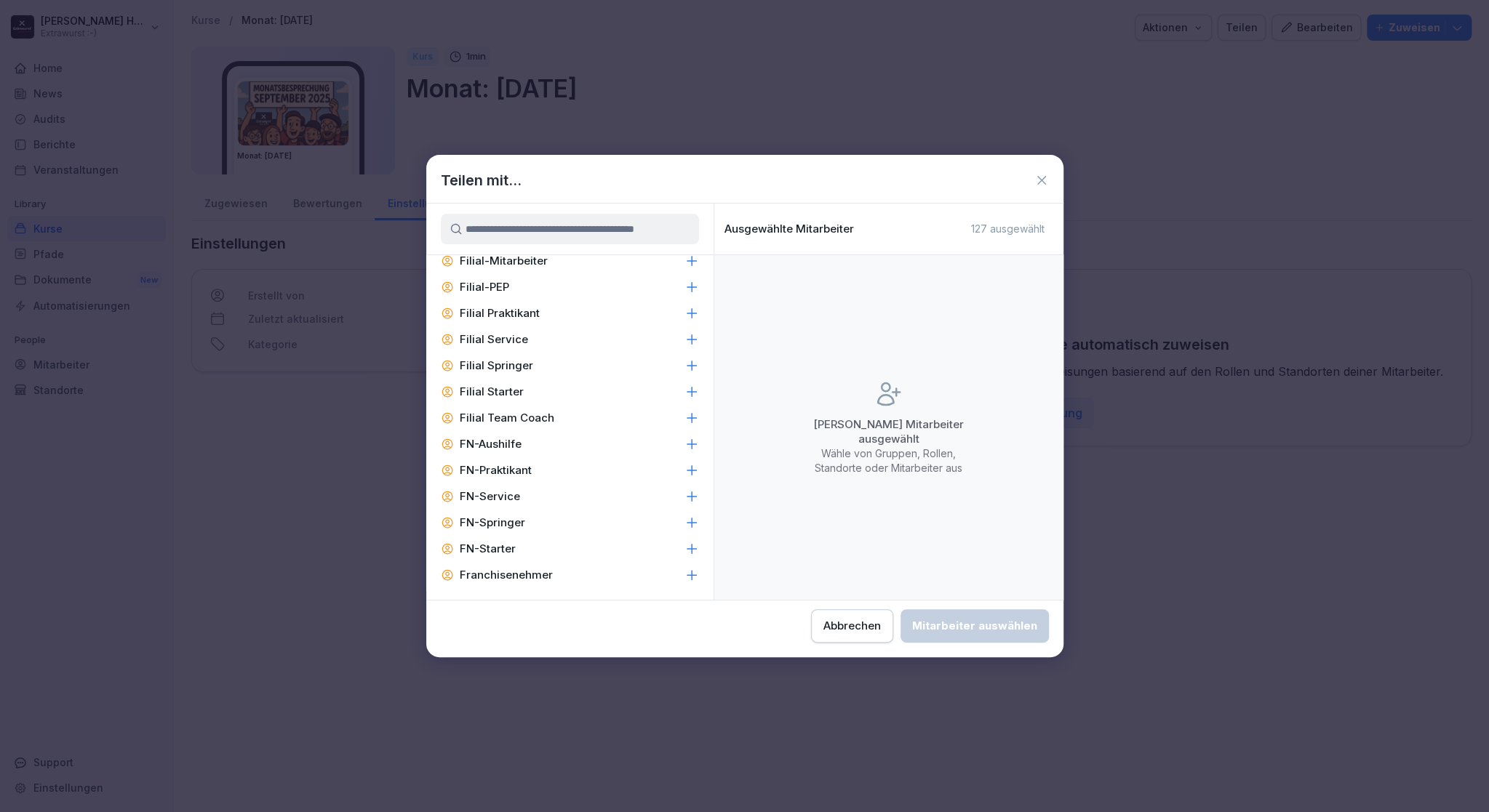
scroll to position [1128, 0]
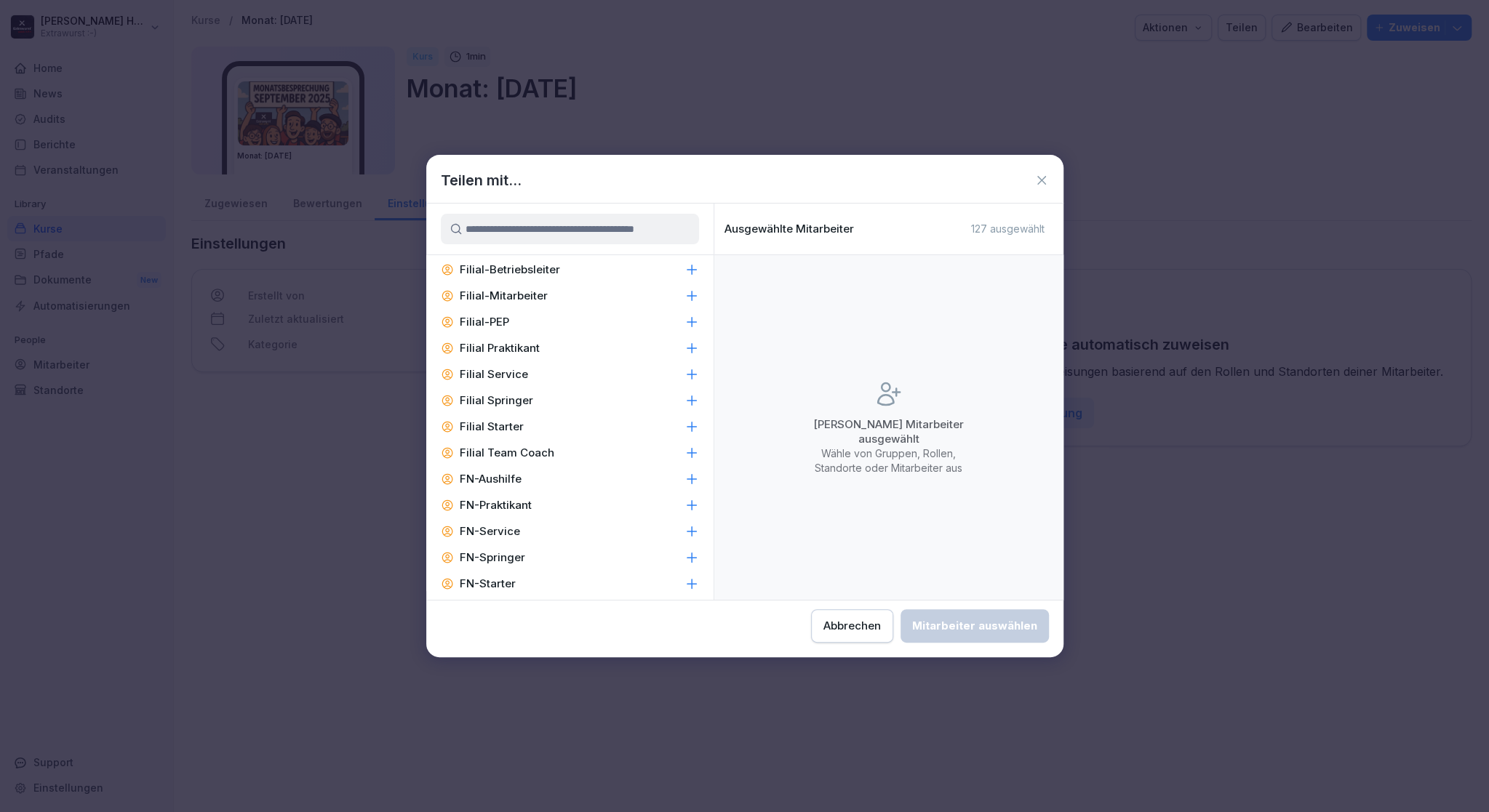
click at [687, 295] on icon at bounding box center [691, 296] width 10 height 10
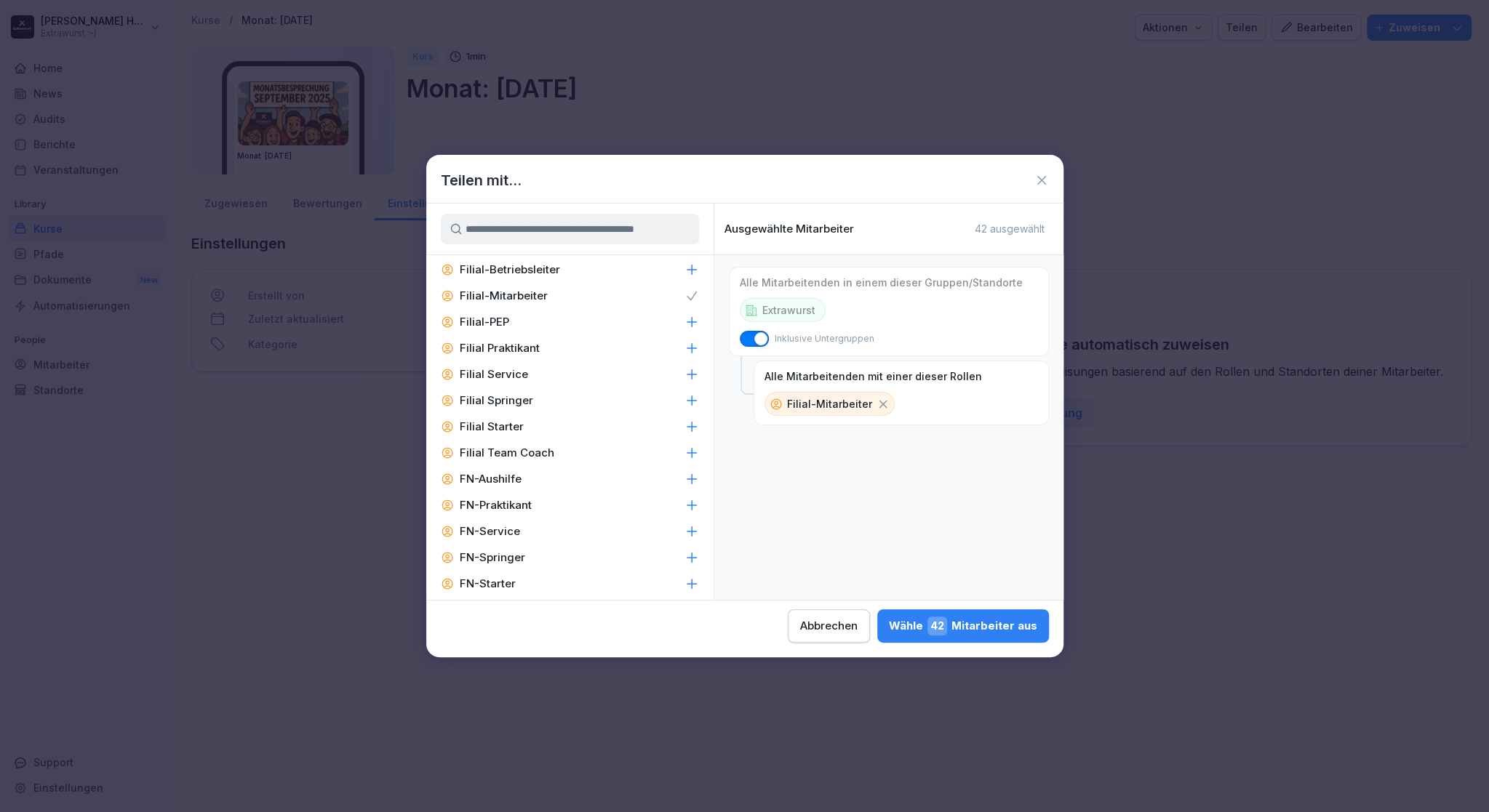
click at [684, 271] on icon at bounding box center [691, 269] width 14 height 14
click at [958, 625] on div "Wähle 44 Mitarbeiter aus" at bounding box center [962, 626] width 149 height 19
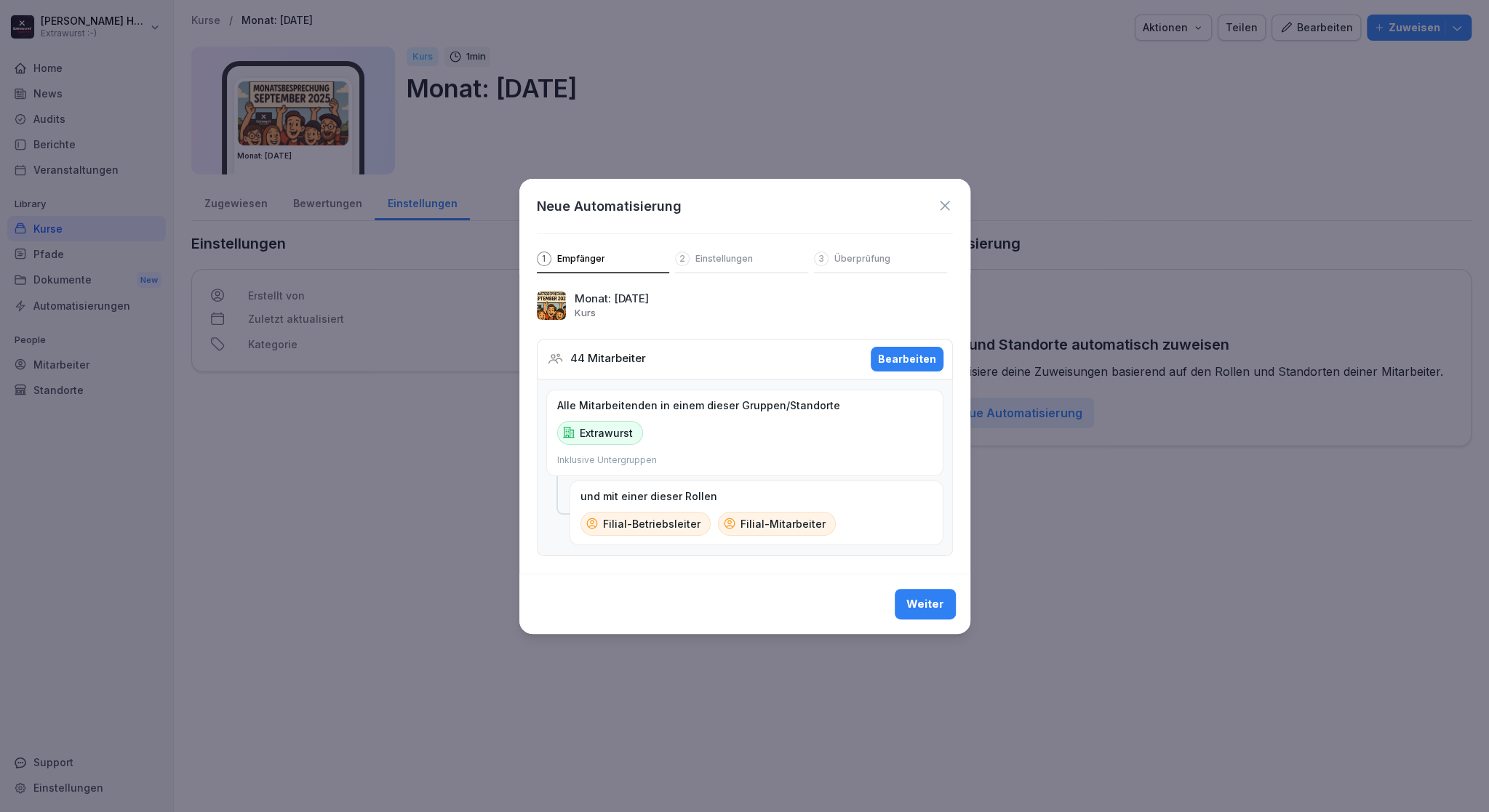
click at [933, 612] on div "Weiter" at bounding box center [925, 604] width 37 height 16
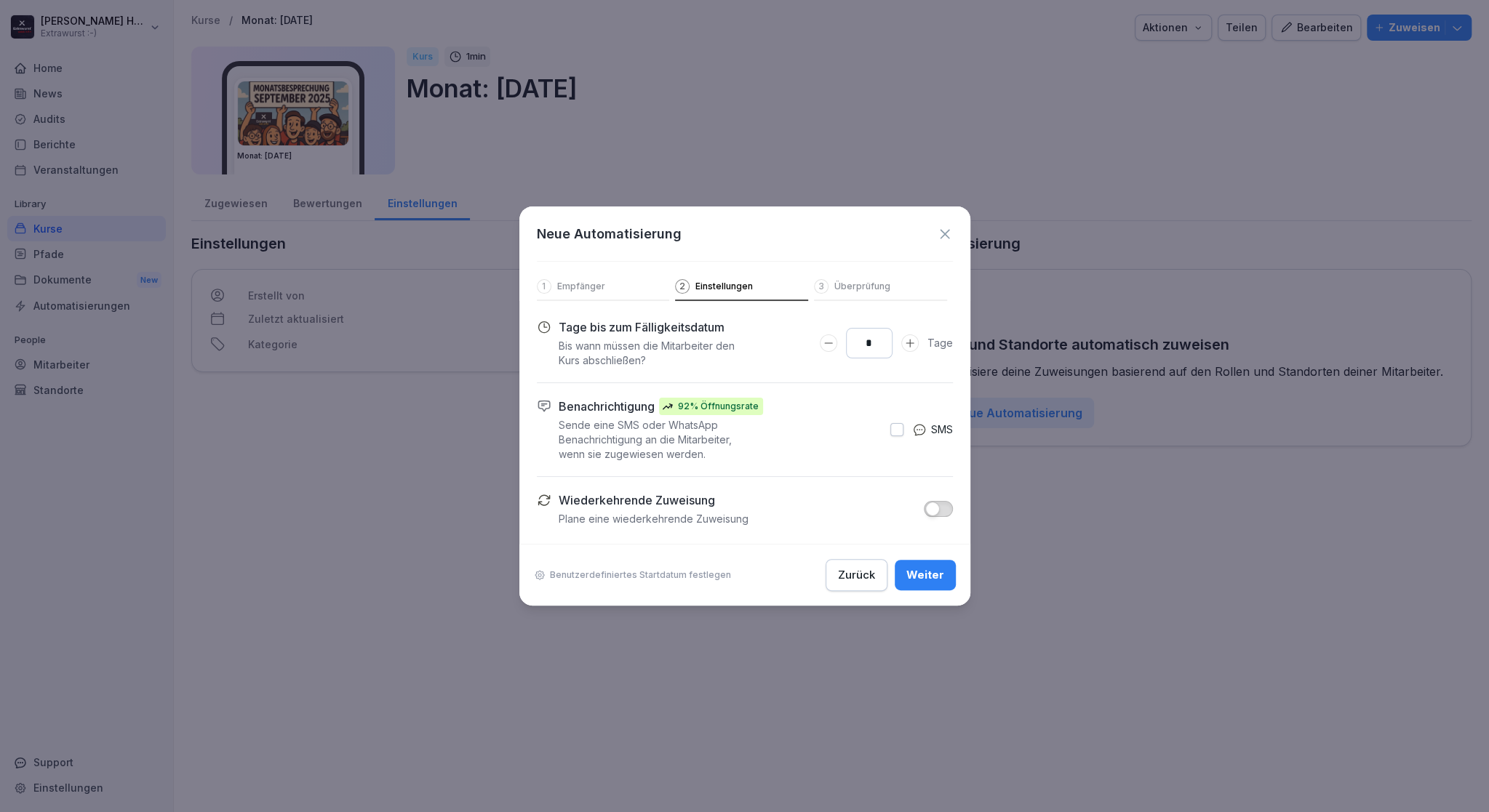
click at [883, 436] on div "Benachrichtigung 92% Öffnungsrate Sende eine SMS oder WhatsApp Benachrichtigung…" at bounding box center [744, 430] width 416 height 64
click at [907, 431] on div "SMS" at bounding box center [921, 430] width 62 height 16
click at [897, 431] on button "button" at bounding box center [896, 430] width 13 height 13
click at [937, 570] on div "Weiter" at bounding box center [925, 575] width 37 height 16
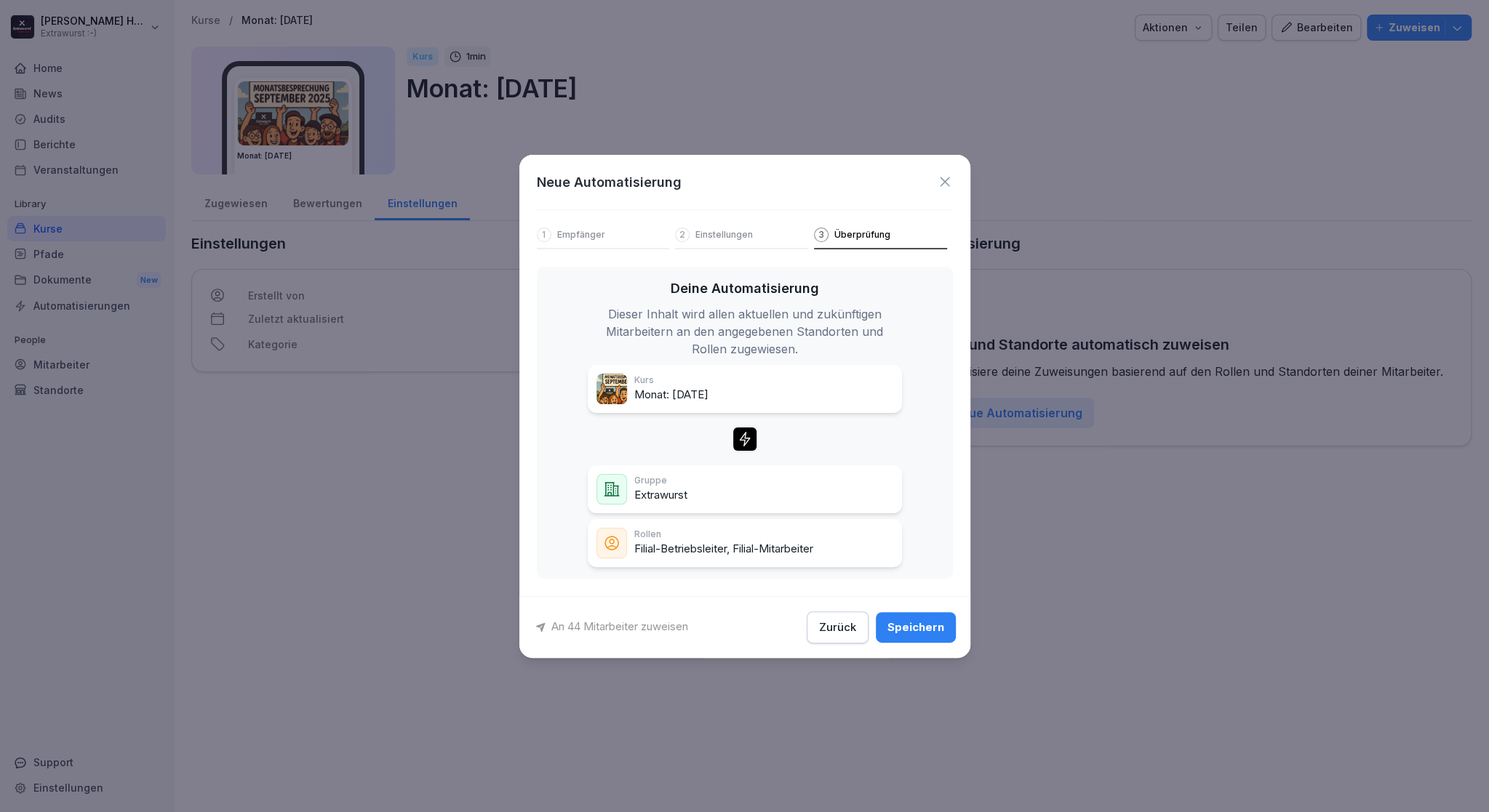
click at [910, 625] on div "Speichern" at bounding box center [916, 627] width 57 height 16
